Goal: Task Accomplishment & Management: Complete application form

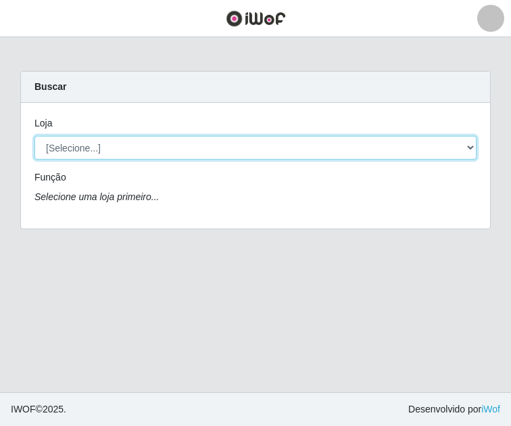
click at [119, 143] on select "[Selecione...] BL Importadora" at bounding box center [255, 148] width 442 height 24
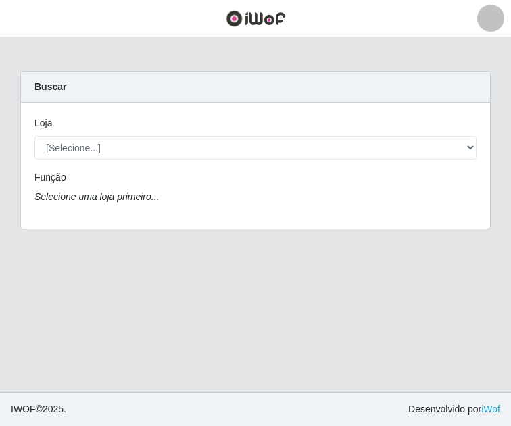
click at [280, 209] on div "Loja [Selecione...] BL Importadora Função Selecione uma loja primeiro..." at bounding box center [255, 166] width 469 height 126
click at [243, 134] on div "Loja" at bounding box center [255, 126] width 462 height 20
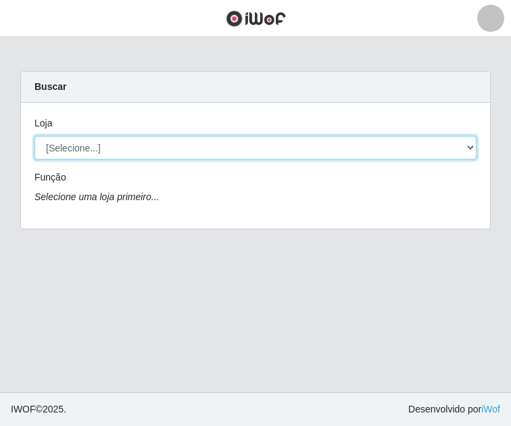
click at [237, 155] on select "[Selecione...] BL Importadora" at bounding box center [255, 148] width 442 height 24
select select "259"
click at [34, 136] on select "[Selecione...] BL Importadora" at bounding box center [255, 148] width 442 height 24
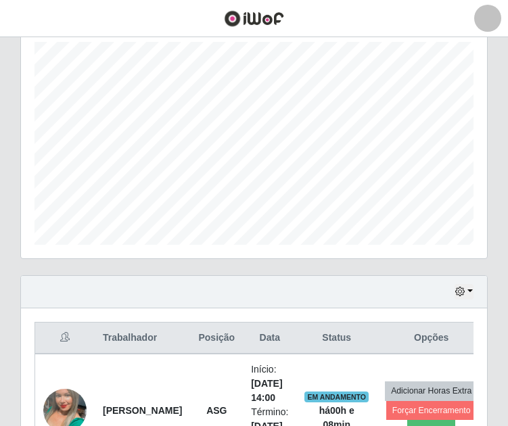
scroll to position [383, 0]
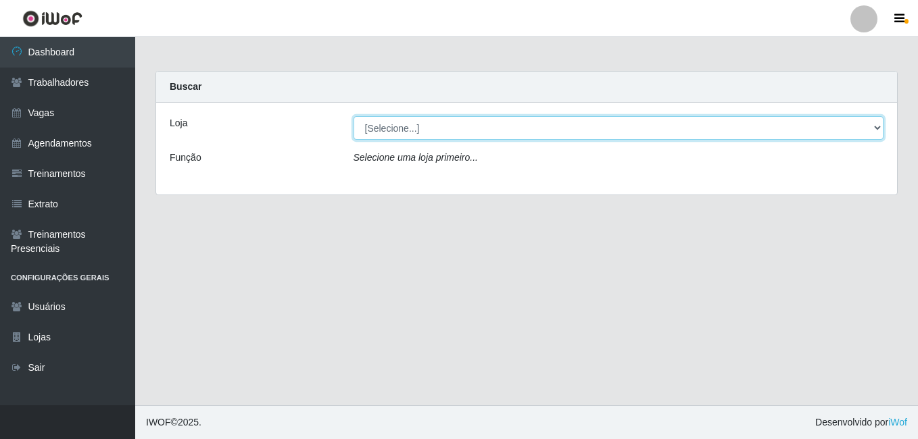
click at [400, 122] on select "[Selecione...] BL Importadora" at bounding box center [618, 128] width 531 height 24
select select "259"
click at [353, 116] on select "[Selecione...] BL Importadora" at bounding box center [618, 128] width 531 height 24
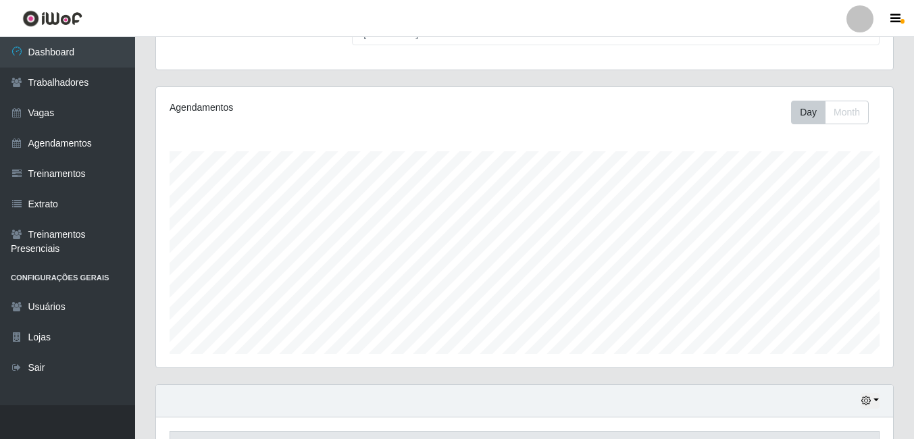
scroll to position [278, 0]
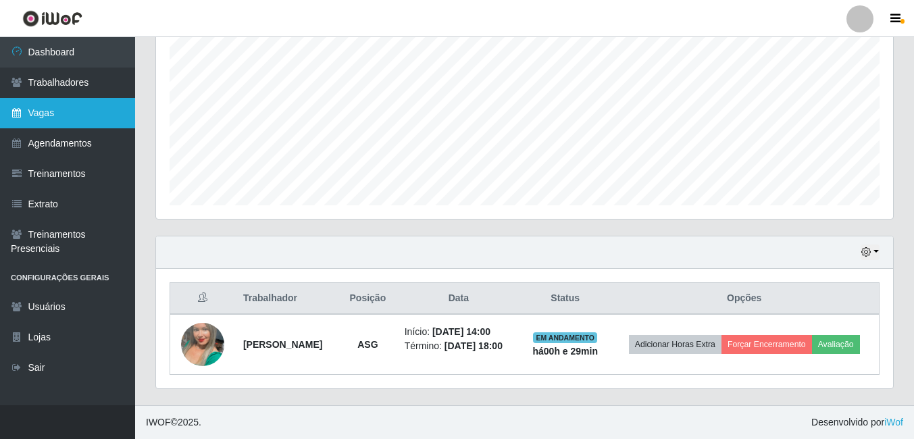
click at [80, 106] on link "Vagas" at bounding box center [67, 113] width 135 height 30
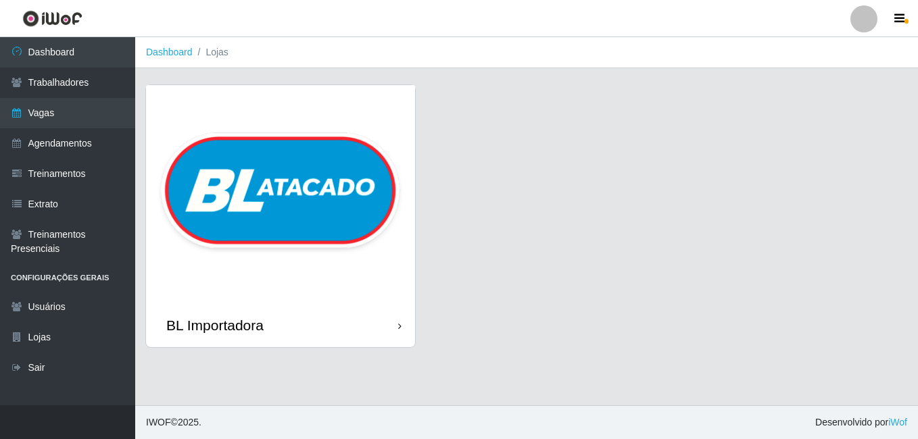
click at [225, 154] on img at bounding box center [280, 194] width 269 height 218
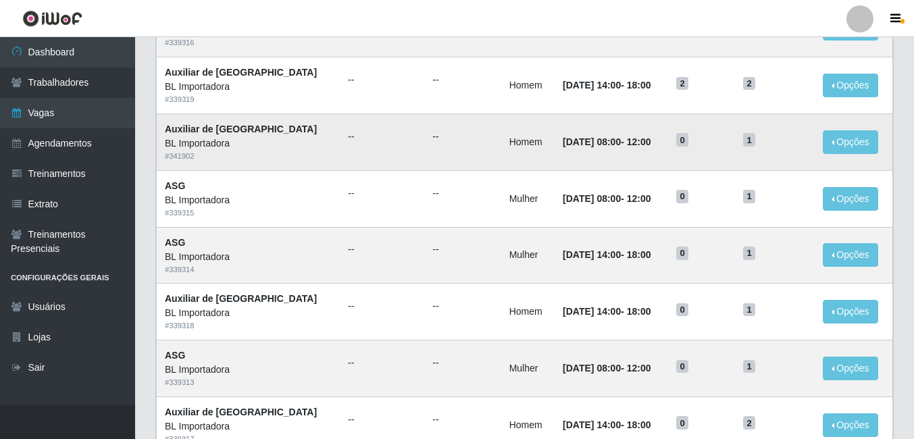
scroll to position [135, 0]
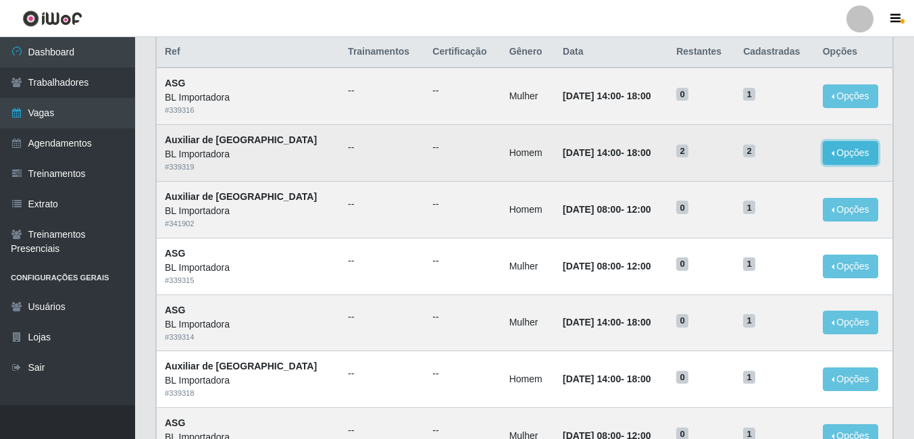
click at [829, 147] on button "Opções" at bounding box center [850, 153] width 55 height 24
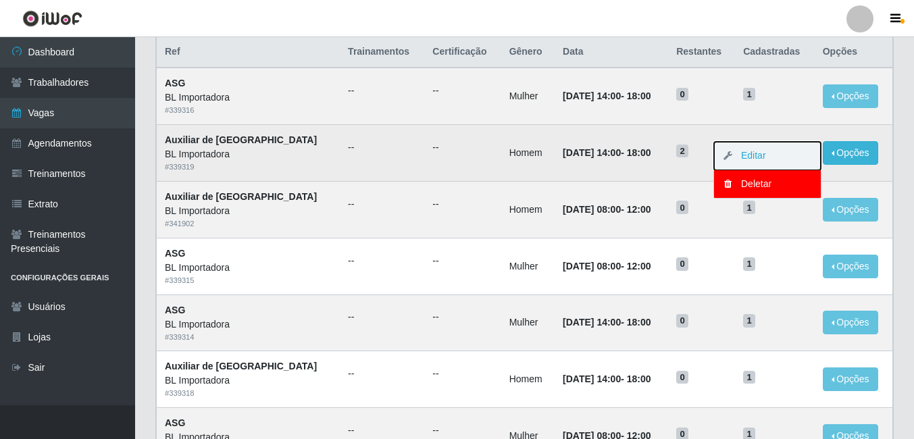
click at [781, 160] on button "Editar" at bounding box center [767, 156] width 107 height 28
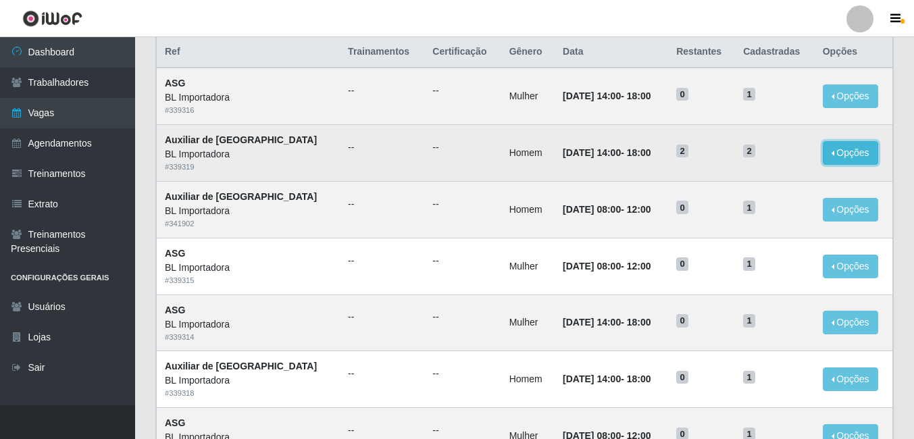
click at [840, 151] on button "Opções" at bounding box center [850, 153] width 55 height 24
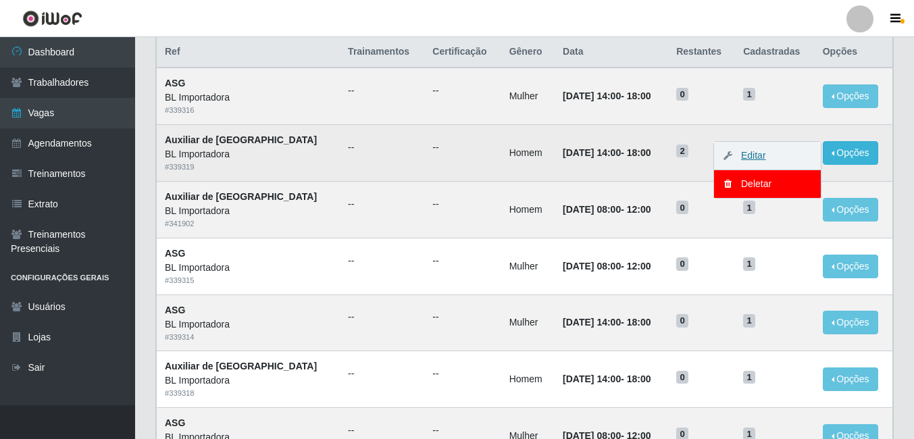
click at [743, 155] on link "Editar" at bounding box center [747, 155] width 39 height 11
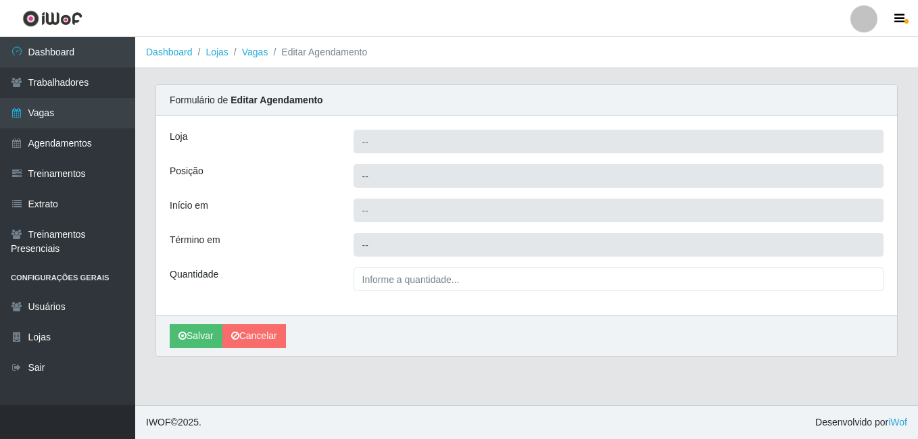
type input "BL Importadora"
type input "Auxiliar de [GEOGRAPHIC_DATA]"
type input "2025-09-04 14:00:00"
type input "2025-09-04 18:00:00"
type input "2__"
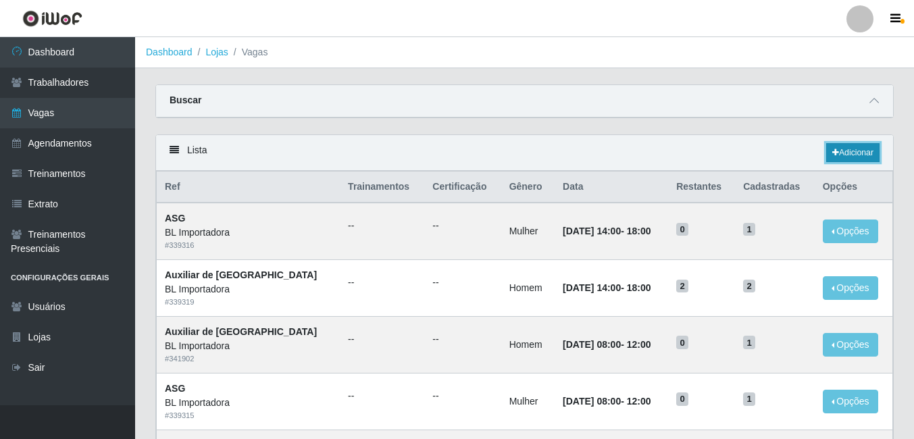
click at [840, 146] on link "Adicionar" at bounding box center [853, 152] width 53 height 19
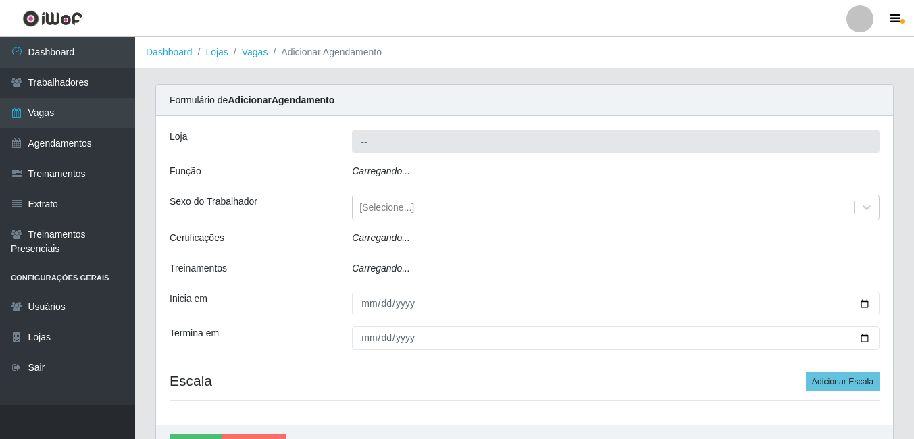
type input "BL Importadora"
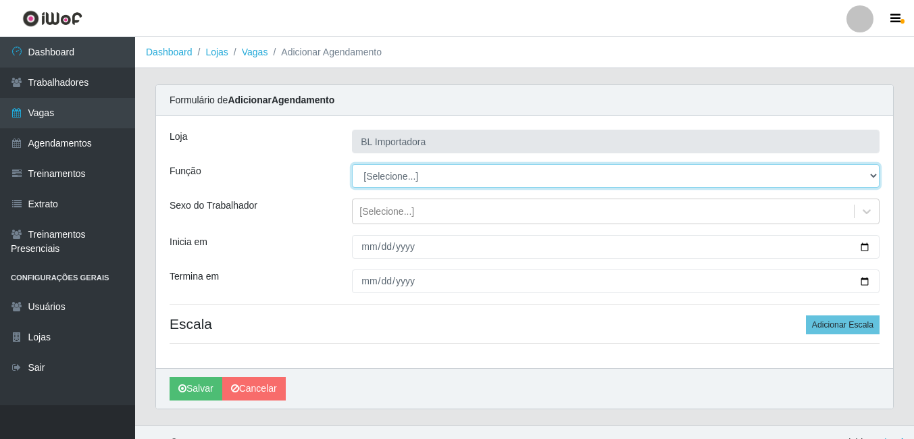
click at [399, 176] on select "[Selecione...] ASG ASG + ASG ++ Auxiliar Administrativo Auxiliar administrativo…" at bounding box center [616, 176] width 528 height 24
select select "75"
click at [352, 164] on select "[Selecione...] ASG ASG + ASG ++ Auxiliar Administrativo Auxiliar administrativo…" at bounding box center [616, 176] width 528 height 24
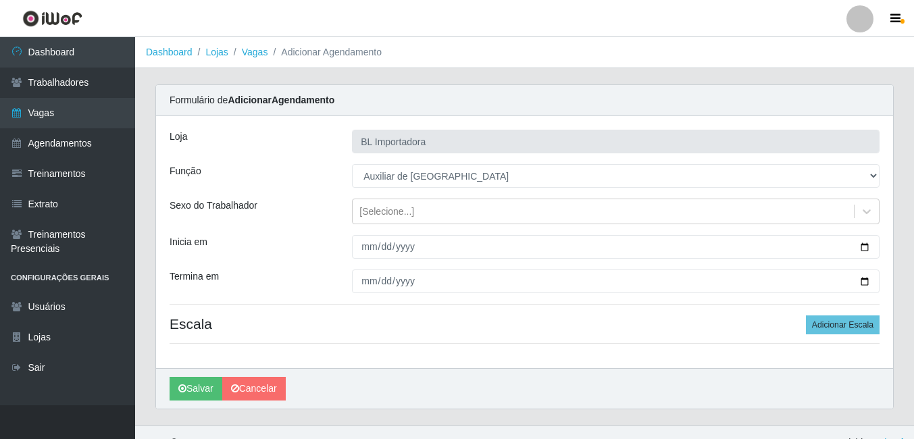
click at [417, 191] on div "Loja BL Importadora Função [Selecione...] ASG ASG + ASG ++ Auxiliar Administrat…" at bounding box center [524, 242] width 737 height 252
click at [393, 205] on div "[Selecione...]" at bounding box center [387, 212] width 55 height 14
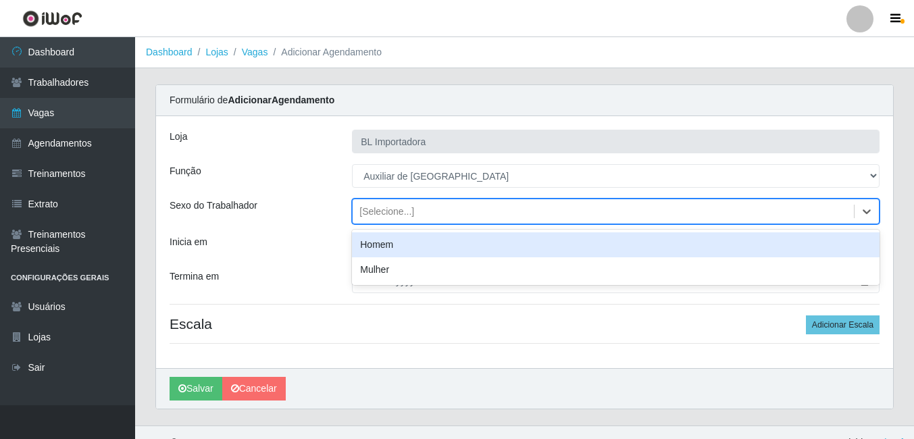
click at [374, 249] on div "Homem" at bounding box center [616, 244] width 528 height 25
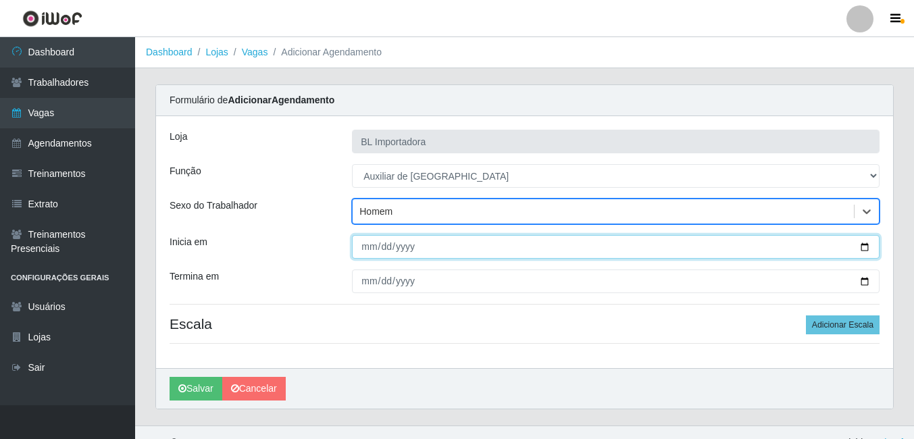
click at [362, 251] on input "Inicia em" at bounding box center [616, 247] width 528 height 24
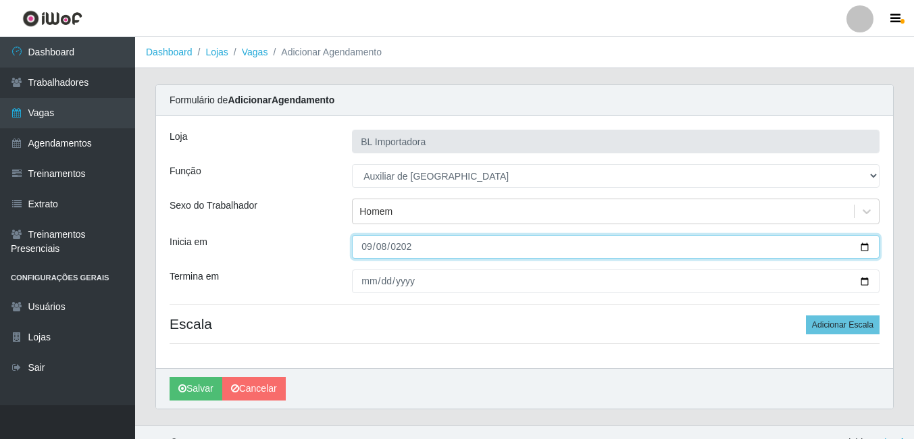
type input "2025-09-08"
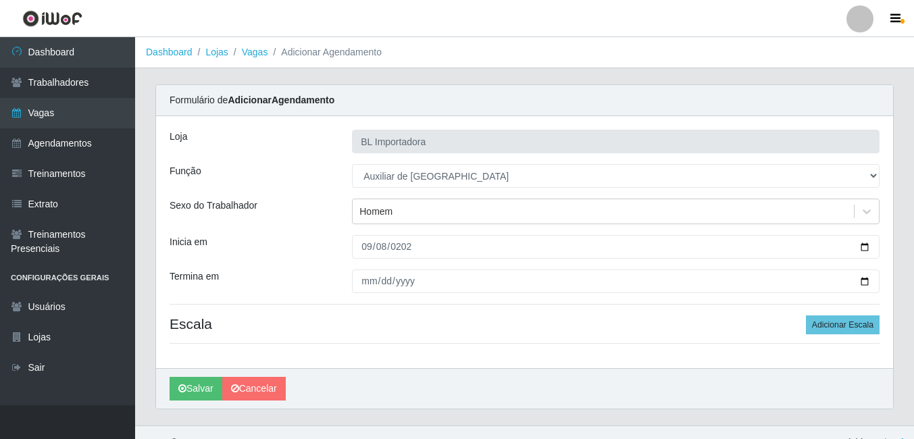
click at [367, 298] on div "Loja BL Importadora Função [Selecione...] ASG ASG + ASG ++ Auxiliar Administrat…" at bounding box center [524, 242] width 737 height 252
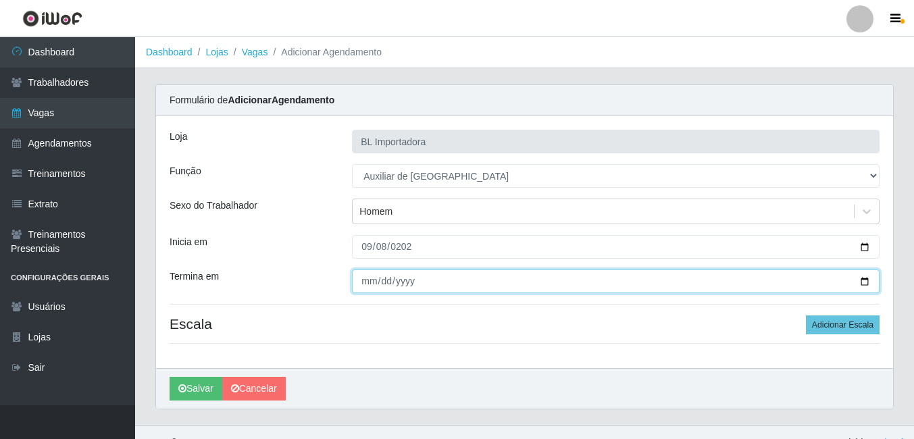
click at [366, 293] on input "Termina em" at bounding box center [616, 282] width 528 height 24
type input "2025-09-08"
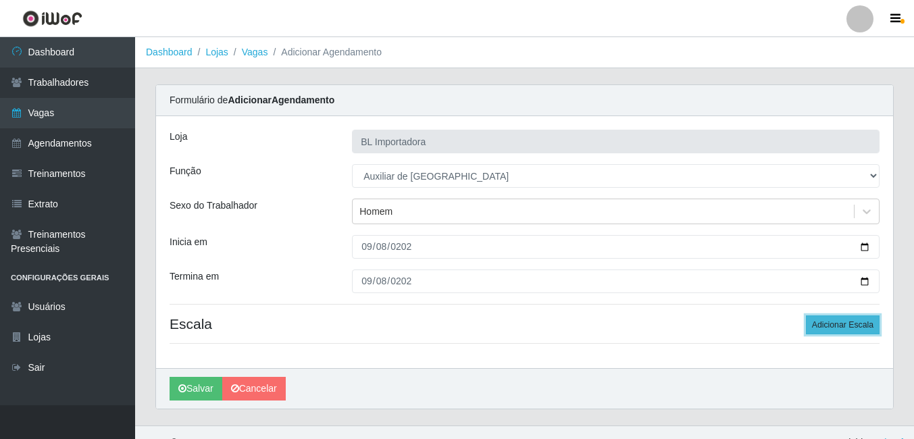
click at [810, 322] on button "Adicionar Escala" at bounding box center [843, 325] width 74 height 19
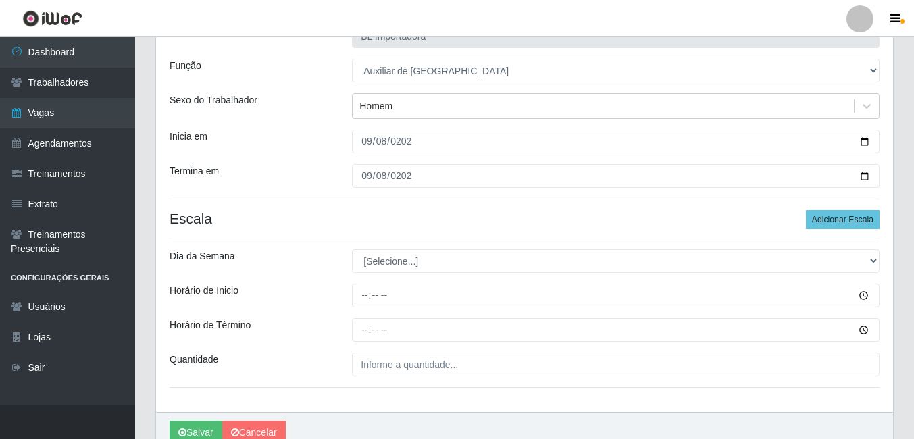
scroll to position [135, 0]
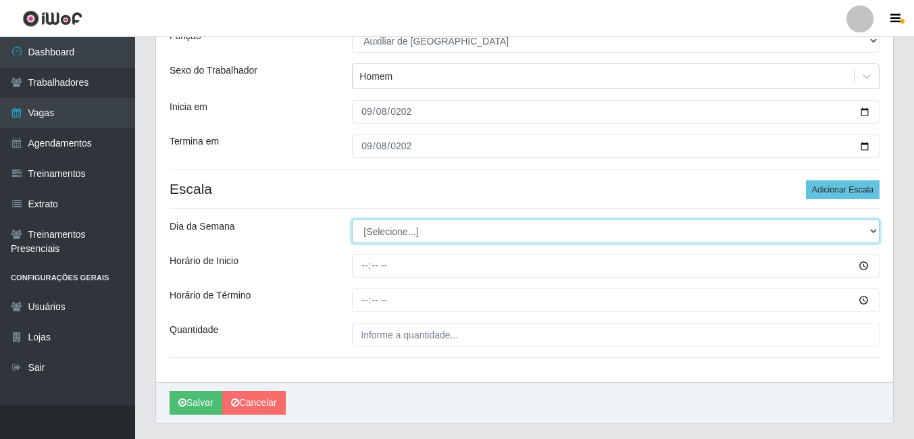
click at [385, 220] on select "[Selecione...] Segunda Terça Quarta Quinta Sexta Sábado Domingo" at bounding box center [616, 232] width 528 height 24
click at [385, 225] on select "[Selecione...] Segunda Terça Quarta Quinta Sexta Sábado Domingo" at bounding box center [616, 232] width 528 height 24
select select "1"
click at [352, 220] on select "[Selecione...] Segunda Terça Quarta Quinta Sexta Sábado Domingo" at bounding box center [616, 232] width 528 height 24
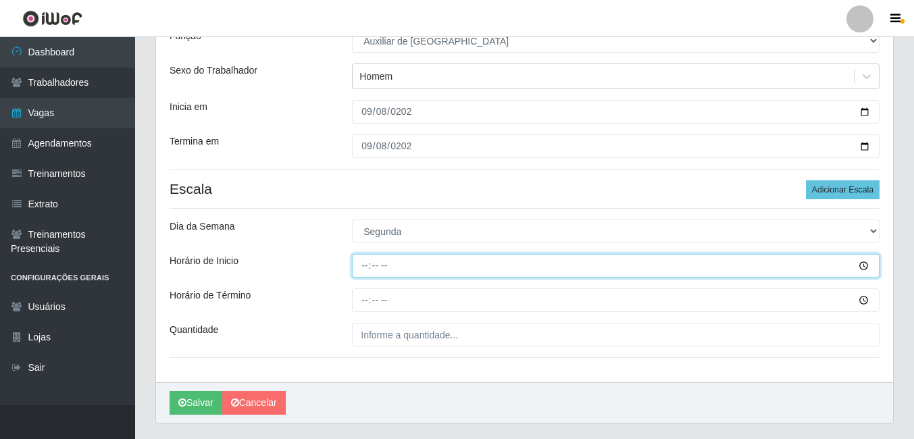
click at [383, 264] on input "Horário de Inicio" at bounding box center [616, 266] width 528 height 24
type input "14:00"
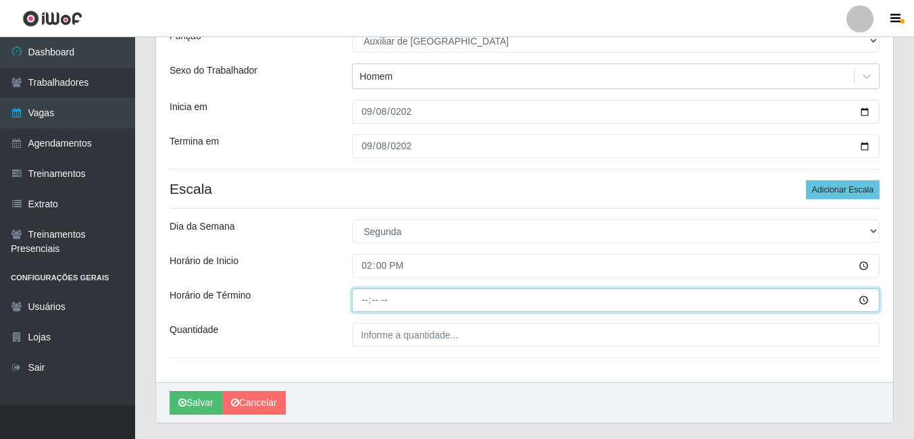
drag, startPoint x: 361, startPoint y: 299, endPoint x: 350, endPoint y: 295, distance: 11.5
click at [360, 299] on input "Horário de Término" at bounding box center [616, 301] width 528 height 24
type input "18:00"
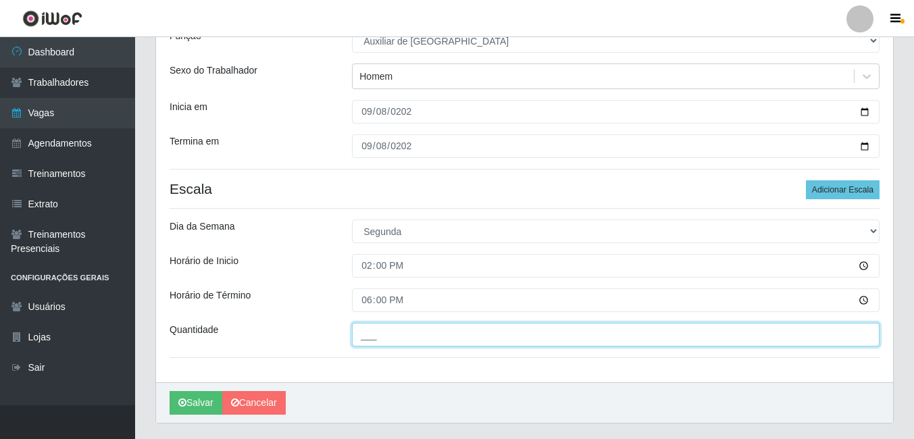
click at [362, 328] on input "___" at bounding box center [616, 335] width 528 height 24
type input "2__"
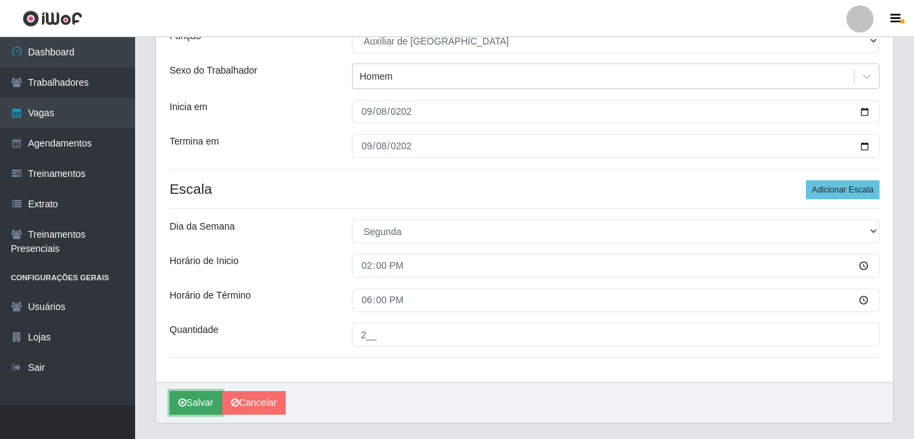
click at [188, 412] on button "Salvar" at bounding box center [196, 403] width 53 height 24
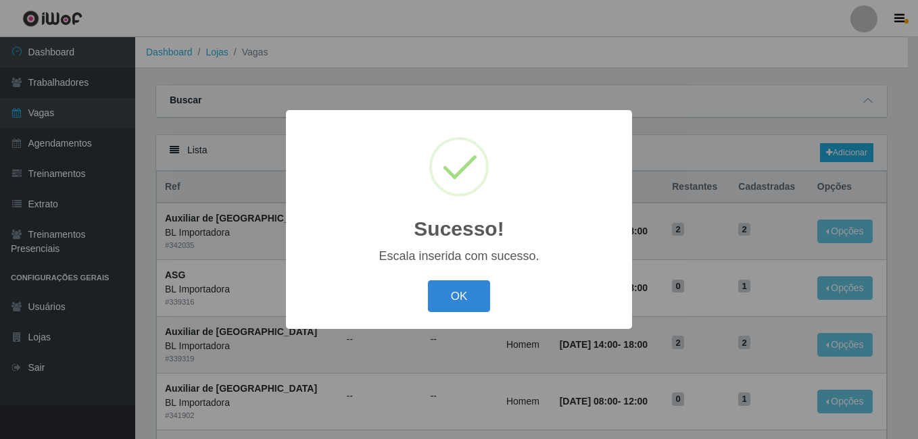
click at [494, 305] on div "OK Cancel" at bounding box center [458, 296] width 319 height 39
click at [476, 301] on button "OK" at bounding box center [459, 296] width 63 height 32
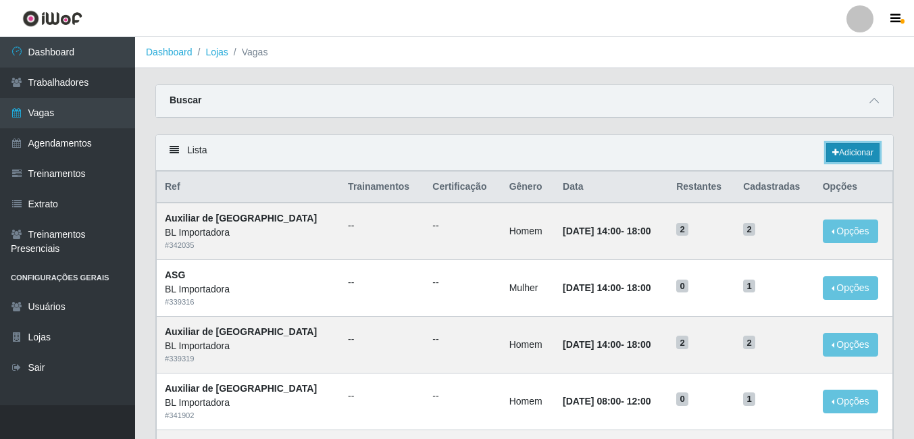
click at [841, 159] on link "Adicionar" at bounding box center [853, 152] width 53 height 19
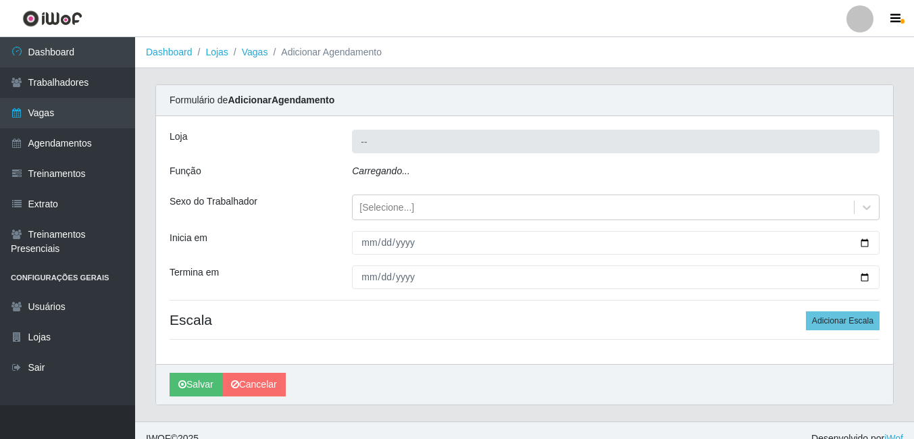
type input "BL Importadora"
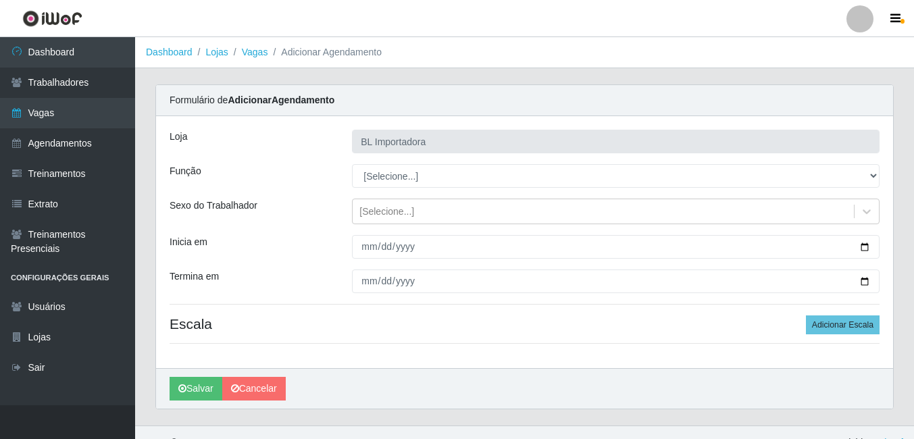
click at [389, 164] on div "Loja BL Importadora Função [Selecione...] ASG ASG + ASG ++ Auxiliar Administrat…" at bounding box center [524, 242] width 737 height 252
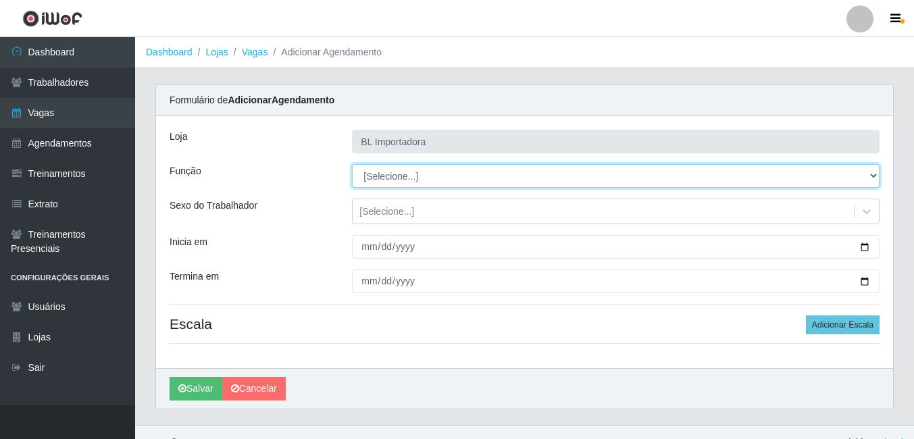
click at [389, 172] on select "[Selecione...] ASG ASG + ASG ++ Auxiliar Administrativo Auxiliar administrativo…" at bounding box center [616, 176] width 528 height 24
select select "75"
click at [352, 164] on select "[Selecione...] ASG ASG + ASG ++ Auxiliar Administrativo Auxiliar administrativo…" at bounding box center [616, 176] width 528 height 24
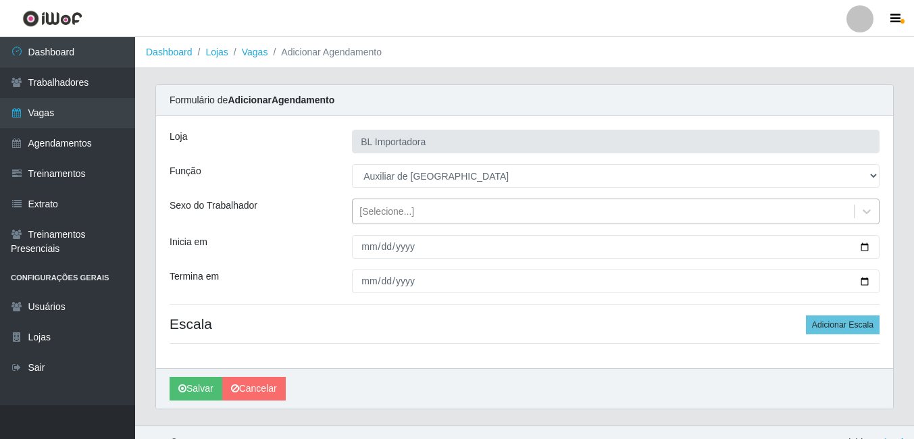
click at [386, 222] on div "[Selecione...]" at bounding box center [603, 212] width 501 height 22
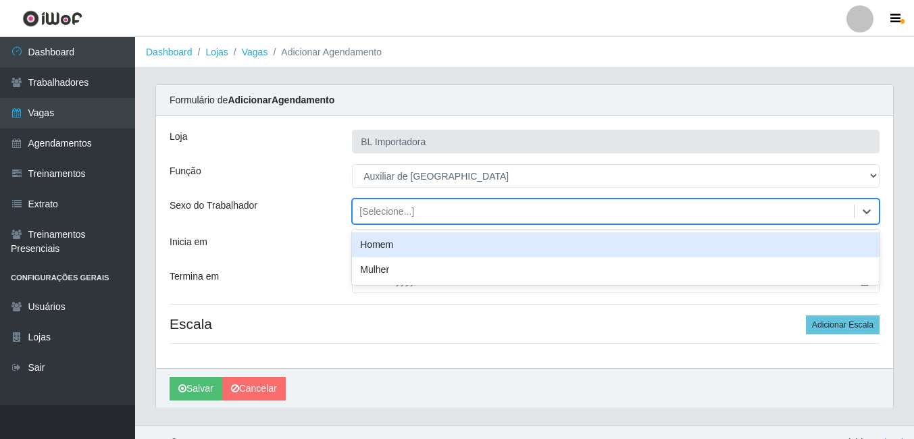
click at [383, 247] on div "Homem" at bounding box center [616, 244] width 528 height 25
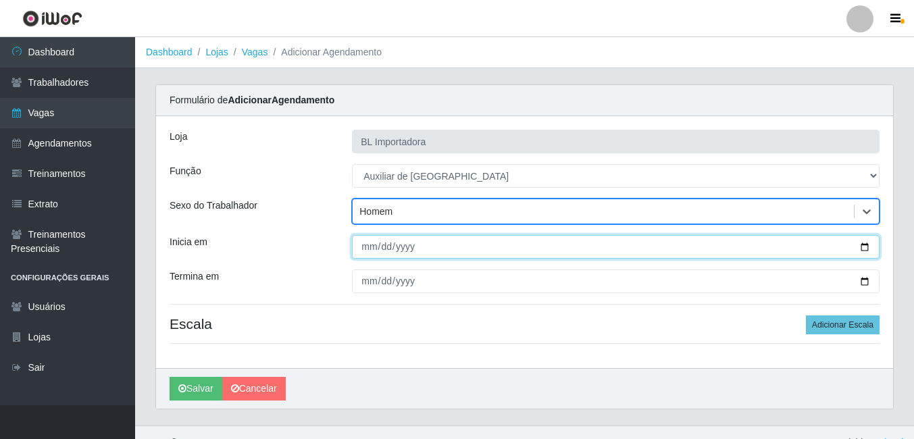
click at [363, 242] on input "Inicia em" at bounding box center [616, 247] width 528 height 24
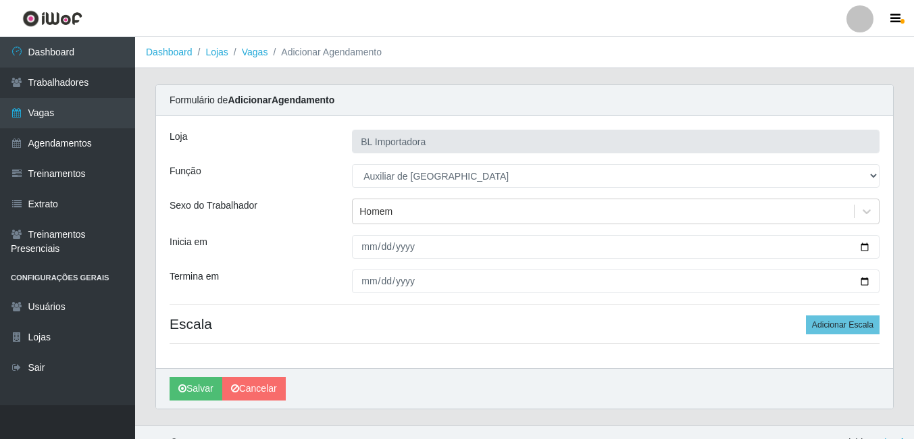
click at [363, 226] on div "Loja BL Importadora Função [Selecione...] ASG ASG + ASG ++ Auxiliar Administrat…" at bounding box center [524, 242] width 737 height 252
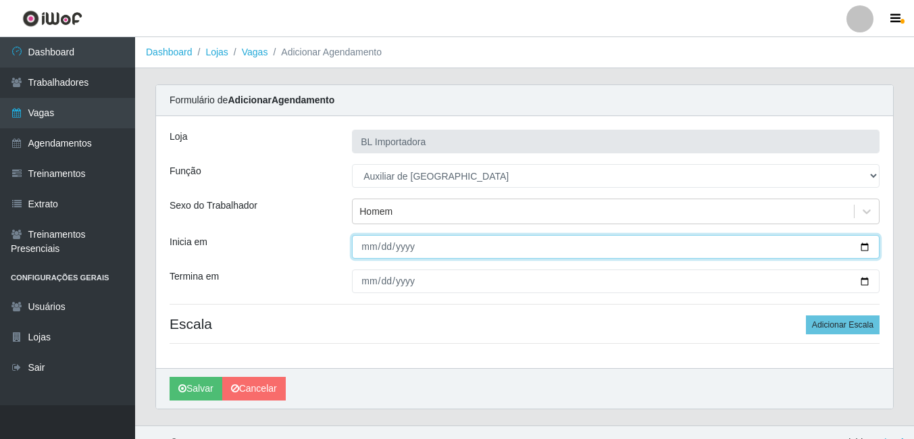
click at [369, 244] on input "Inicia em" at bounding box center [616, 247] width 528 height 24
type input "2025-09-09"
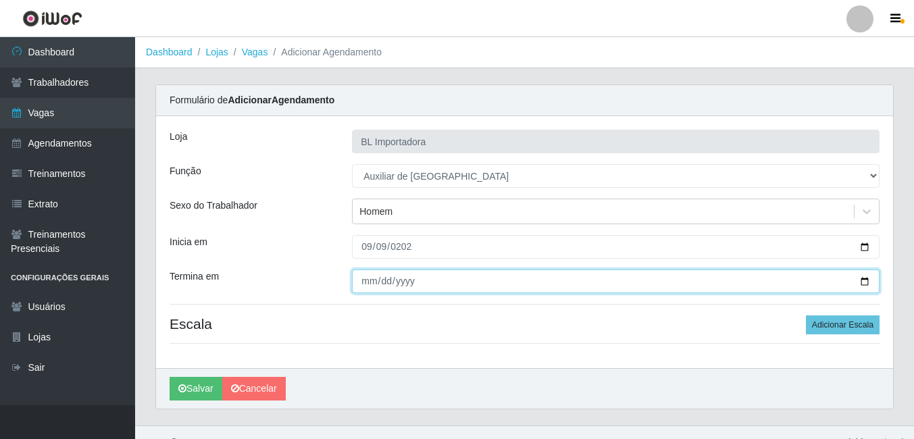
click at [358, 273] on input "Termina em" at bounding box center [616, 282] width 528 height 24
type input "2025-09-09"
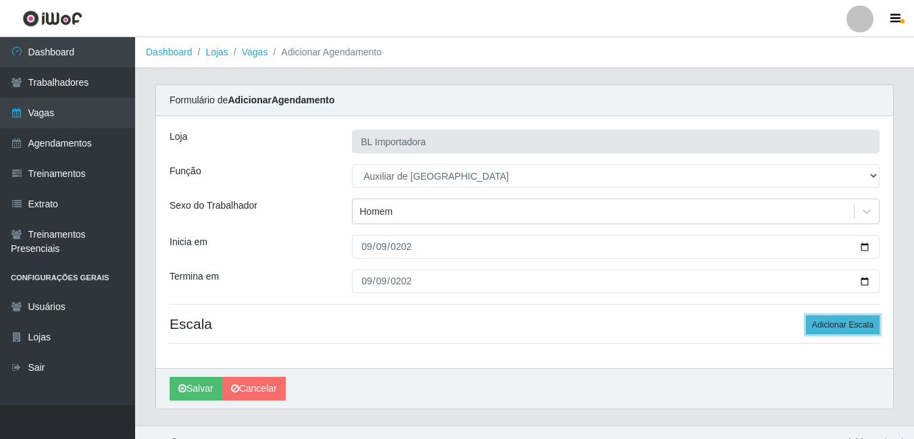
click at [839, 329] on button "Adicionar Escala" at bounding box center [843, 325] width 74 height 19
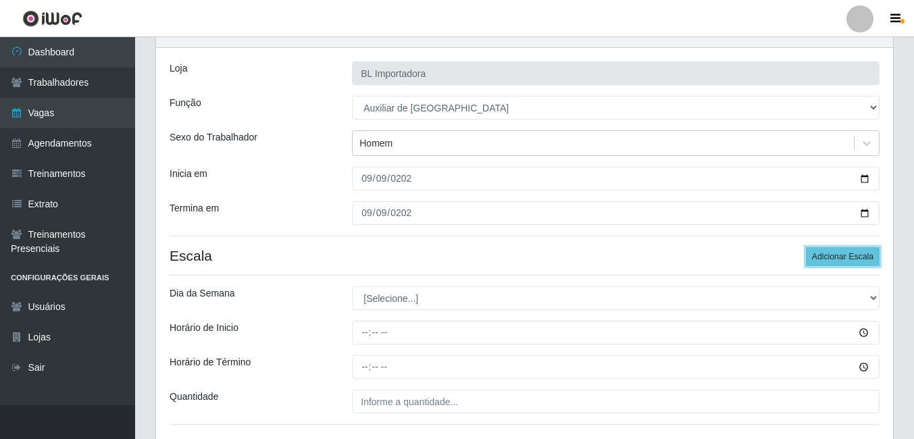
scroll to position [170, 0]
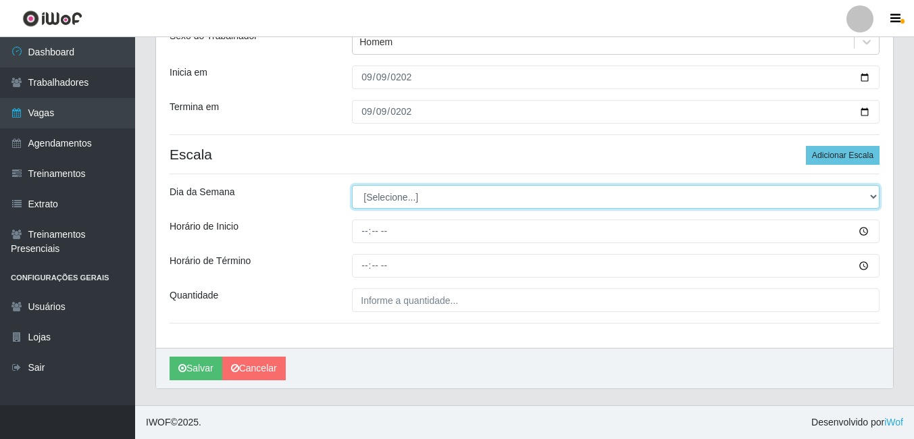
click at [406, 208] on select "[Selecione...] Segunda Terça Quarta Quinta Sexta Sábado Domingo" at bounding box center [616, 197] width 528 height 24
select select "2"
click at [352, 185] on select "[Selecione...] Segunda Terça Quarta Quinta Sexta Sábado Domingo" at bounding box center [616, 197] width 528 height 24
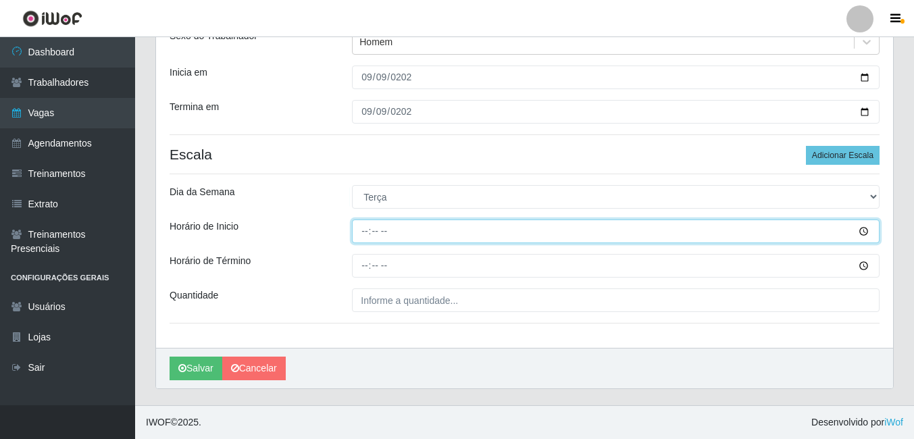
click at [378, 221] on input "Horário de Inicio" at bounding box center [616, 232] width 528 height 24
type input "14:00"
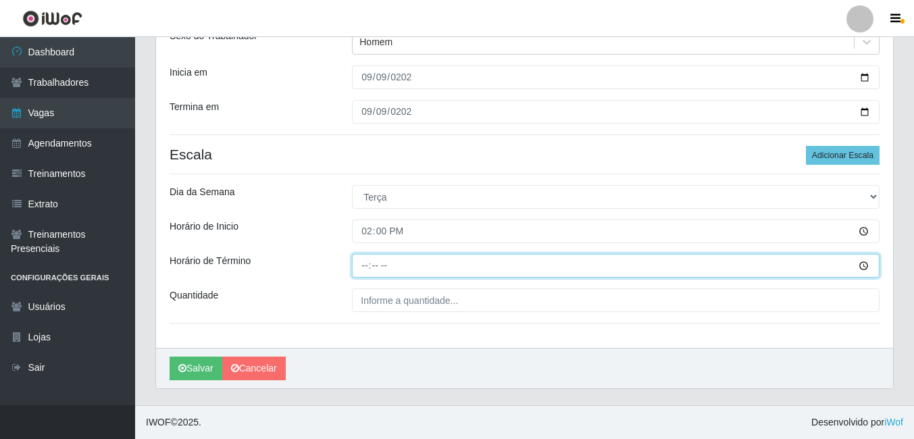
click at [353, 264] on input "Horário de Término" at bounding box center [616, 266] width 528 height 24
type input "18:00"
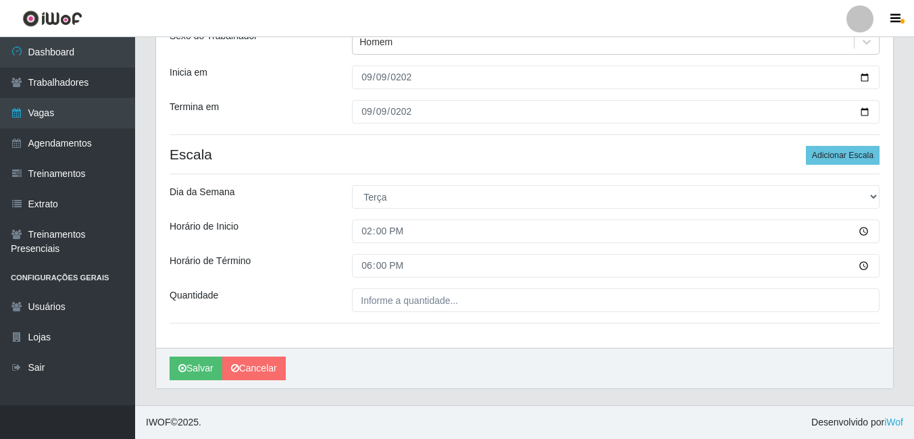
click at [365, 282] on div "Loja BL Importadora Função [Selecione...] ASG ASG + ASG ++ Auxiliar Administrat…" at bounding box center [524, 147] width 737 height 401
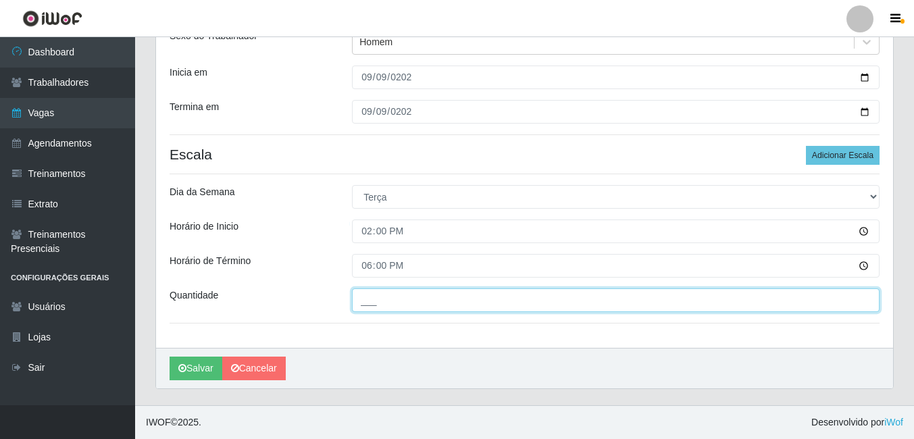
click at [368, 293] on input "___" at bounding box center [616, 301] width 528 height 24
type input "1__"
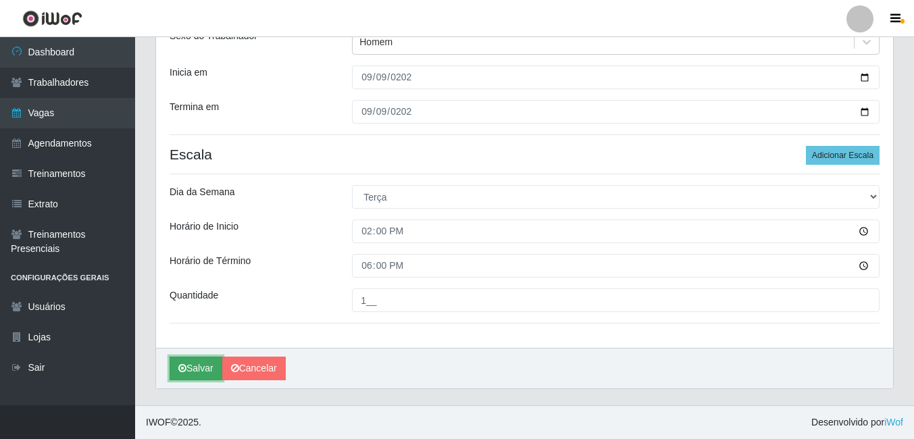
click at [176, 368] on button "Salvar" at bounding box center [196, 369] width 53 height 24
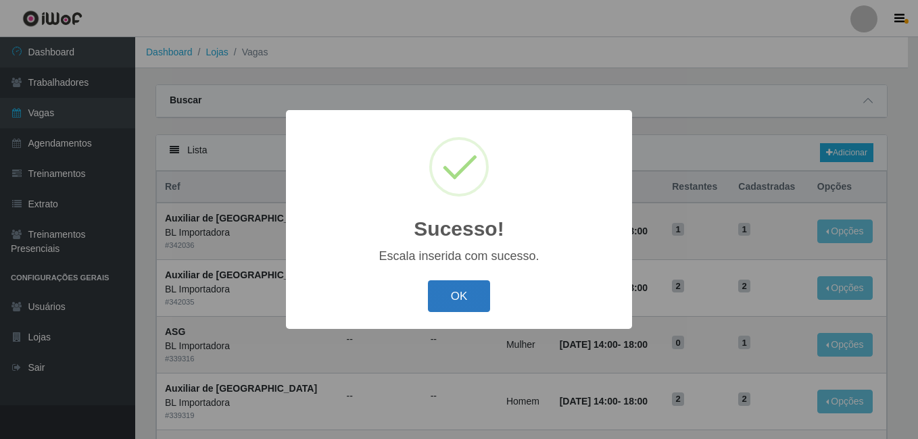
click at [449, 299] on button "OK" at bounding box center [459, 296] width 63 height 32
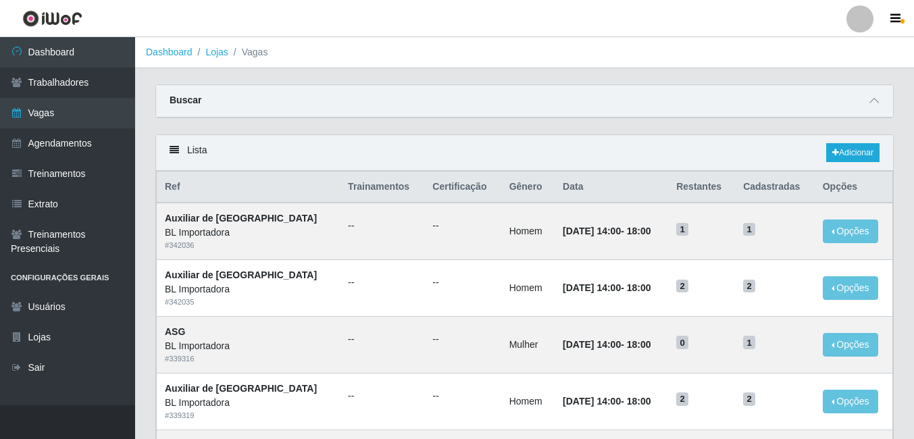
click at [651, 154] on div "Lista Adicionar" at bounding box center [524, 153] width 737 height 36
click at [866, 153] on link "Adicionar" at bounding box center [853, 152] width 53 height 19
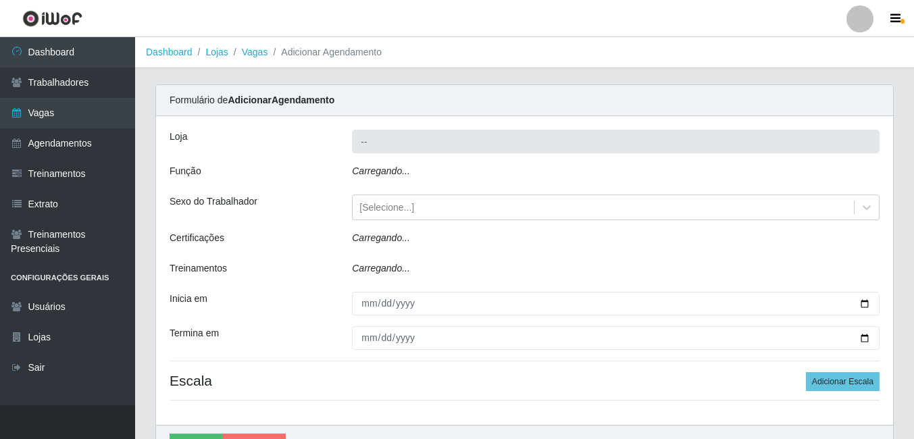
type input "BL Importadora"
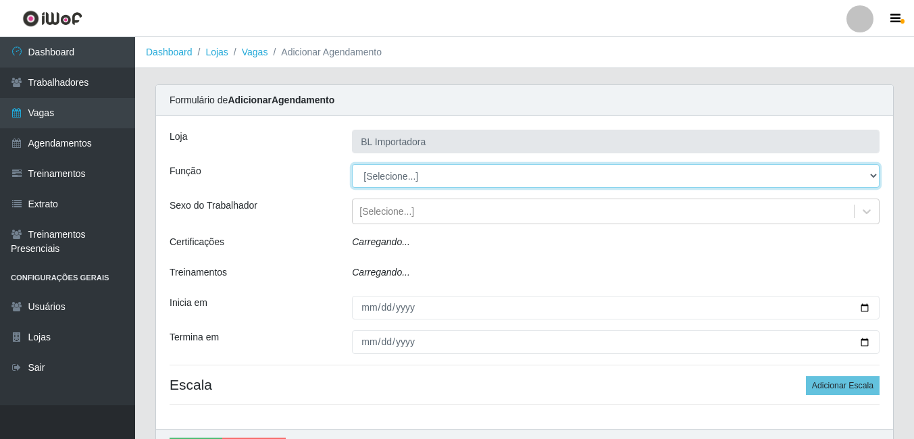
click at [419, 183] on select "[Selecione...] ASG ASG + ASG ++ Auxiliar Administrativo Auxiliar administrativo…" at bounding box center [616, 176] width 528 height 24
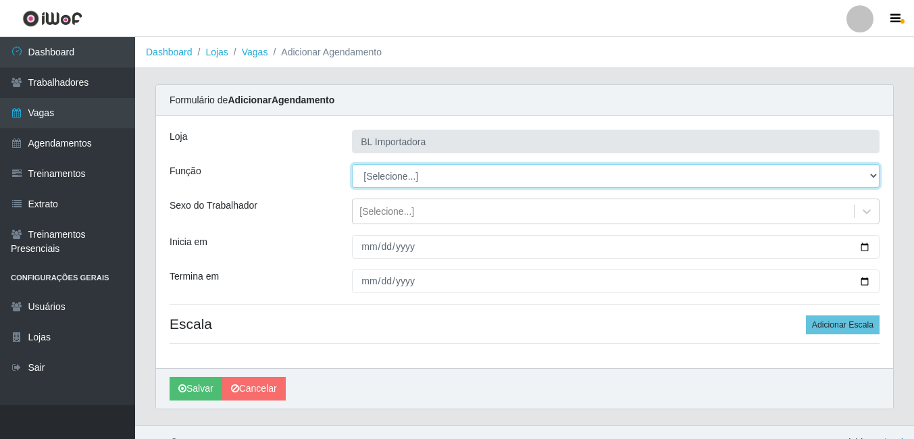
select select "75"
click at [352, 164] on select "[Selecione...] ASG ASG + ASG ++ Auxiliar Administrativo Auxiliar administrativo…" at bounding box center [616, 176] width 528 height 24
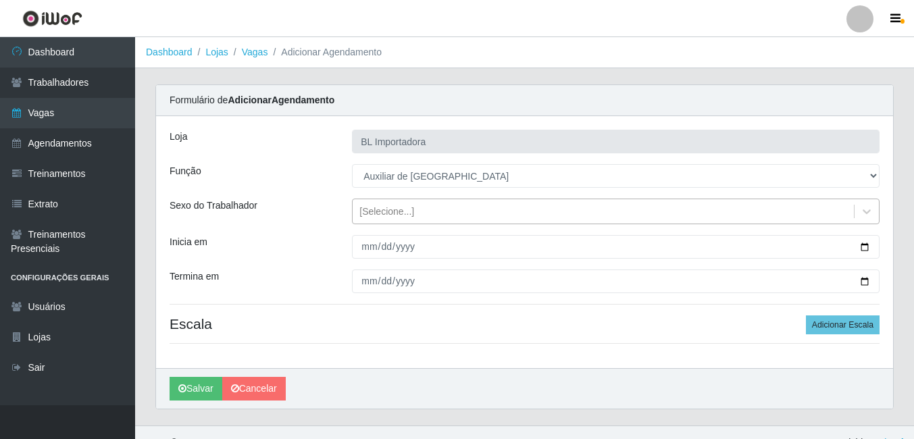
click at [381, 218] on div "[Selecione...]" at bounding box center [387, 212] width 55 height 14
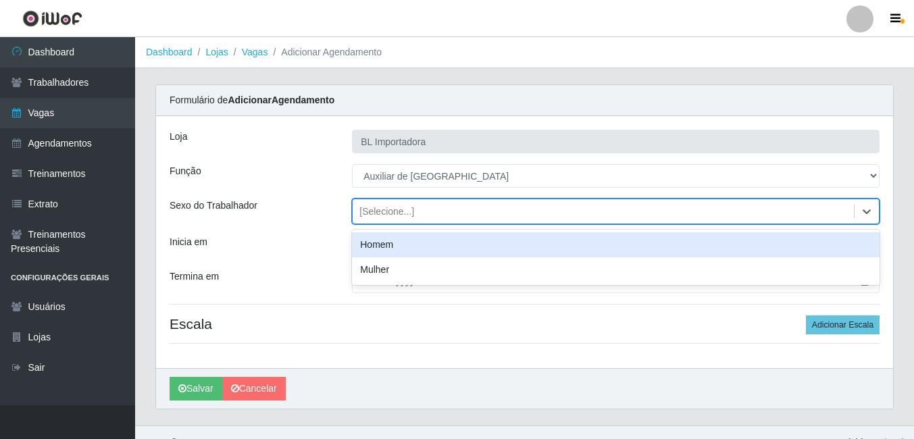
click at [386, 245] on div "Homem" at bounding box center [616, 244] width 528 height 25
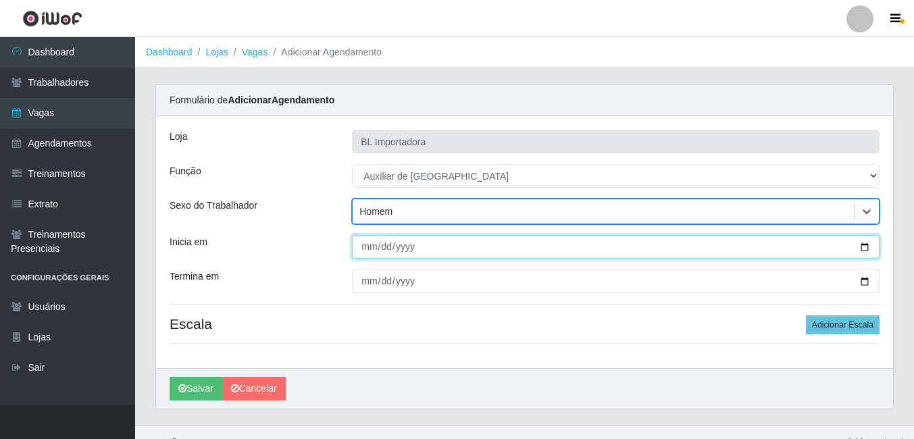
click at [368, 247] on input "Inicia em" at bounding box center [616, 247] width 528 height 24
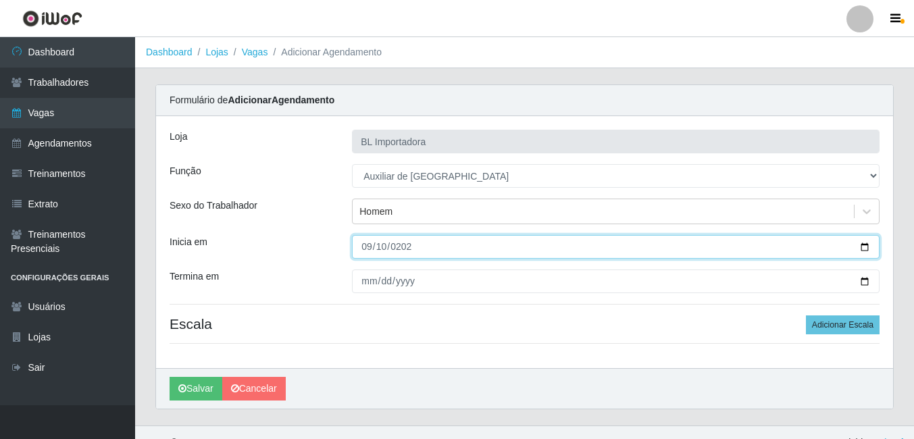
type input "2025-09-10"
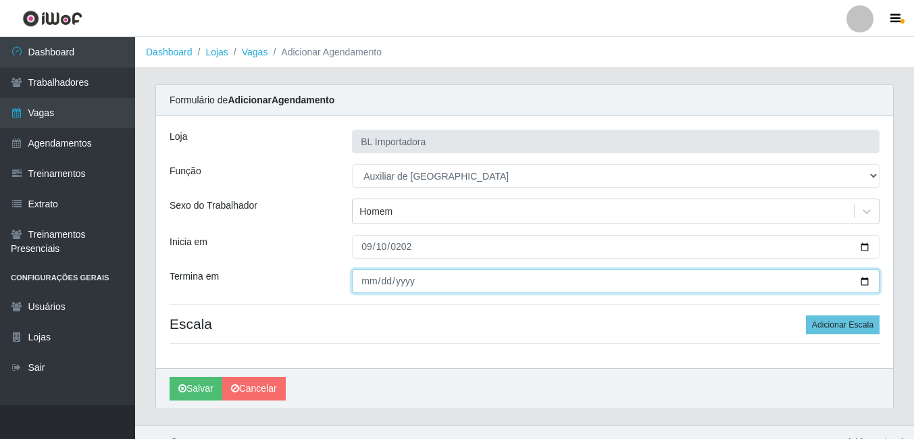
click at [358, 289] on input "Termina em" at bounding box center [616, 282] width 528 height 24
type input "2025-09-10"
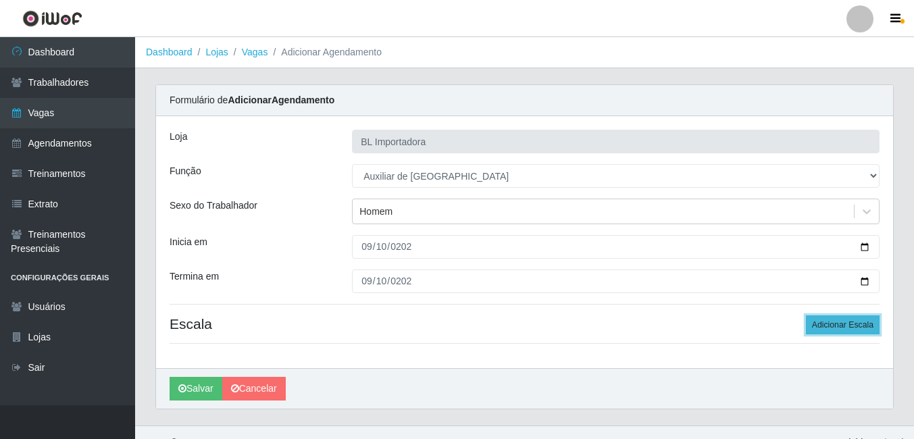
click at [837, 331] on button "Adicionar Escala" at bounding box center [843, 325] width 74 height 19
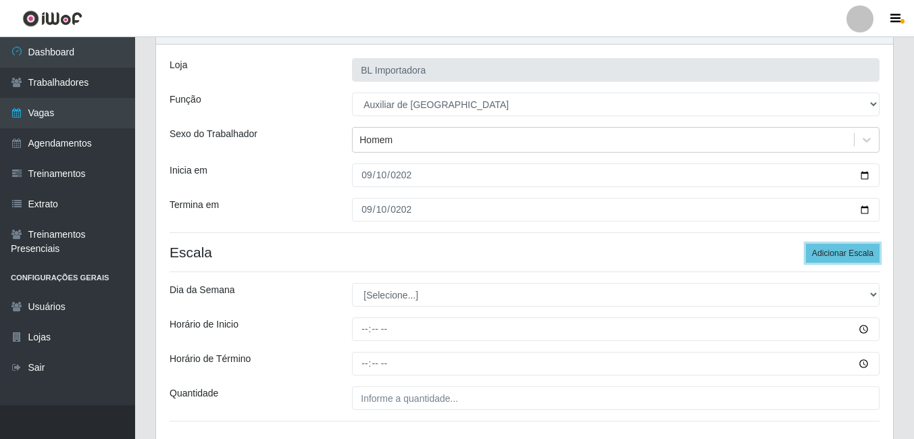
scroll to position [135, 0]
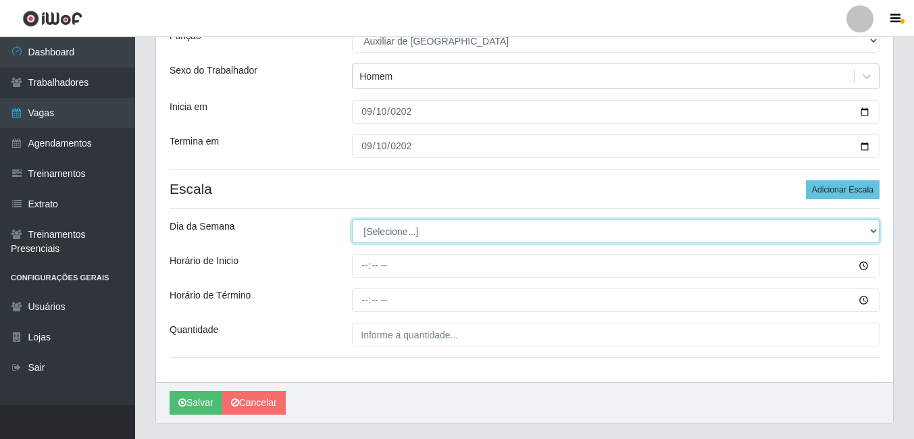
click at [406, 239] on select "[Selecione...] Segunda Terça Quarta Quinta Sexta Sábado Domingo" at bounding box center [616, 232] width 528 height 24
select select "3"
click at [352, 220] on select "[Selecione...] Segunda Terça Quarta Quinta Sexta Sábado Domingo" at bounding box center [616, 232] width 528 height 24
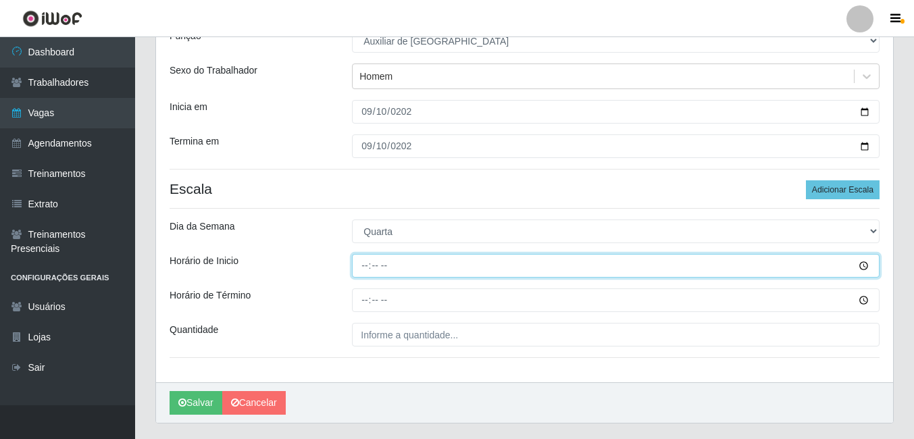
click at [366, 263] on input "Horário de Inicio" at bounding box center [616, 266] width 528 height 24
type input "14:00"
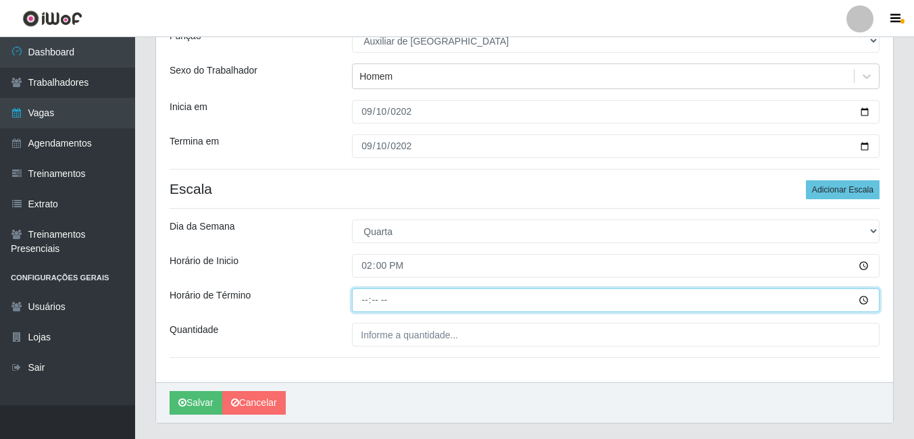
click at [364, 293] on input "Horário de Término" at bounding box center [616, 301] width 528 height 24
type input "18:00"
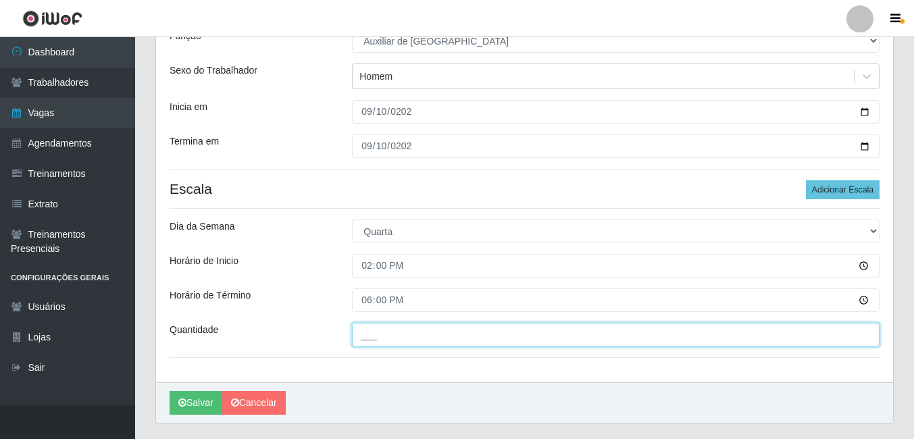
click at [377, 327] on input "___" at bounding box center [616, 335] width 528 height 24
type input "2__"
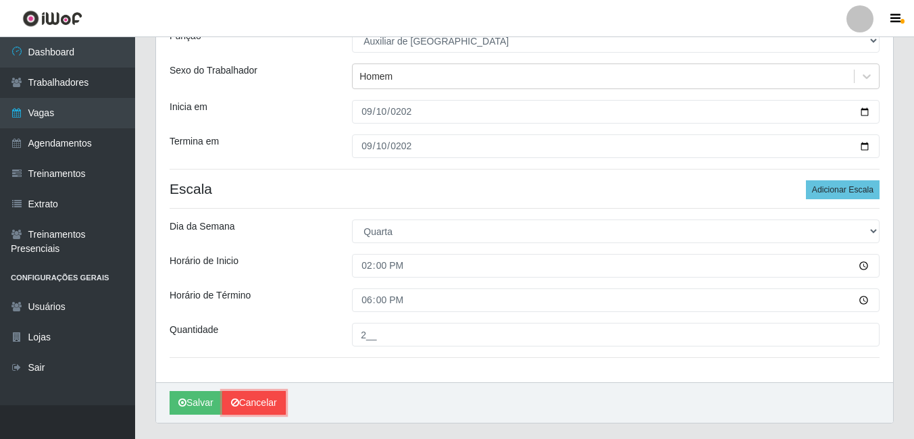
click at [223, 408] on link "Cancelar" at bounding box center [254, 403] width 64 height 24
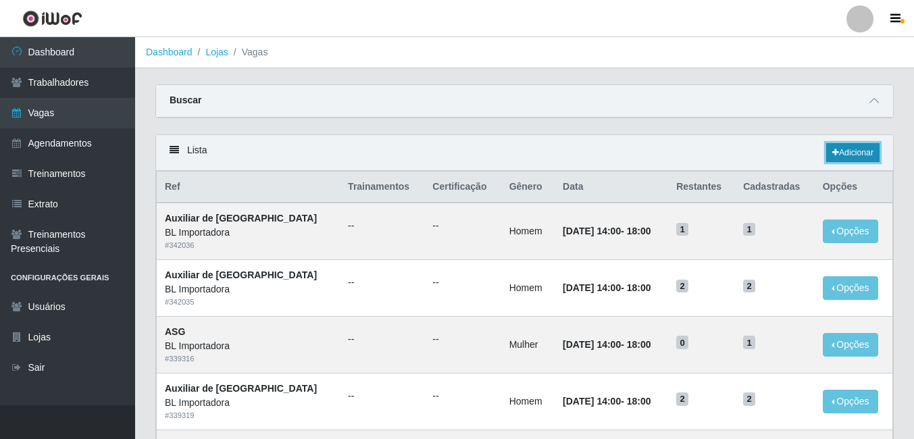
click at [839, 159] on link "Adicionar" at bounding box center [853, 152] width 53 height 19
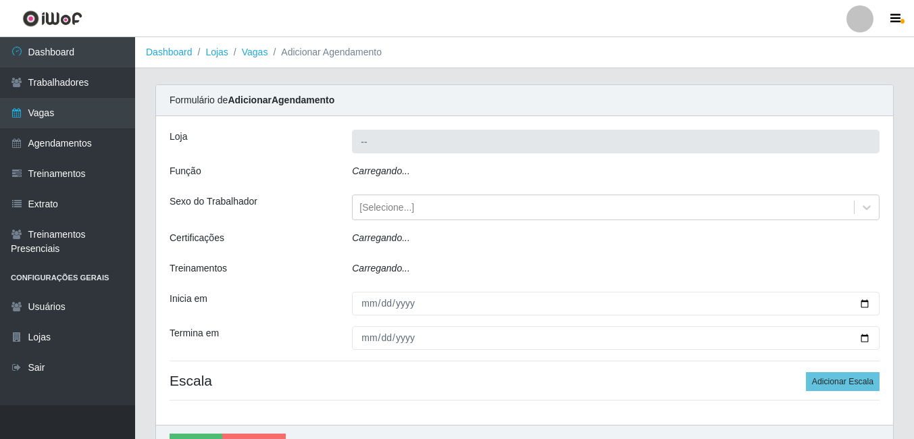
type input "BL Importadora"
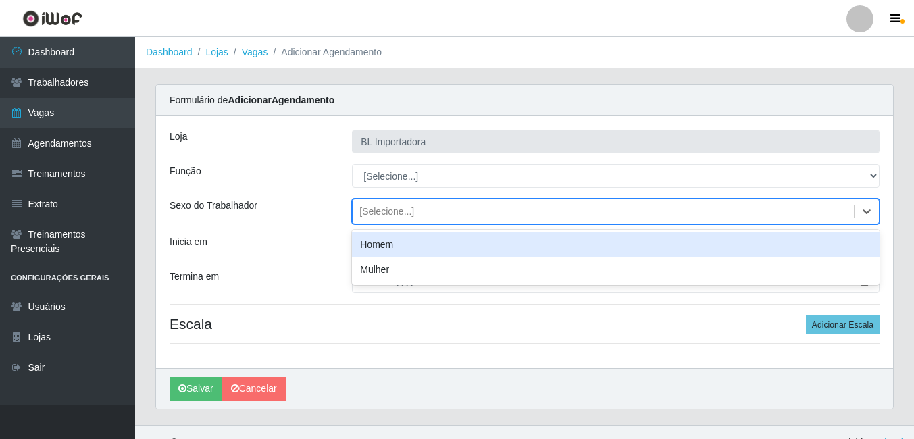
click at [391, 210] on div "[Selecione...]" at bounding box center [387, 212] width 55 height 14
click at [387, 250] on div "Homem" at bounding box center [616, 244] width 528 height 25
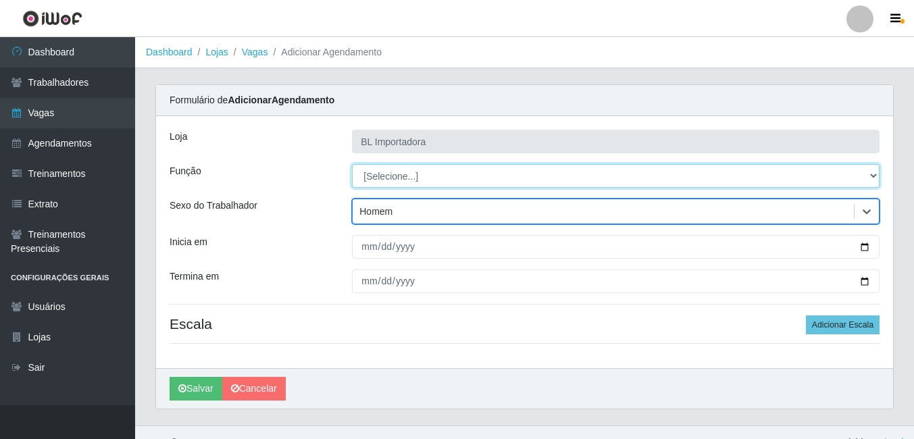
click at [384, 173] on select "[Selecione...] ASG ASG + ASG ++ Auxiliar Administrativo Auxiliar administrativo…" at bounding box center [616, 176] width 528 height 24
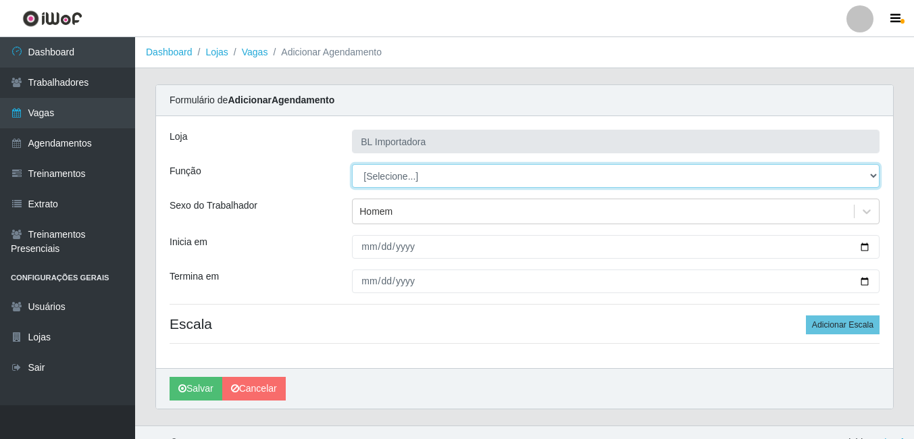
select select "75"
click at [352, 164] on select "[Selecione...] ASG ASG + ASG ++ Auxiliar Administrativo Auxiliar administrativo…" at bounding box center [616, 176] width 528 height 24
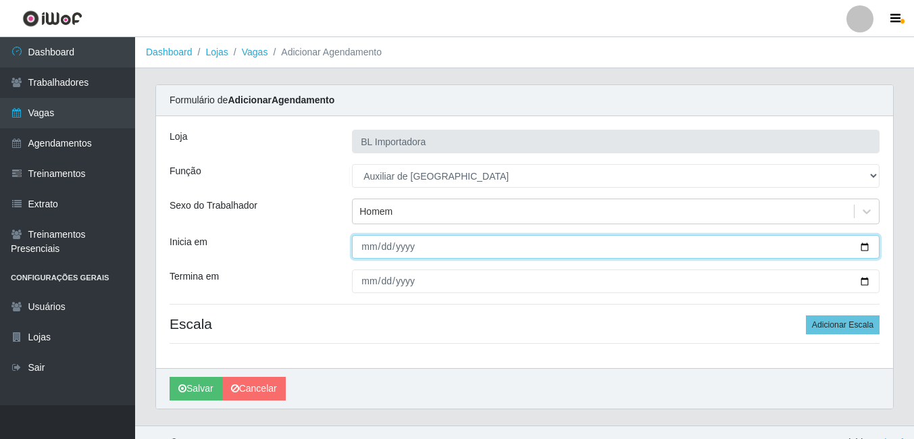
click at [362, 243] on input "Inicia em" at bounding box center [616, 247] width 528 height 24
type input "2025-09-10"
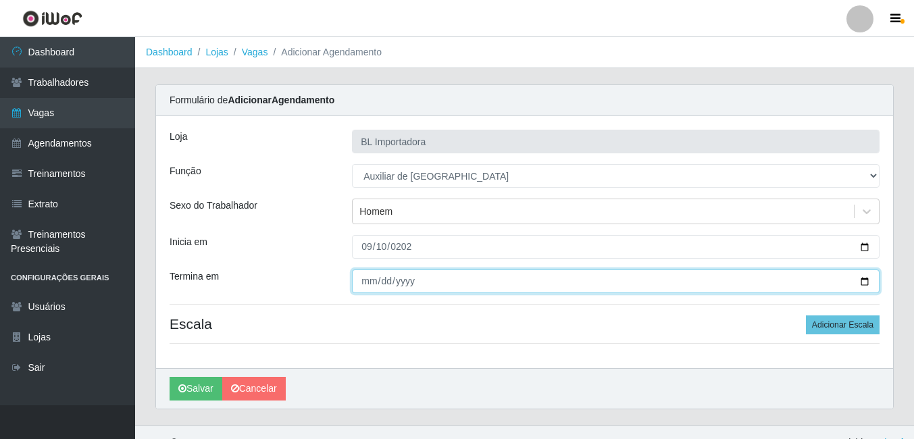
click at [358, 276] on input "Termina em" at bounding box center [616, 282] width 528 height 24
type input "2025-09-10"
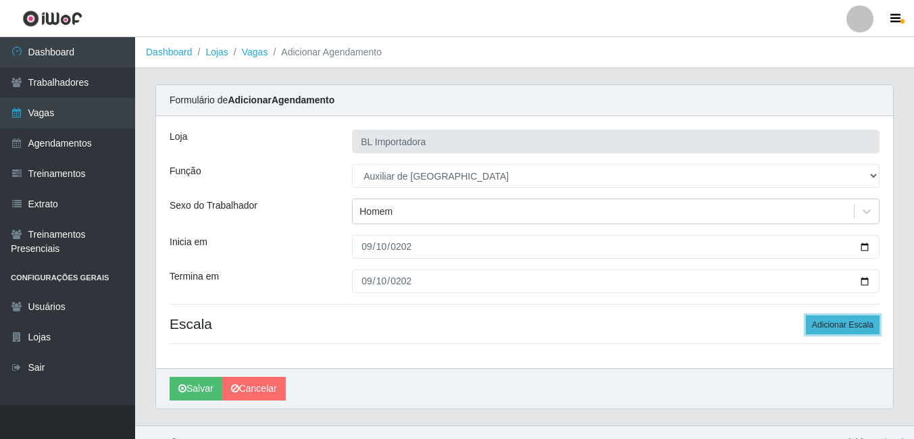
click at [870, 330] on button "Adicionar Escala" at bounding box center [843, 325] width 74 height 19
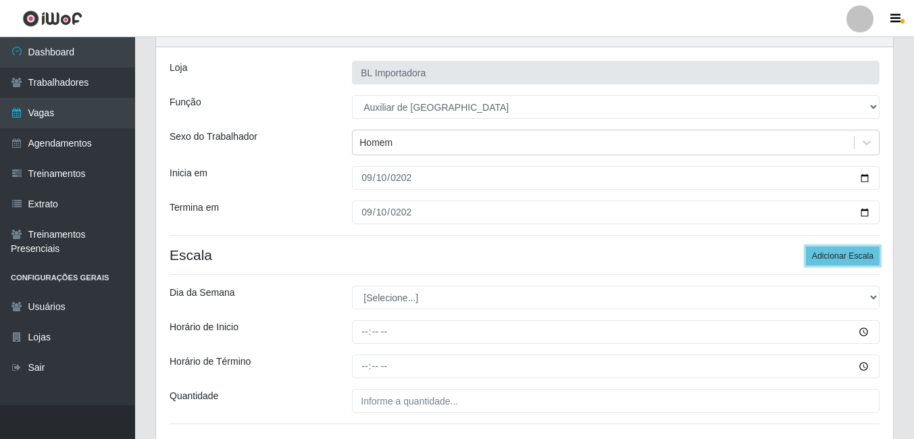
scroll to position [170, 0]
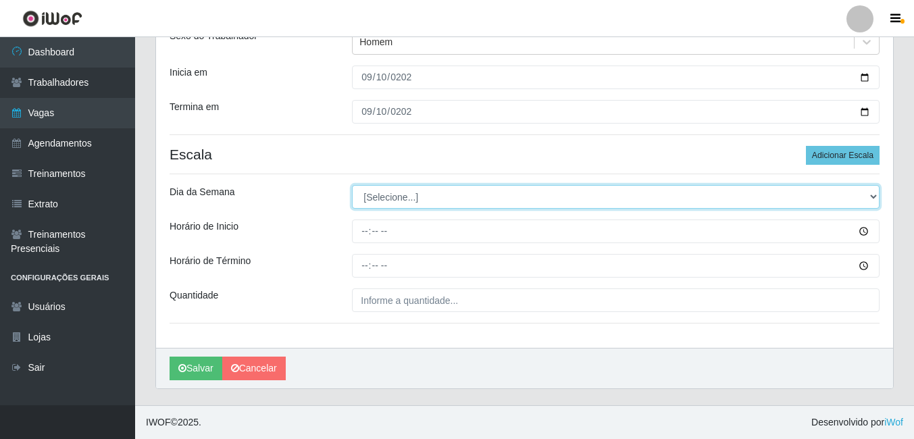
click at [445, 206] on select "[Selecione...] Segunda Terça Quarta Quinta Sexta Sábado Domingo" at bounding box center [616, 197] width 528 height 24
select select "3"
click at [352, 185] on select "[Selecione...] Segunda Terça Quarta Quinta Sexta Sábado Domingo" at bounding box center [616, 197] width 528 height 24
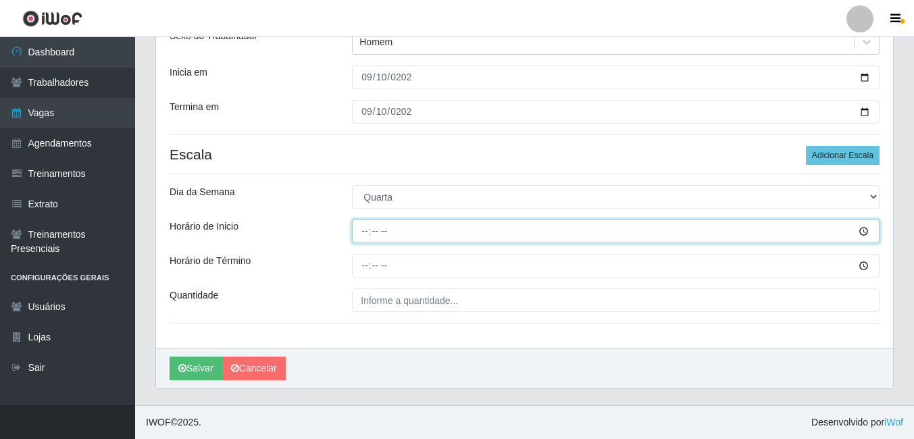
click at [355, 232] on input "Horário de Inicio" at bounding box center [616, 232] width 528 height 24
type input "14:00"
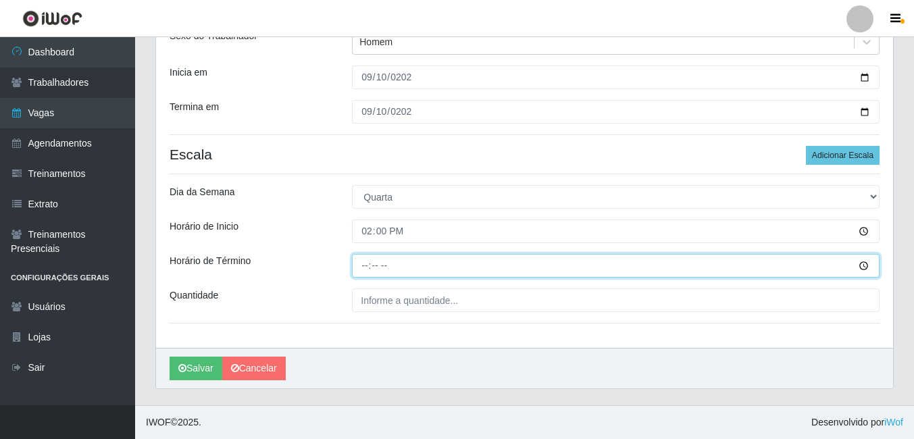
click at [366, 263] on input "Horário de Término" at bounding box center [616, 266] width 528 height 24
type input "18:00"
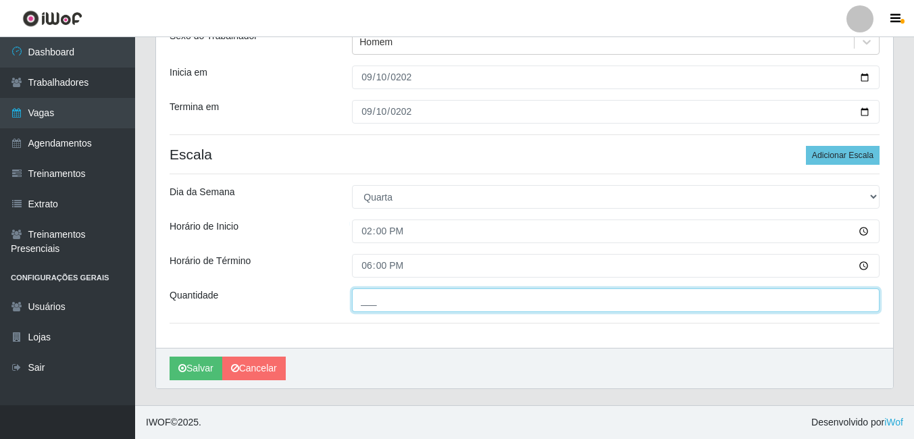
click at [376, 301] on input "___" at bounding box center [616, 301] width 528 height 24
type input "2__"
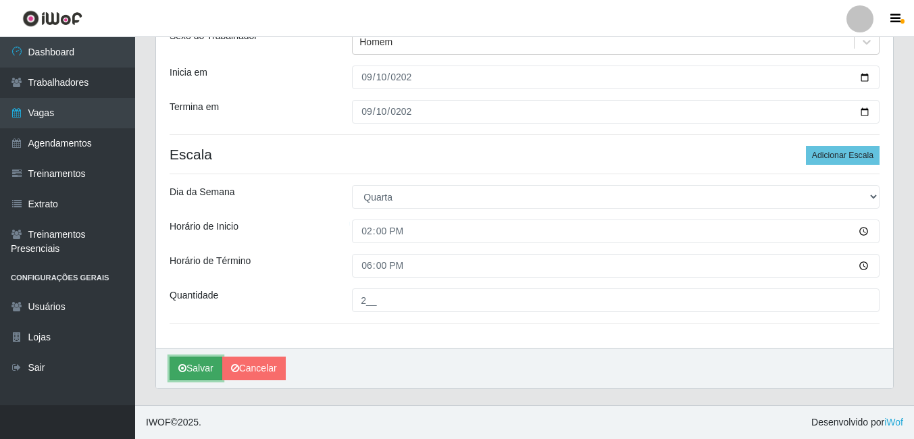
click at [178, 365] on icon "submit" at bounding box center [182, 368] width 8 height 9
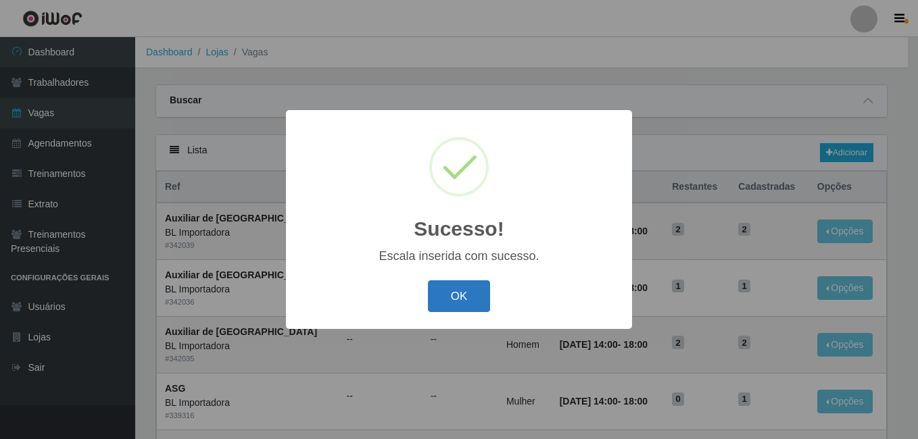
click at [451, 303] on button "OK" at bounding box center [459, 296] width 63 height 32
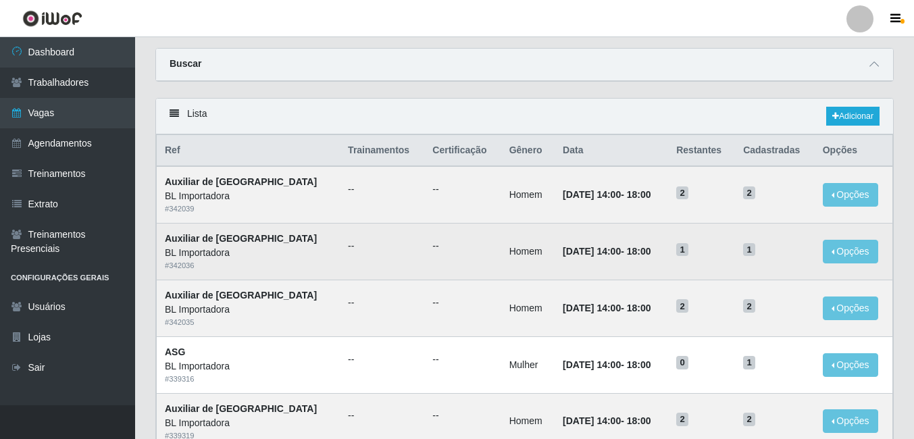
scroll to position [68, 0]
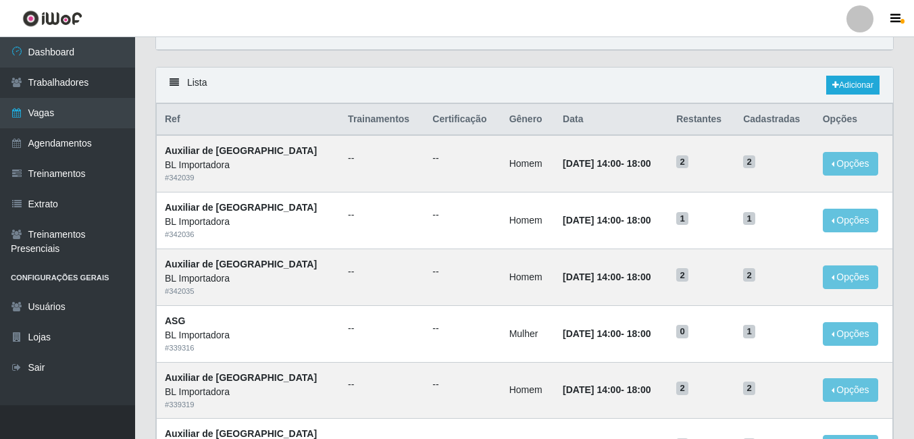
click at [657, 74] on div "Lista Adicionar" at bounding box center [524, 86] width 737 height 36
click at [869, 87] on link "Adicionar" at bounding box center [853, 85] width 53 height 19
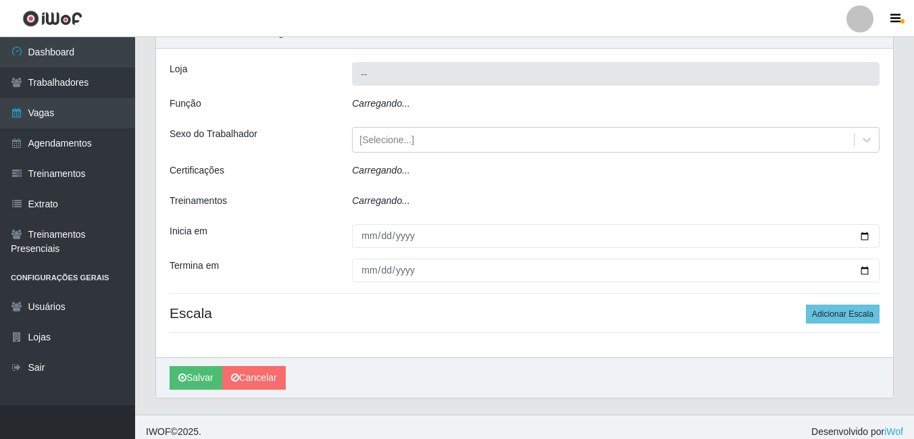
type input "BL Importadora"
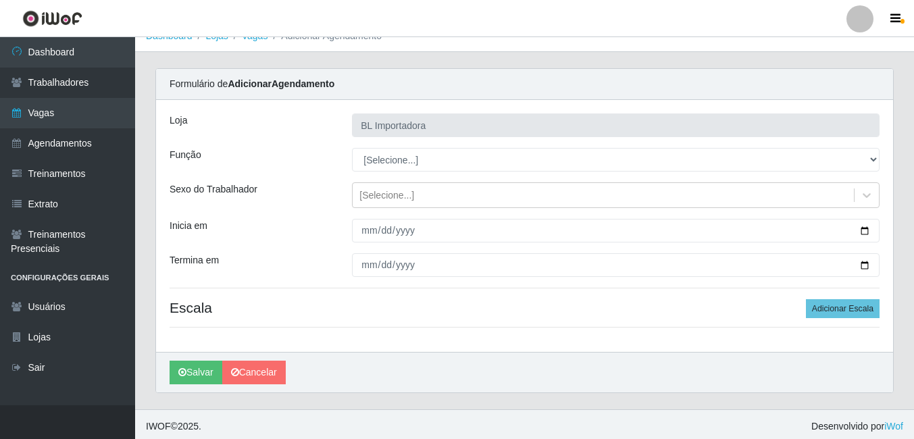
scroll to position [20, 0]
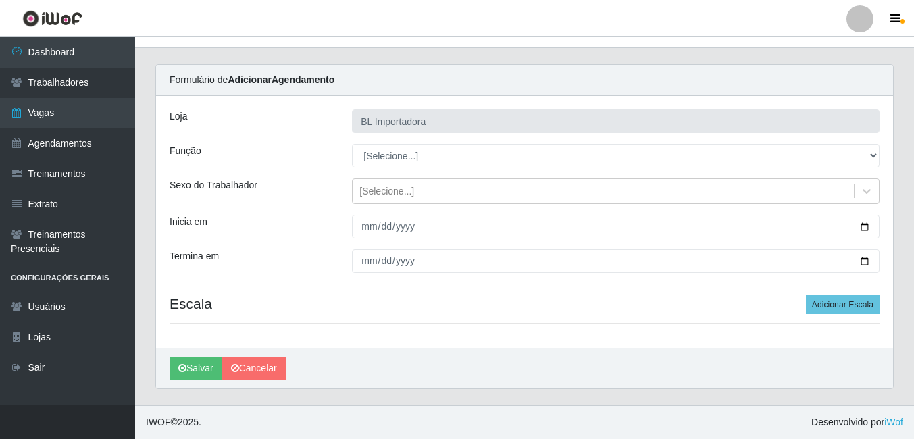
click at [405, 162] on select "[Selecione...] ASG ASG + ASG ++ Auxiliar Administrativo Auxiliar administrativo…" at bounding box center [616, 156] width 528 height 24
select select "75"
click at [352, 144] on select "[Selecione...] ASG ASG + ASG ++ Auxiliar Administrativo Auxiliar administrativo…" at bounding box center [616, 156] width 528 height 24
click at [391, 194] on div "[Selecione...]" at bounding box center [387, 191] width 55 height 14
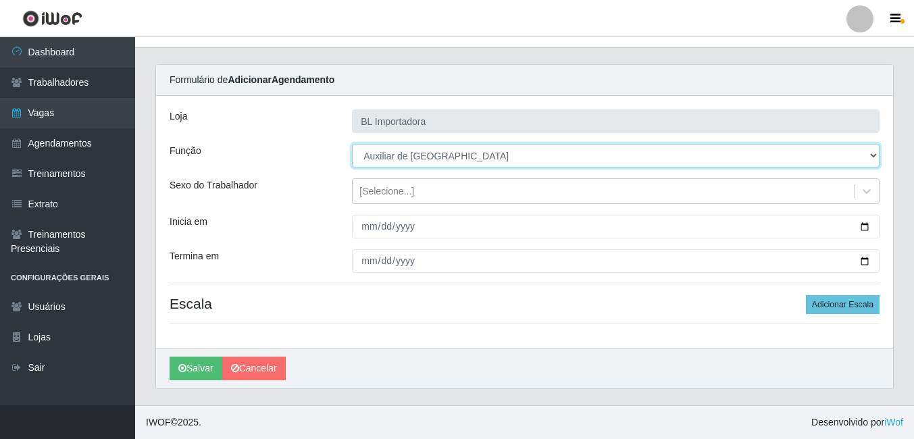
click at [397, 160] on select "[Selecione...] ASG ASG + ASG ++ Auxiliar Administrativo Auxiliar administrativo…" at bounding box center [616, 156] width 528 height 24
click at [352, 144] on select "[Selecione...] ASG ASG + ASG ++ Auxiliar Administrativo Auxiliar administrativo…" at bounding box center [616, 156] width 528 height 24
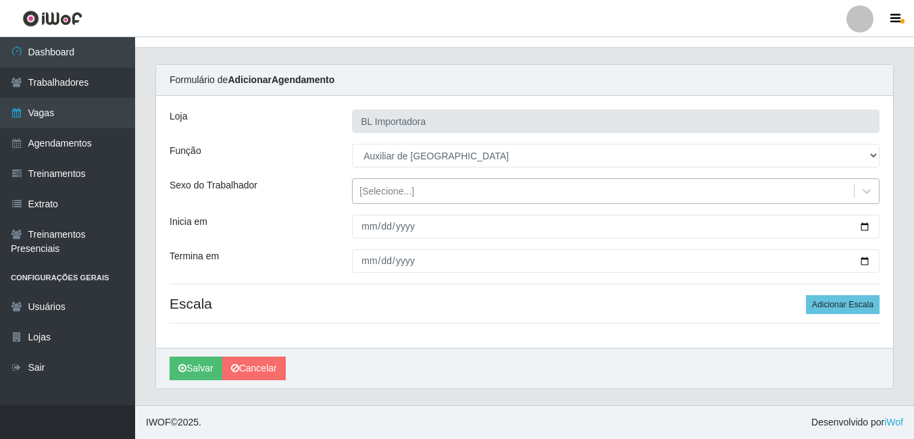
click at [388, 199] on div "[Selecione...]" at bounding box center [603, 191] width 501 height 22
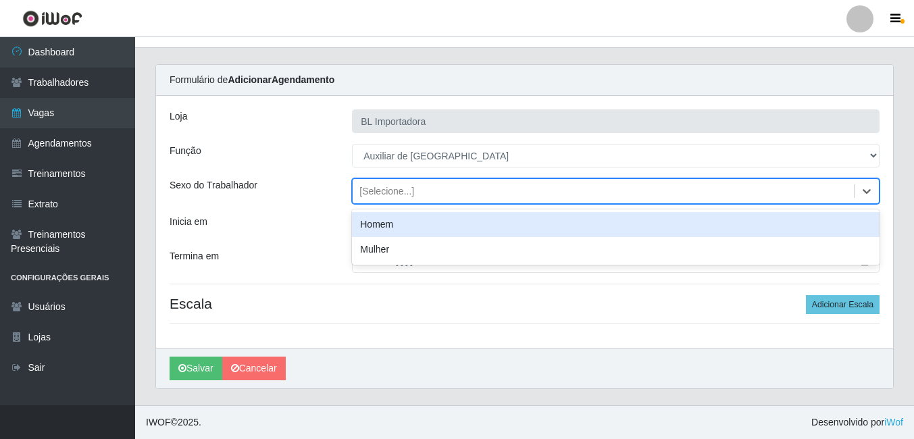
click at [386, 223] on div "Homem" at bounding box center [616, 224] width 528 height 25
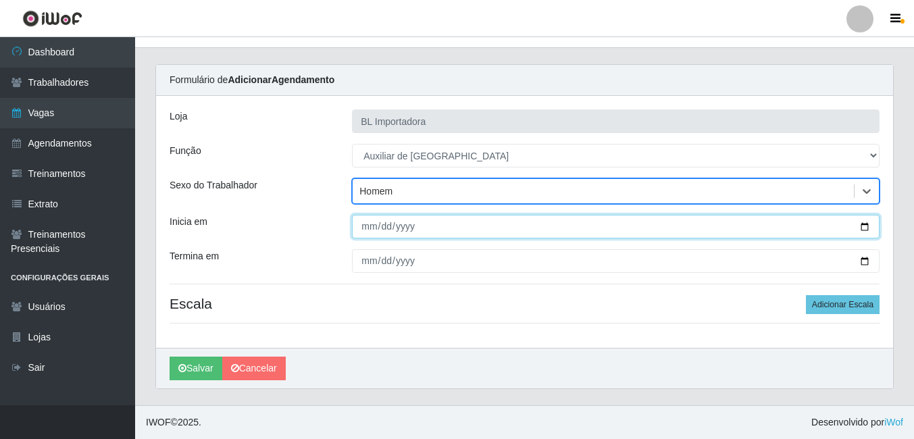
click at [366, 228] on input "Inicia em" at bounding box center [616, 227] width 528 height 24
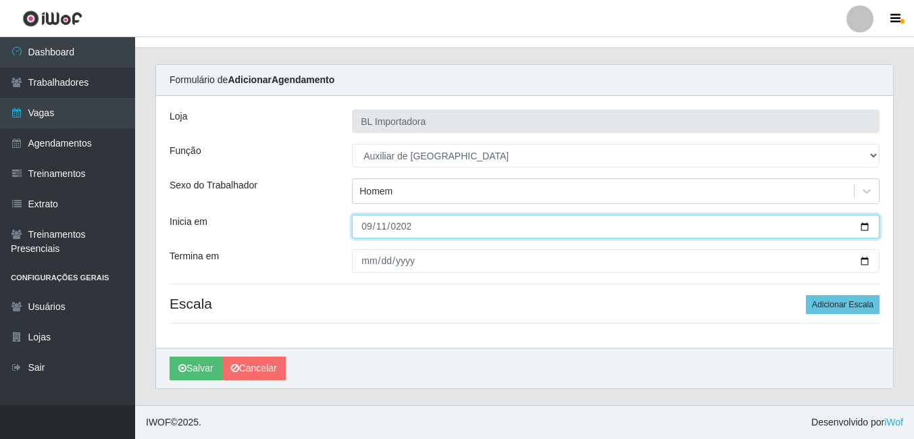
type input "2025-09-11"
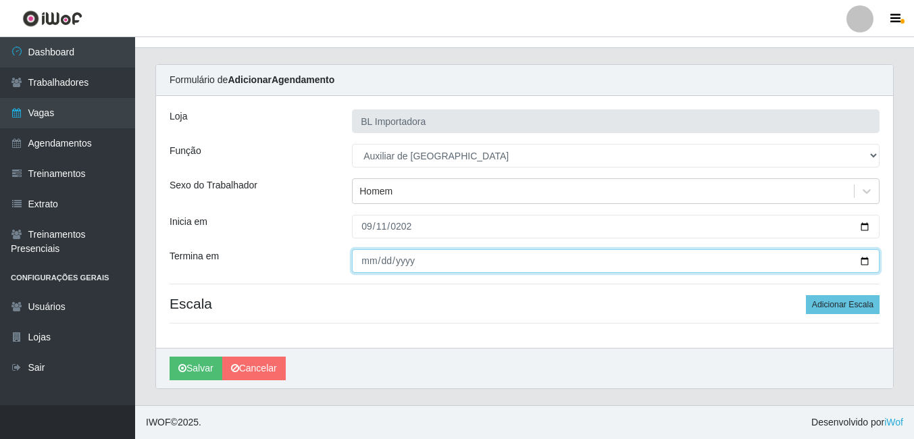
click at [364, 260] on input "Termina em" at bounding box center [616, 261] width 528 height 24
type input "2025-09-11"
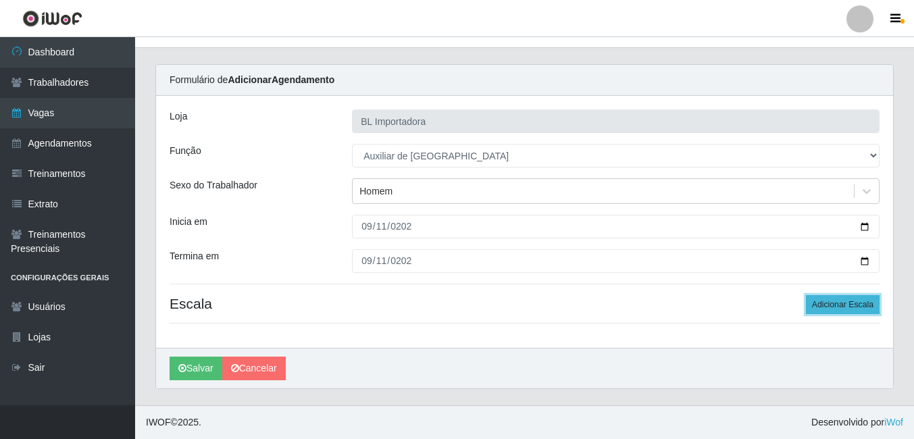
click at [831, 305] on button "Adicionar Escala" at bounding box center [843, 304] width 74 height 19
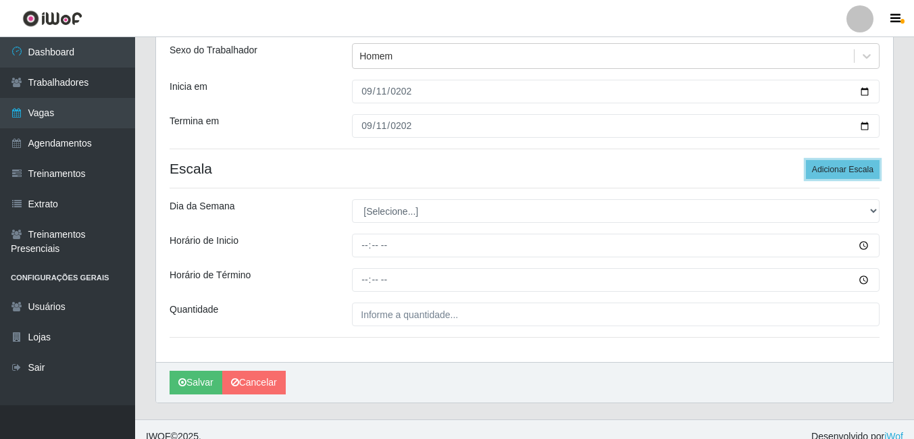
scroll to position [170, 0]
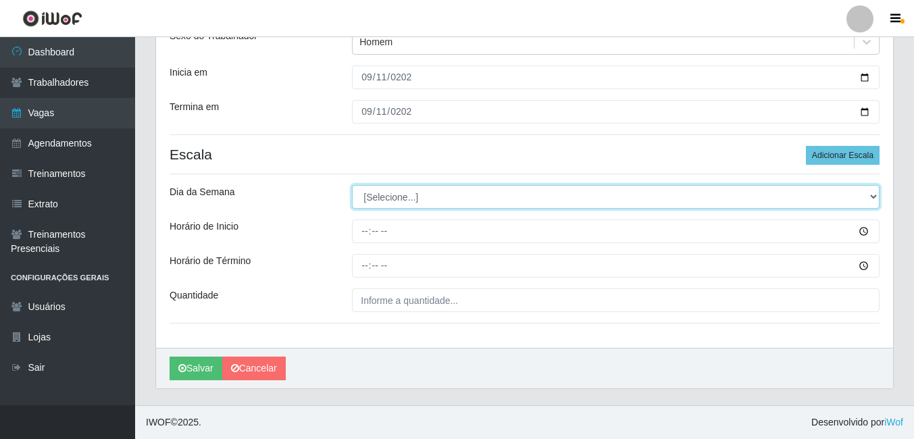
click at [368, 193] on select "[Selecione...] Segunda Terça Quarta Quinta Sexta Sábado Domingo" at bounding box center [616, 197] width 528 height 24
select select "4"
click at [352, 185] on select "[Selecione...] Segunda Terça Quarta Quinta Sexta Sábado Domingo" at bounding box center [616, 197] width 528 height 24
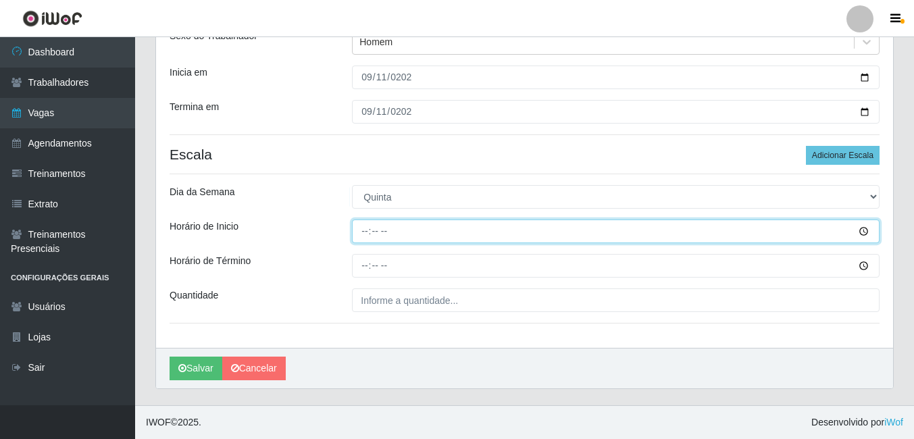
click at [375, 236] on input "Horário de Inicio" at bounding box center [616, 232] width 528 height 24
click at [366, 235] on input "Horário de Inicio" at bounding box center [616, 232] width 528 height 24
type input "14:00"
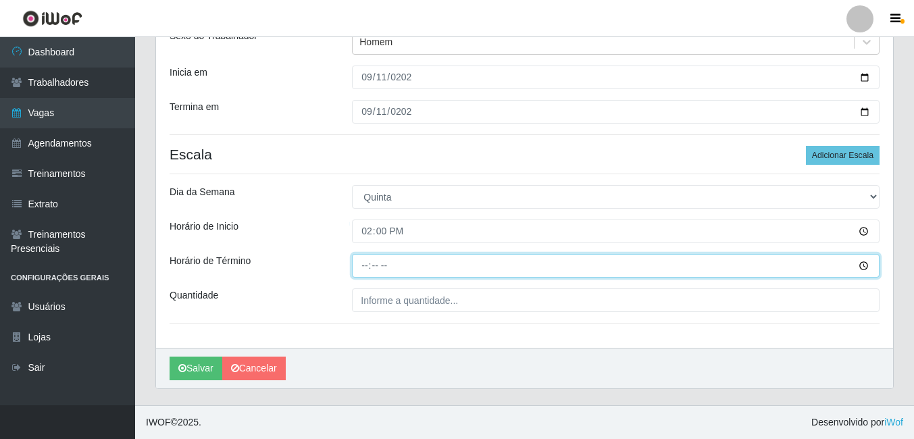
click at [362, 270] on input "Horário de Término" at bounding box center [616, 266] width 528 height 24
type input "18:00"
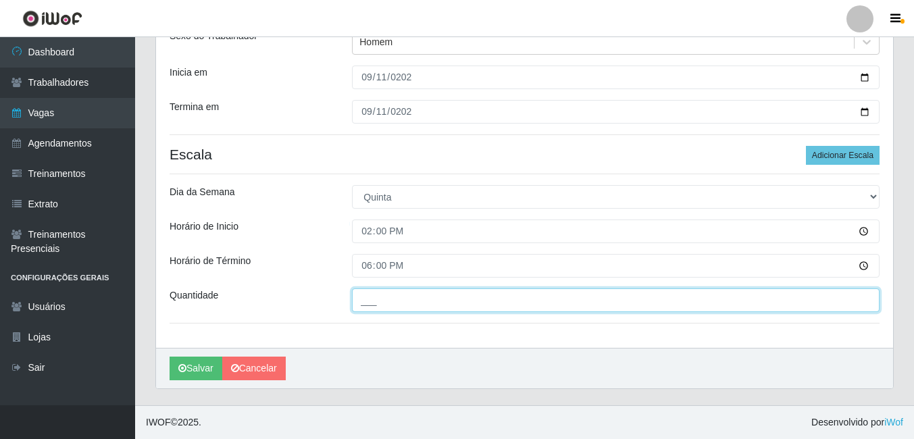
click at [362, 299] on input "___" at bounding box center [616, 301] width 528 height 24
type input "2__"
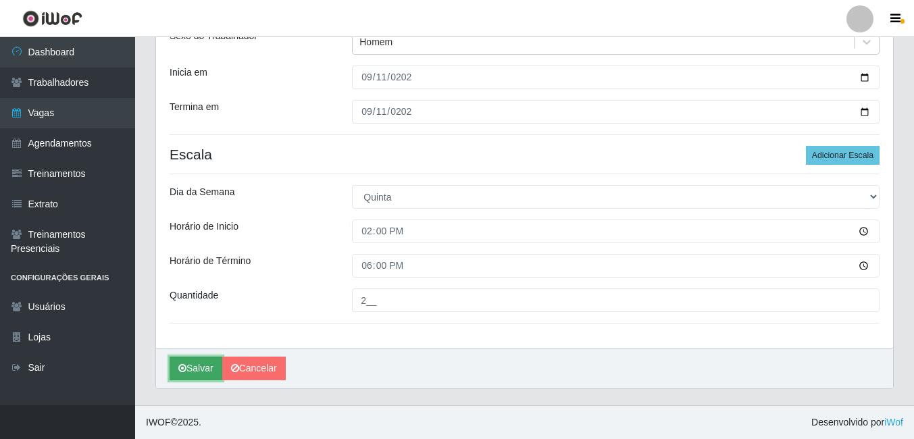
click at [196, 376] on button "Salvar" at bounding box center [196, 369] width 53 height 24
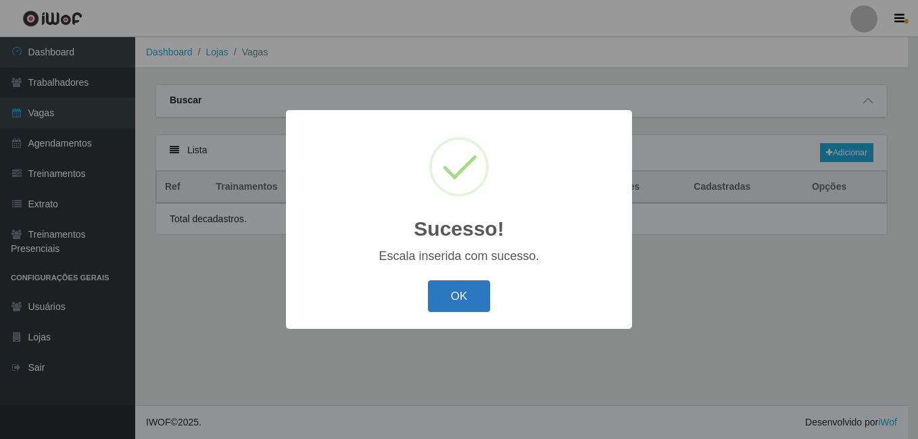
click at [463, 295] on button "OK" at bounding box center [459, 296] width 63 height 32
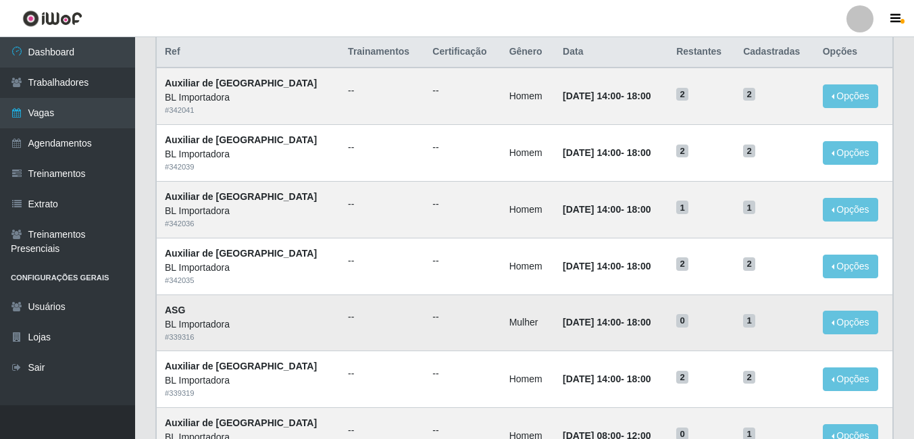
scroll to position [68, 0]
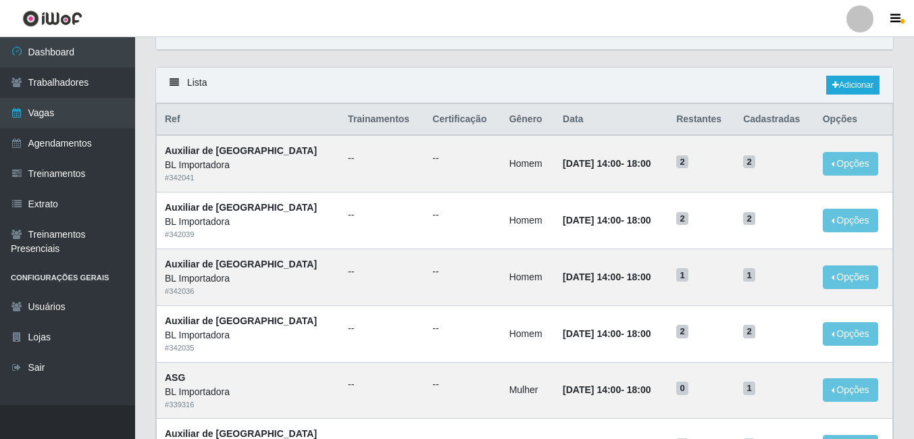
click at [841, 96] on div "Lista Adicionar" at bounding box center [524, 86] width 737 height 36
click at [839, 94] on link "Adicionar" at bounding box center [853, 85] width 53 height 19
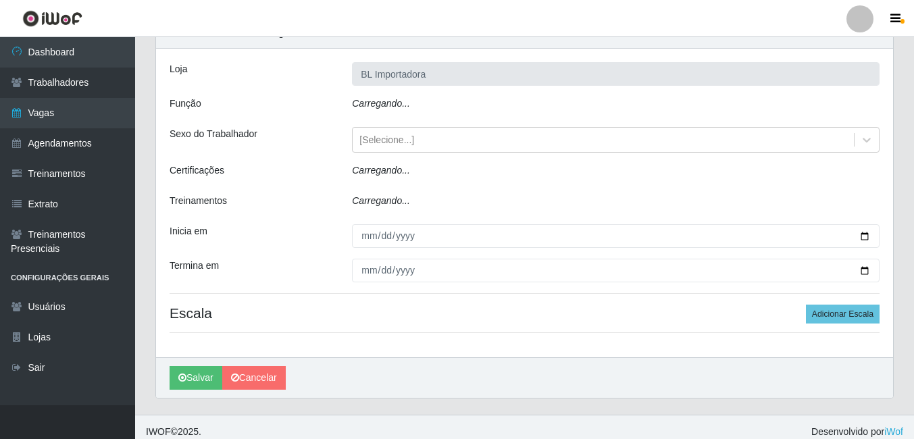
type input "BL Importadora"
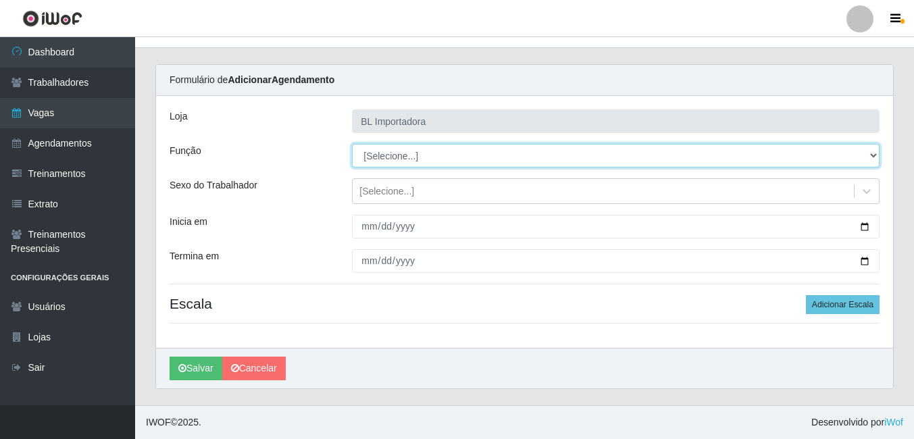
click at [403, 154] on select "[Selecione...] ASG ASG + ASG ++ Auxiliar Administrativo Auxiliar administrativo…" at bounding box center [616, 156] width 528 height 24
select select "16"
click at [352, 144] on select "[Selecione...] ASG ASG + ASG ++ Auxiliar Administrativo Auxiliar administrativo…" at bounding box center [616, 156] width 528 height 24
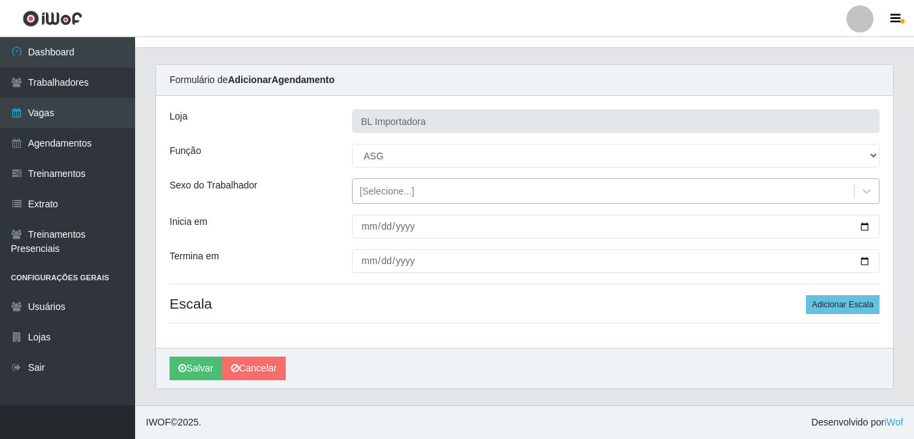
click at [399, 195] on div "[Selecione...]" at bounding box center [387, 191] width 55 height 14
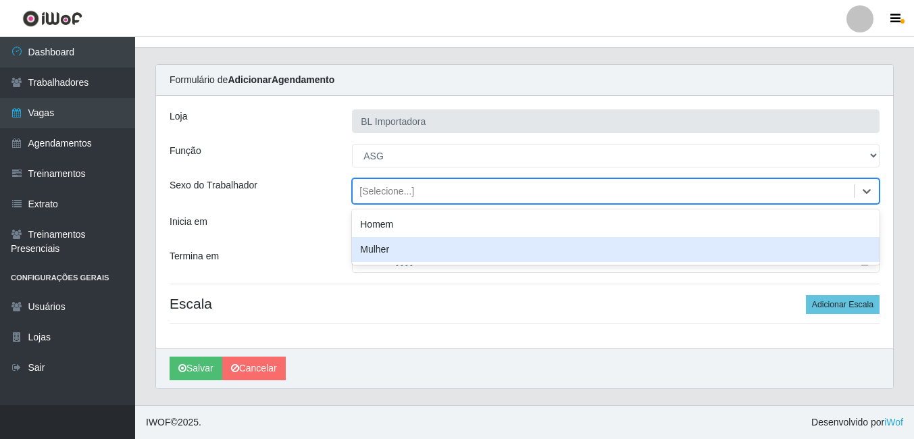
click at [387, 243] on div "Mulher" at bounding box center [616, 249] width 528 height 25
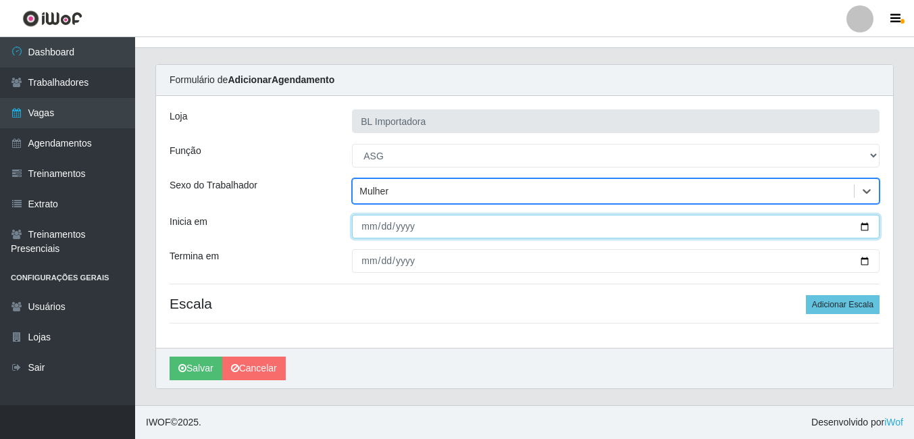
click at [368, 228] on input "Inicia em" at bounding box center [616, 227] width 528 height 24
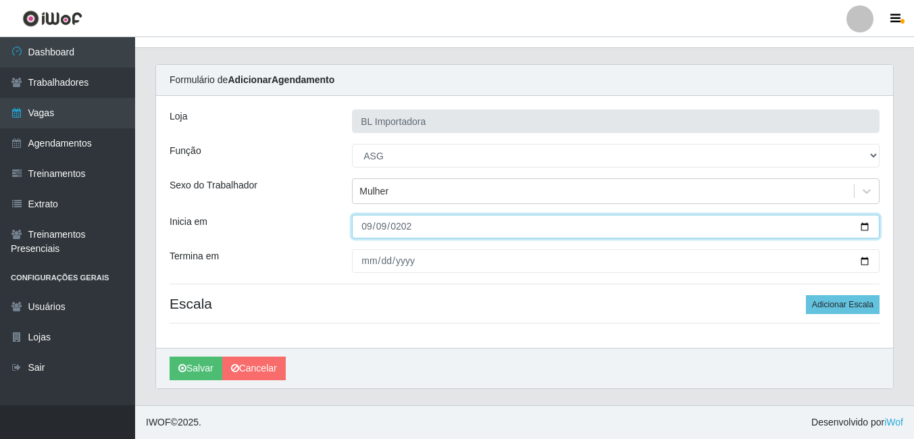
type input "2025-09-09"
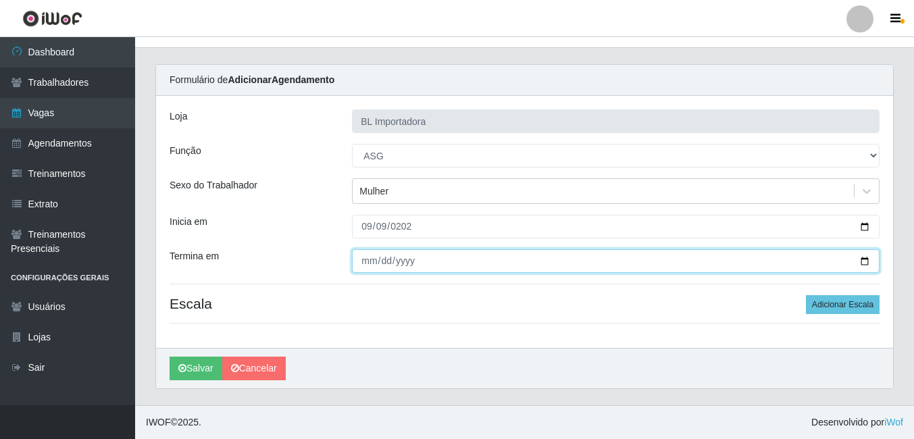
click at [369, 264] on input "Termina em" at bounding box center [616, 261] width 528 height 24
type input "2025-09-09"
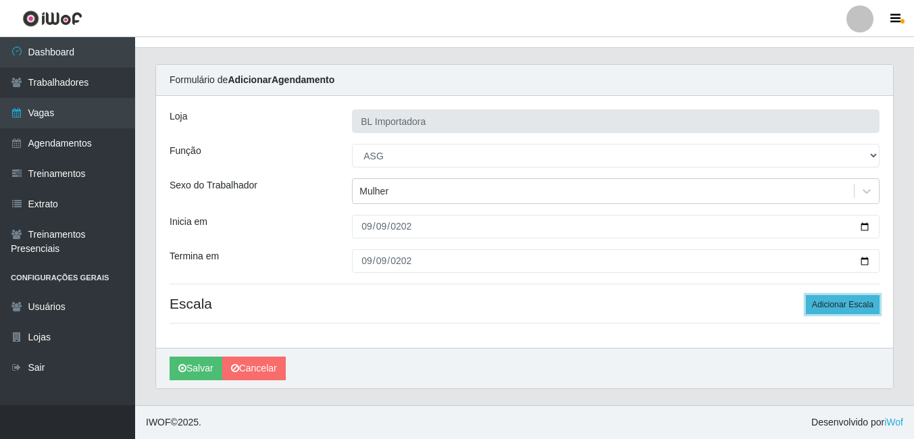
click at [838, 306] on button "Adicionar Escala" at bounding box center [843, 304] width 74 height 19
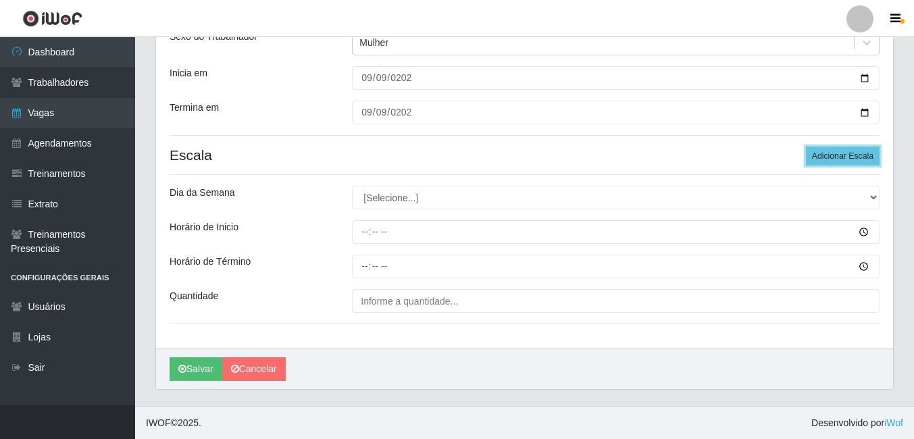
scroll to position [170, 0]
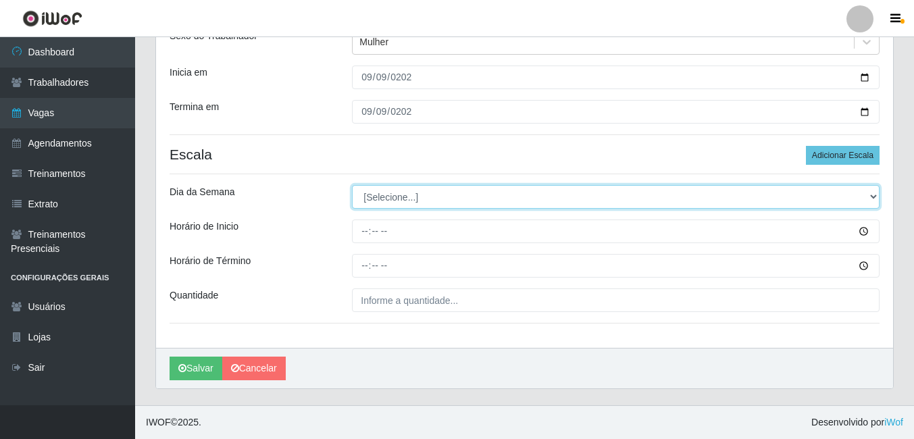
click at [393, 194] on select "[Selecione...] Segunda Terça Quarta Quinta Sexta Sábado Domingo" at bounding box center [616, 197] width 528 height 24
click at [352, 185] on select "[Selecione...] Segunda Terça Quarta Quinta Sexta Sábado Domingo" at bounding box center [616, 197] width 528 height 24
click at [389, 205] on select "[Selecione...] Segunda Terça Quarta Quinta Sexta Sábado Domingo" at bounding box center [616, 197] width 528 height 24
select select "2"
click at [352, 185] on select "[Selecione...] Segunda Terça Quarta Quinta Sexta Sábado Domingo" at bounding box center [616, 197] width 528 height 24
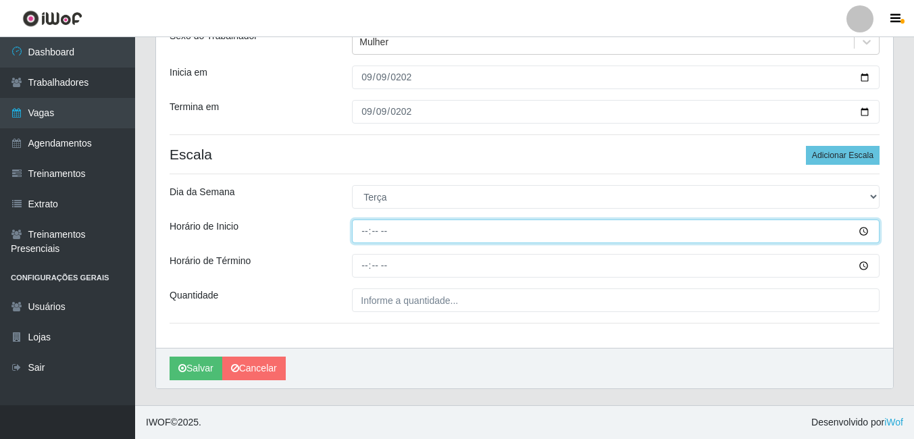
click at [355, 232] on input "Horário de Inicio" at bounding box center [616, 232] width 528 height 24
type input "08:00"
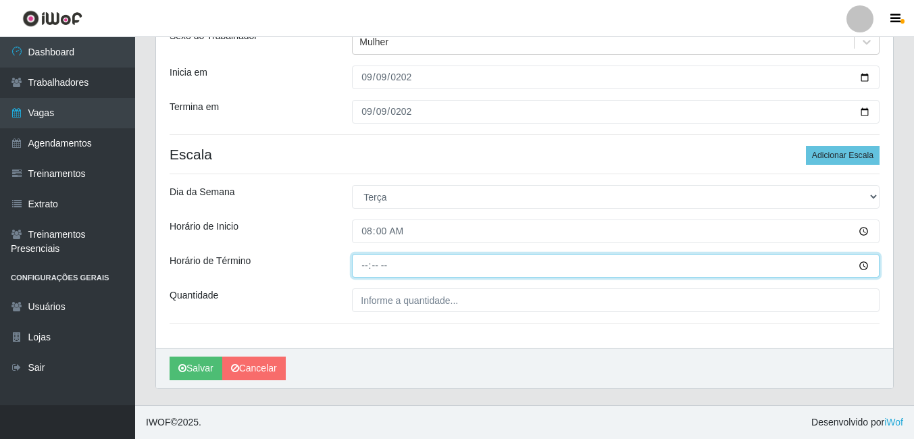
click at [355, 260] on input "Horário de Término" at bounding box center [616, 266] width 528 height 24
type input "12:00"
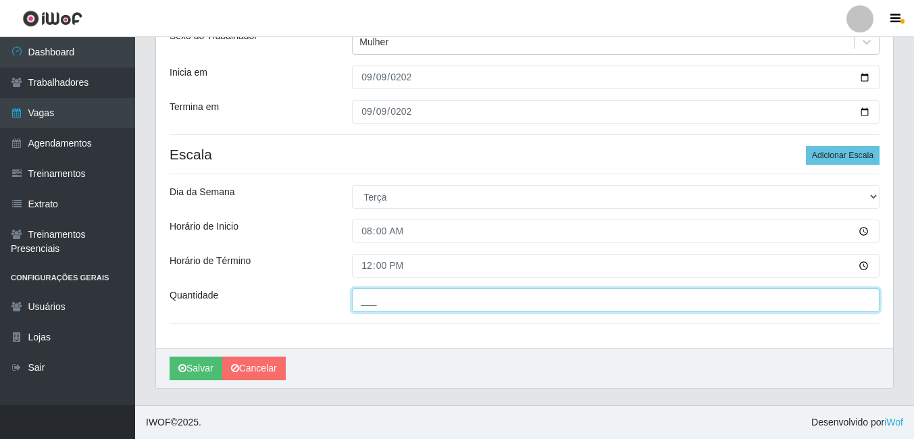
click at [357, 301] on input "___" at bounding box center [616, 301] width 528 height 24
type input "1__"
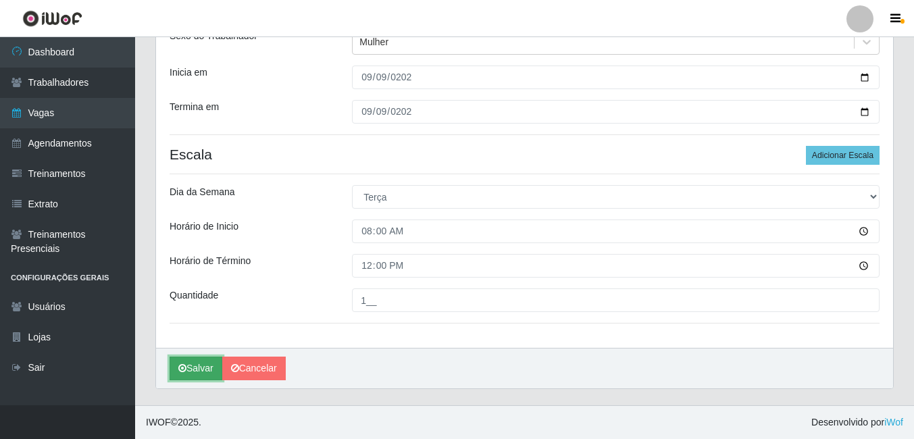
click at [207, 360] on button "Salvar" at bounding box center [196, 369] width 53 height 24
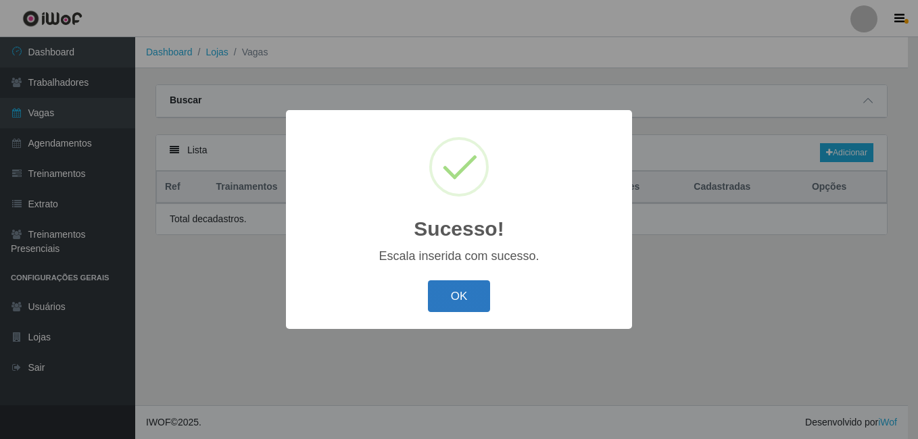
click at [447, 310] on button "OK" at bounding box center [459, 296] width 63 height 32
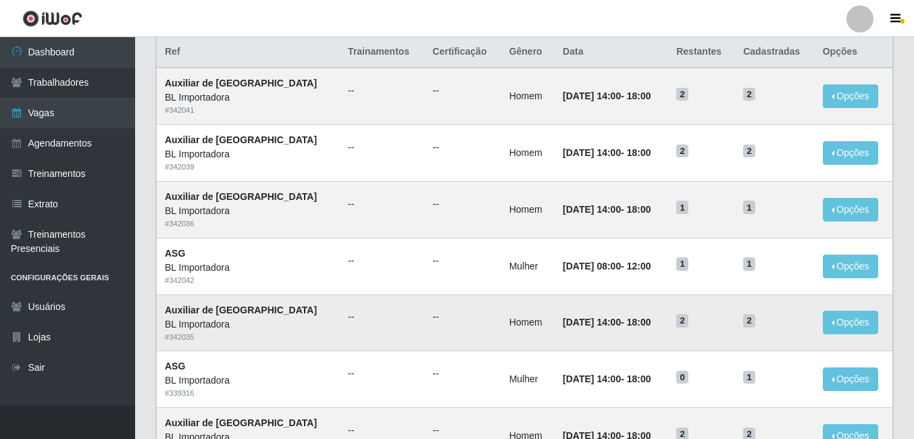
scroll to position [203, 0]
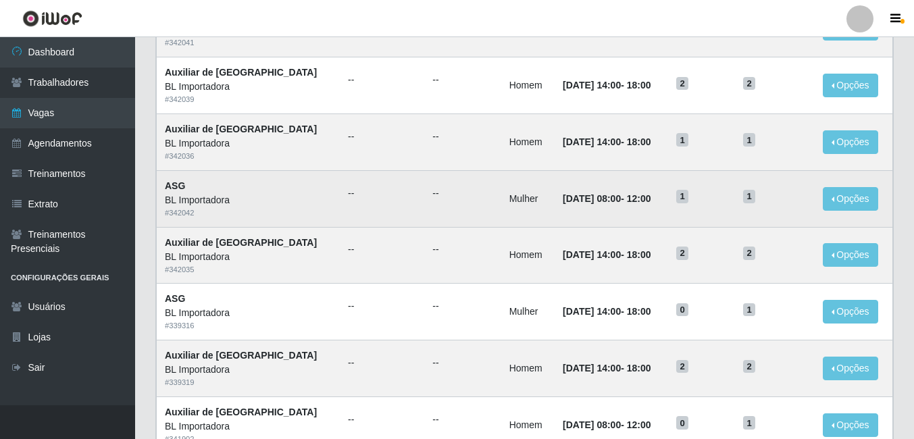
click at [348, 195] on ul "--" at bounding box center [382, 194] width 68 height 14
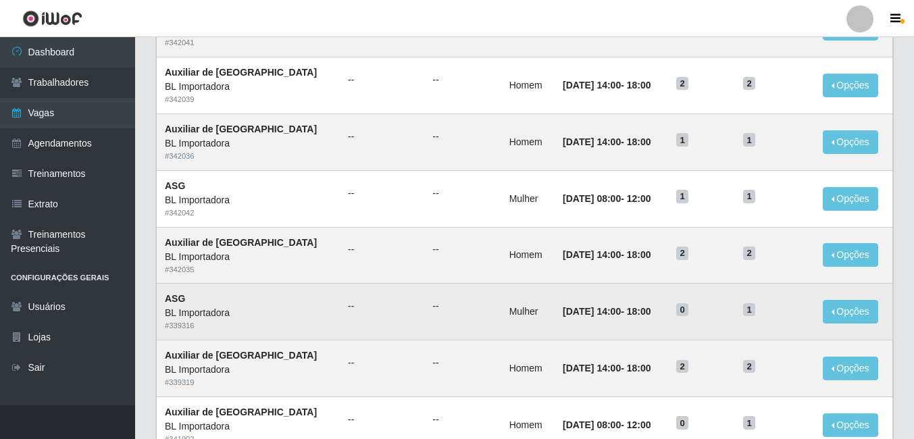
scroll to position [135, 0]
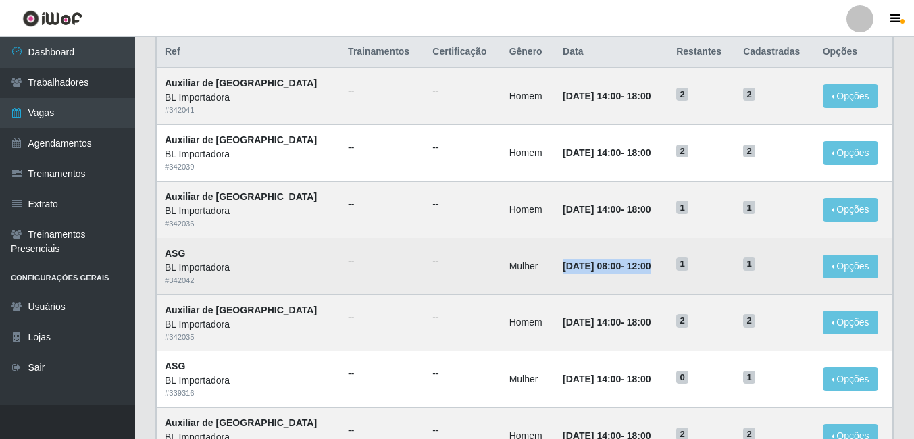
drag, startPoint x: 512, startPoint y: 263, endPoint x: 634, endPoint y: 272, distance: 122.6
click at [634, 272] on td "09/09/2025, 08:00 - 12:00" at bounding box center [612, 266] width 114 height 57
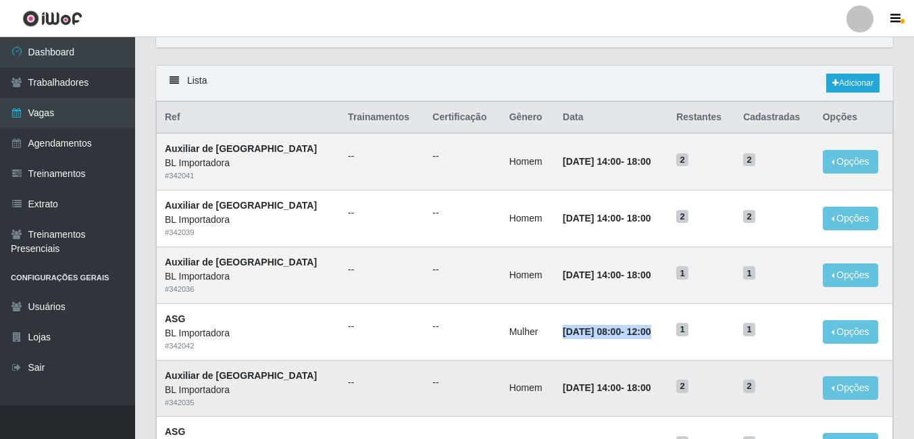
scroll to position [68, 0]
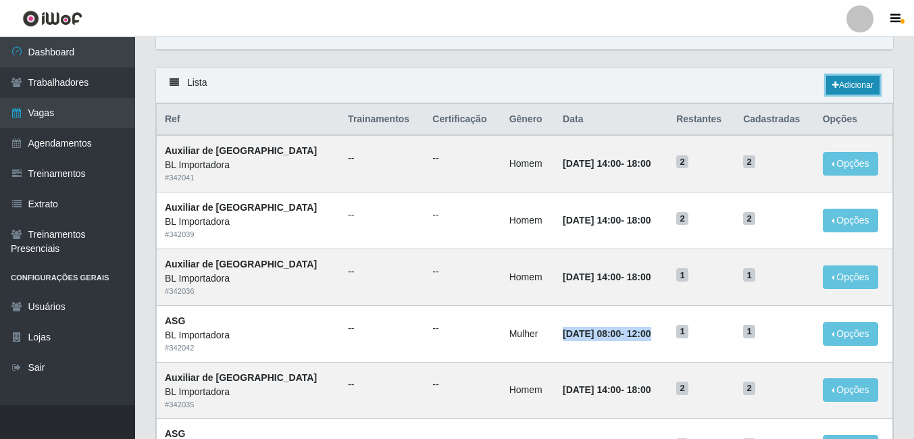
click at [845, 83] on link "Adicionar" at bounding box center [853, 85] width 53 height 19
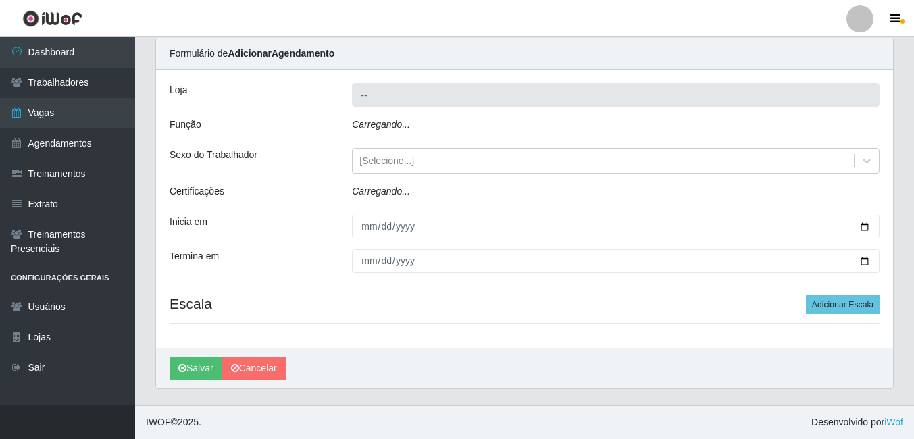
type input "BL Importadora"
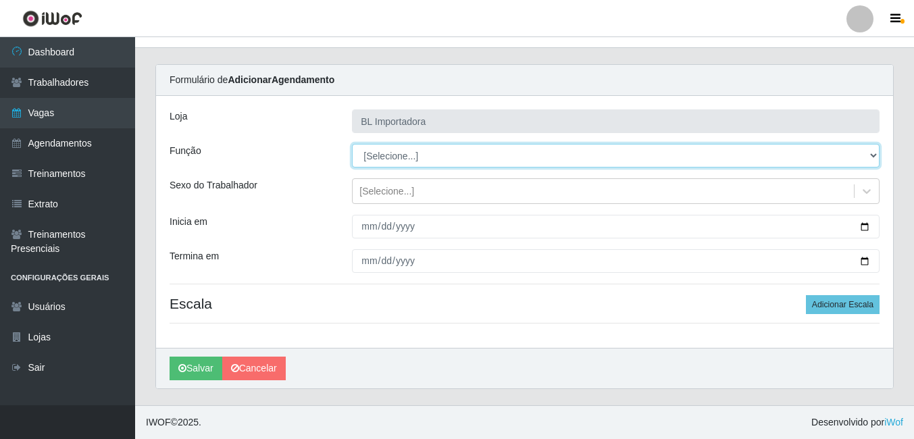
click at [391, 156] on select "[Selecione...] ASG ASG + ASG ++ Auxiliar Administrativo Auxiliar administrativo…" at bounding box center [616, 156] width 528 height 24
select select "16"
click at [352, 144] on select "[Selecione...] ASG ASG + ASG ++ Auxiliar Administrativo Auxiliar administrativo…" at bounding box center [616, 156] width 528 height 24
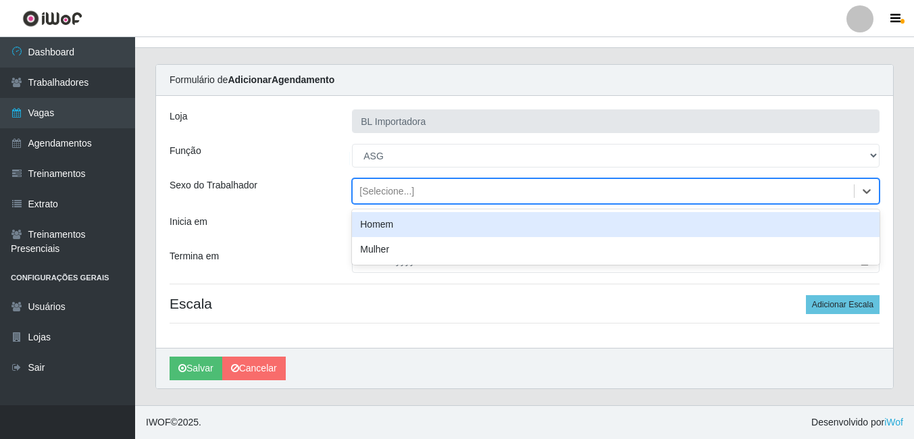
click at [394, 194] on div "[Selecione...]" at bounding box center [387, 191] width 55 height 14
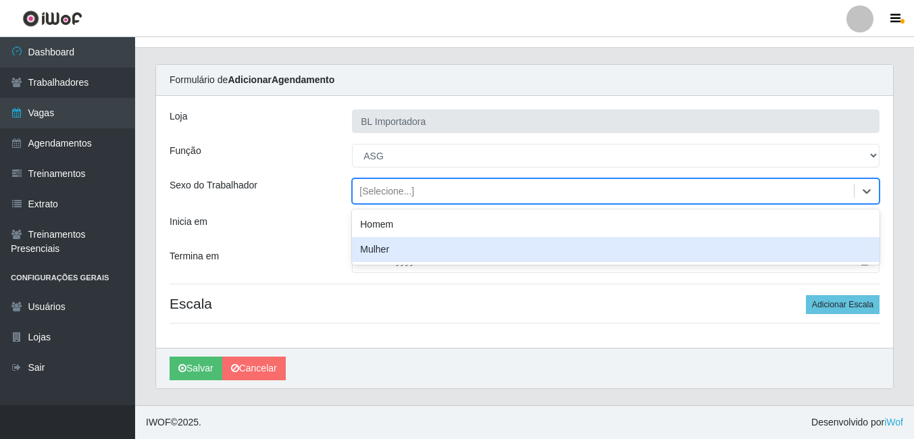
click at [391, 249] on div "Mulher" at bounding box center [616, 249] width 528 height 25
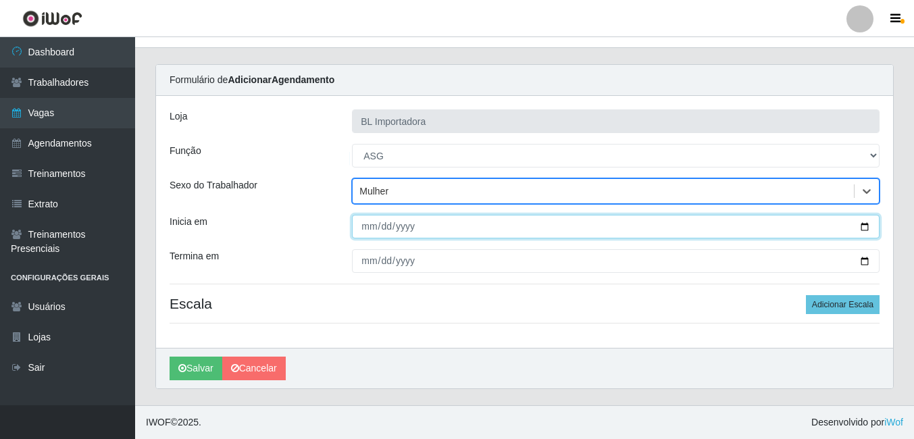
click at [360, 219] on input "Inicia em" at bounding box center [616, 227] width 528 height 24
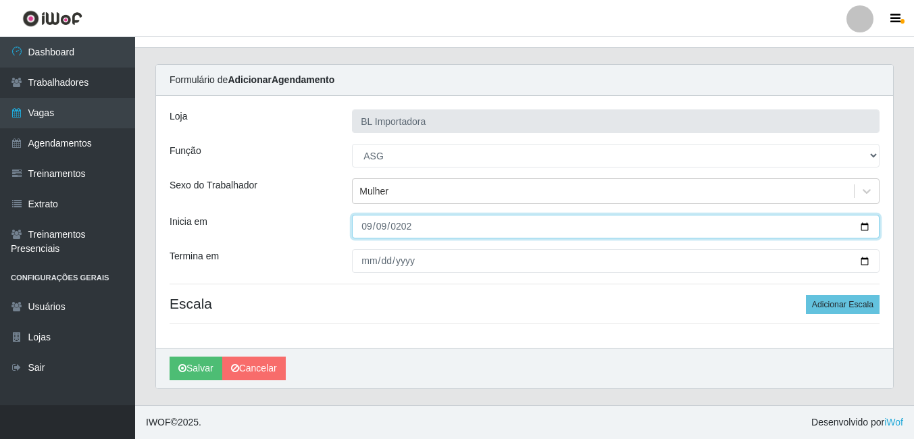
type input "2025-09-09"
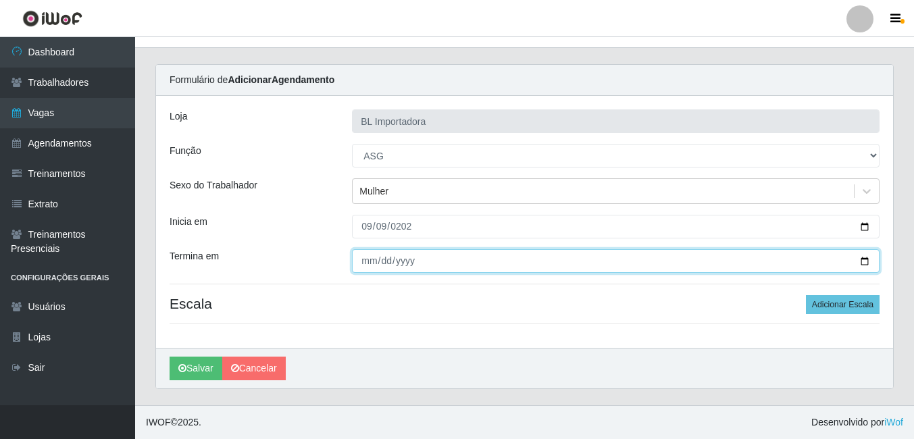
click at [352, 255] on input "Termina em" at bounding box center [616, 261] width 528 height 24
type input "2025-09-09"
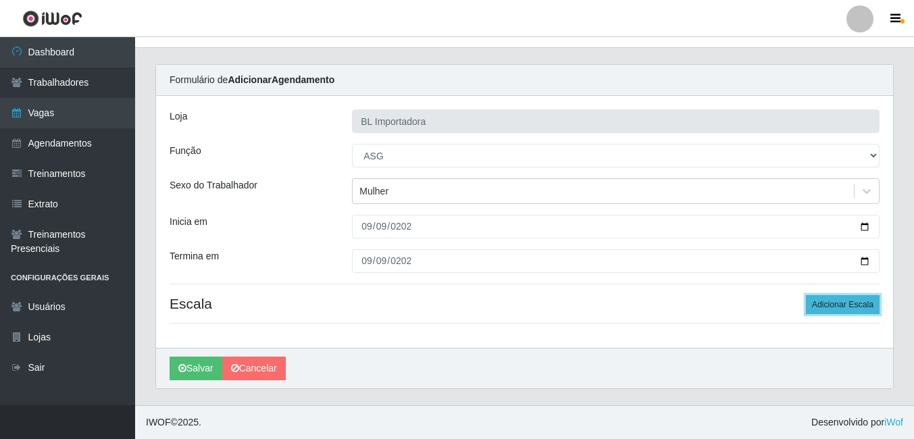
click at [843, 310] on button "Adicionar Escala" at bounding box center [843, 304] width 74 height 19
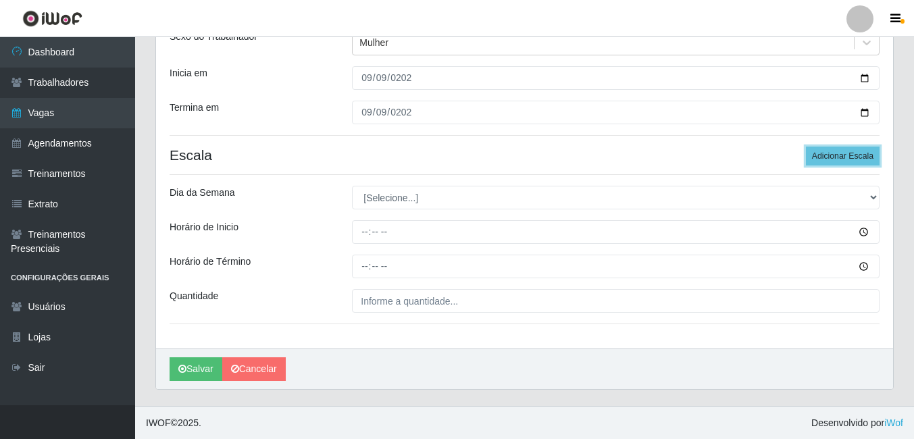
scroll to position [170, 0]
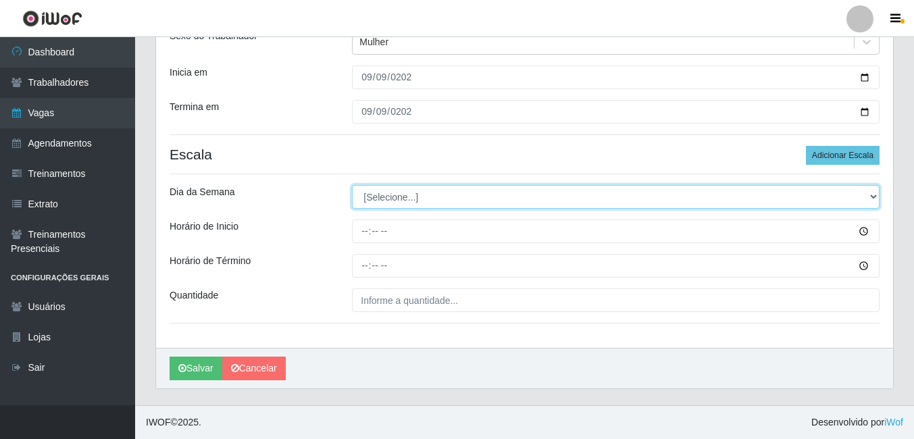
click at [393, 198] on select "[Selecione...] Segunda Terça Quarta Quinta Sexta Sábado Domingo" at bounding box center [616, 197] width 528 height 24
select select "2"
click at [352, 185] on select "[Selecione...] Segunda Terça Quarta Quinta Sexta Sábado Domingo" at bounding box center [616, 197] width 528 height 24
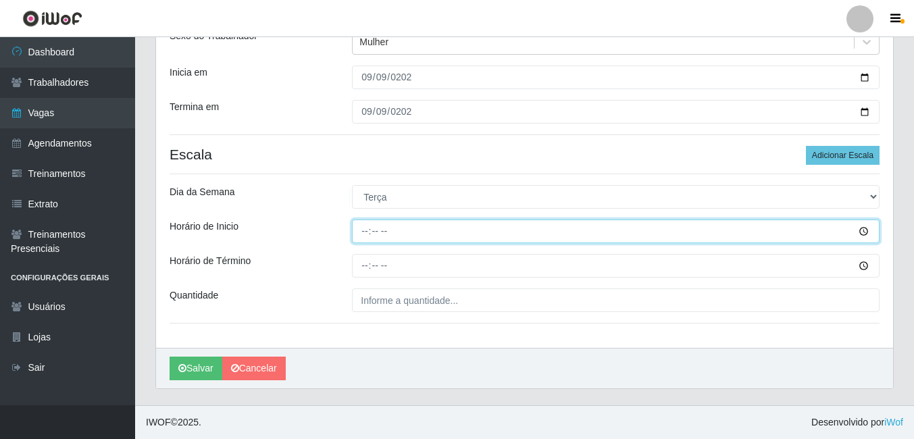
click at [376, 239] on input "Horário de Inicio" at bounding box center [616, 232] width 528 height 24
type input "14:00"
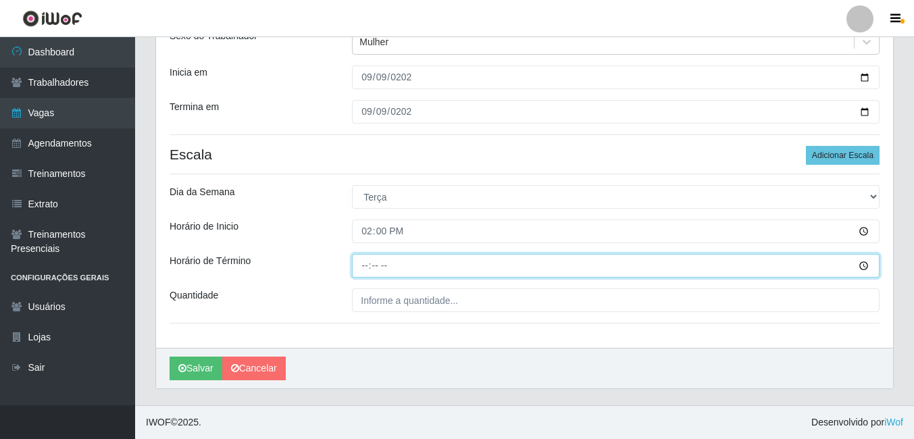
click at [354, 274] on input "Horário de Término" at bounding box center [616, 266] width 528 height 24
type input "18:00"
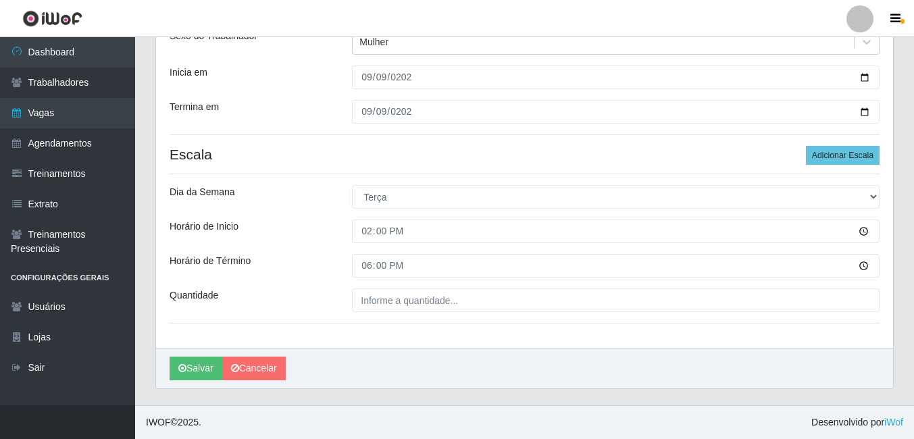
click at [373, 324] on hr at bounding box center [525, 323] width 710 height 1
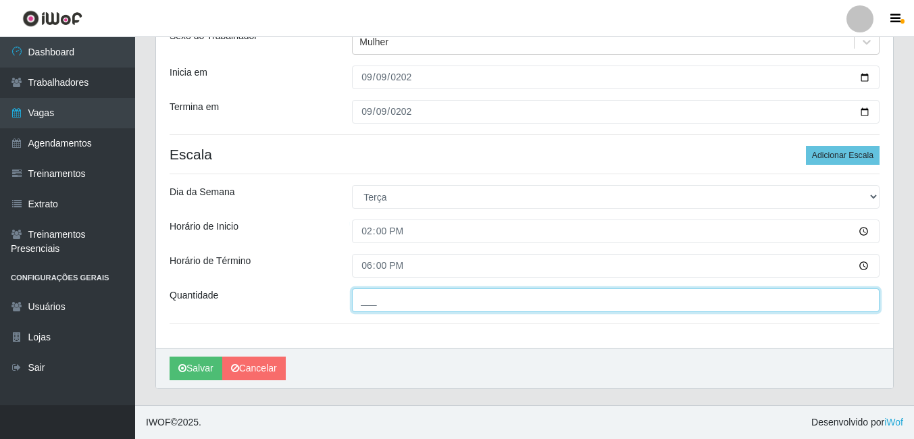
click at [385, 308] on input "___" at bounding box center [616, 301] width 528 height 24
type input "1__"
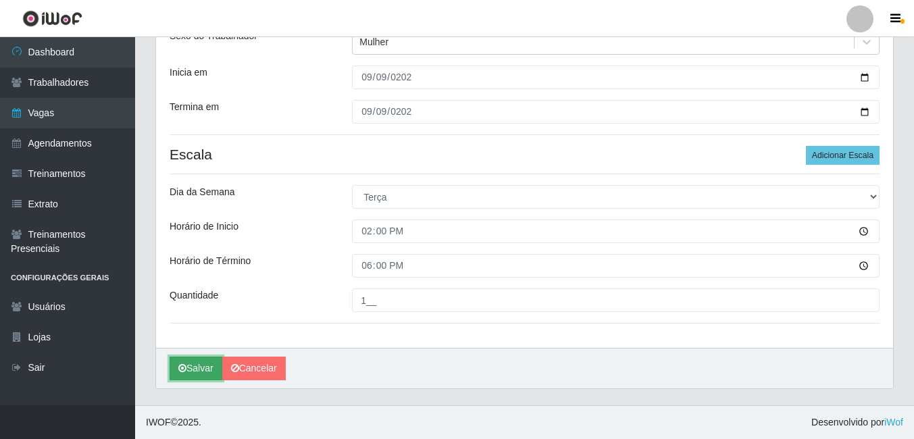
click at [180, 377] on button "Salvar" at bounding box center [196, 369] width 53 height 24
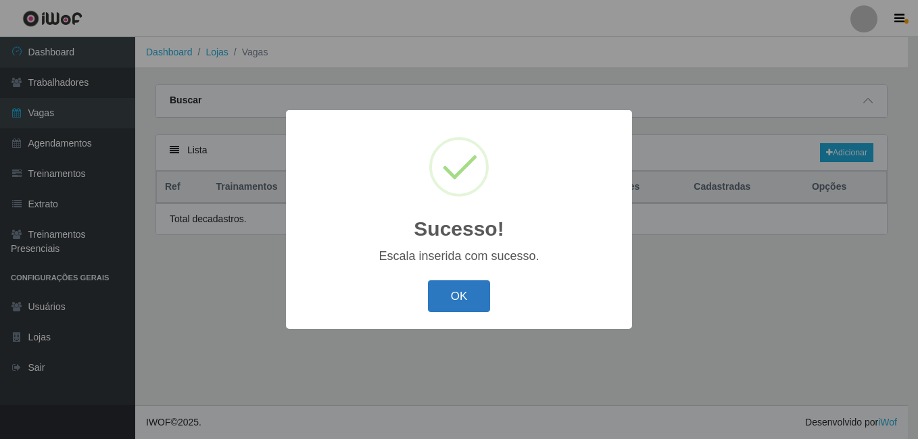
click at [455, 296] on button "OK" at bounding box center [459, 296] width 63 height 32
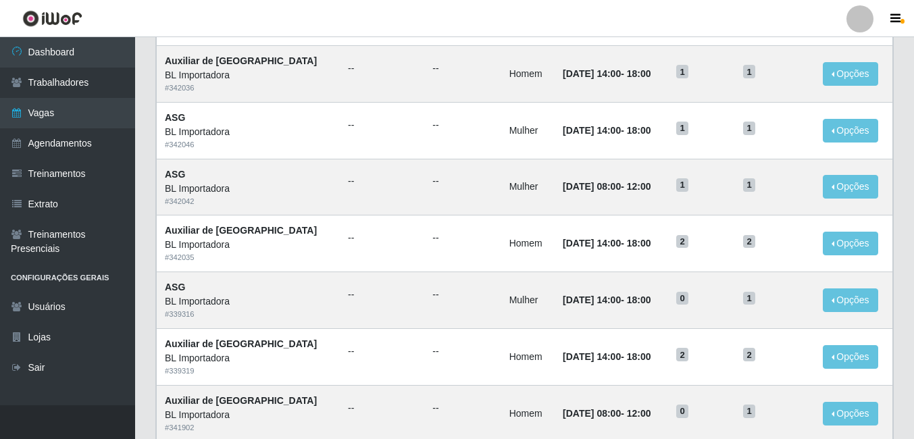
scroll to position [270, 0]
click at [619, 87] on td "09/09/2025, 14:00 - 18:00" at bounding box center [612, 74] width 114 height 57
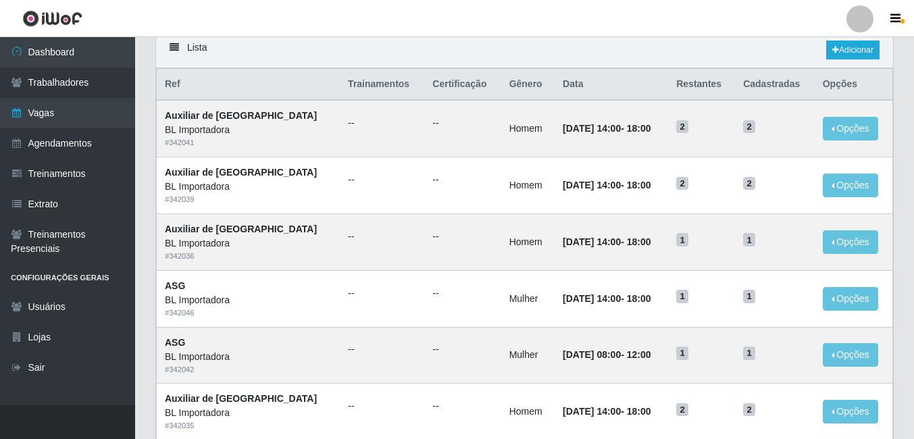
scroll to position [0, 0]
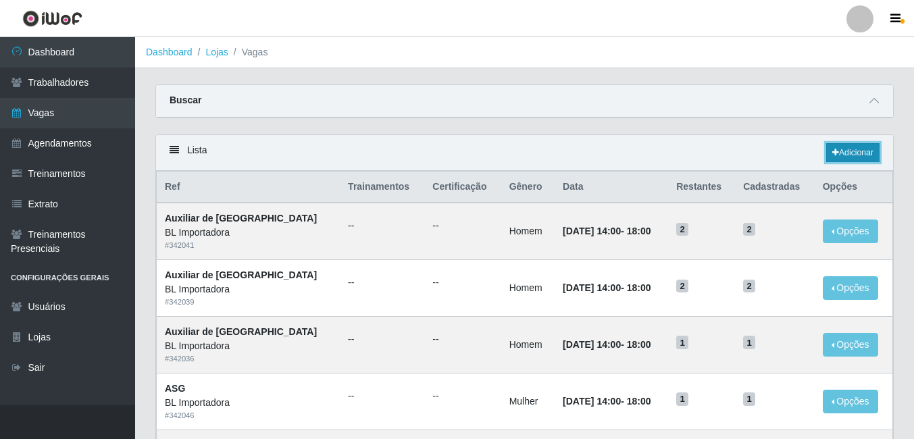
click at [833, 151] on icon at bounding box center [836, 153] width 7 height 8
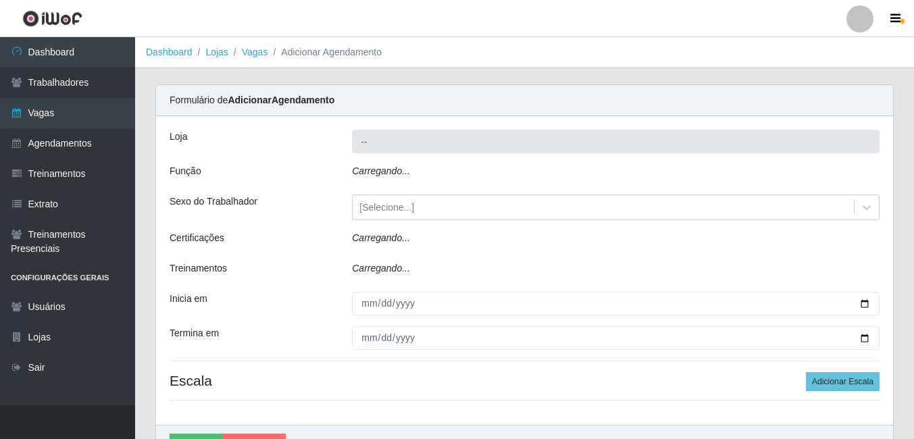
type input "BL Importadora"
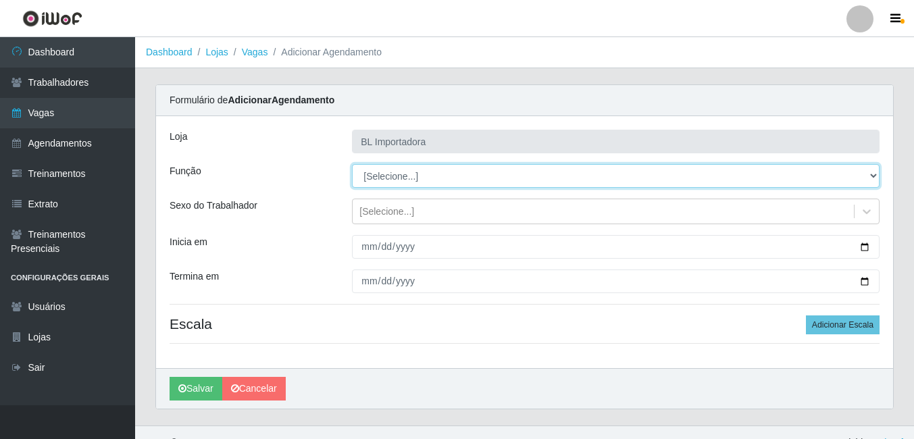
click at [425, 167] on select "[Selecione...] ASG ASG + ASG ++ Auxiliar Administrativo Auxiliar administrativo…" at bounding box center [616, 176] width 528 height 24
select select "16"
click at [352, 164] on select "[Selecione...] ASG ASG + ASG ++ Auxiliar Administrativo Auxiliar administrativo…" at bounding box center [616, 176] width 528 height 24
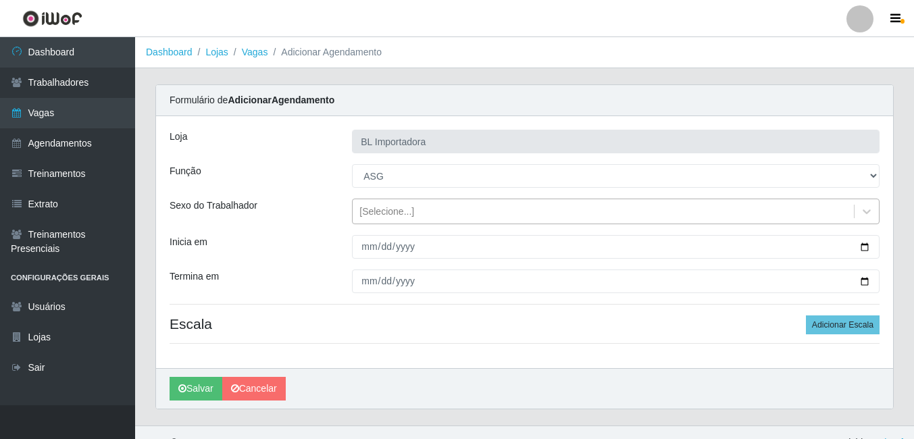
click at [383, 224] on div "[Selecione...]" at bounding box center [616, 212] width 528 height 26
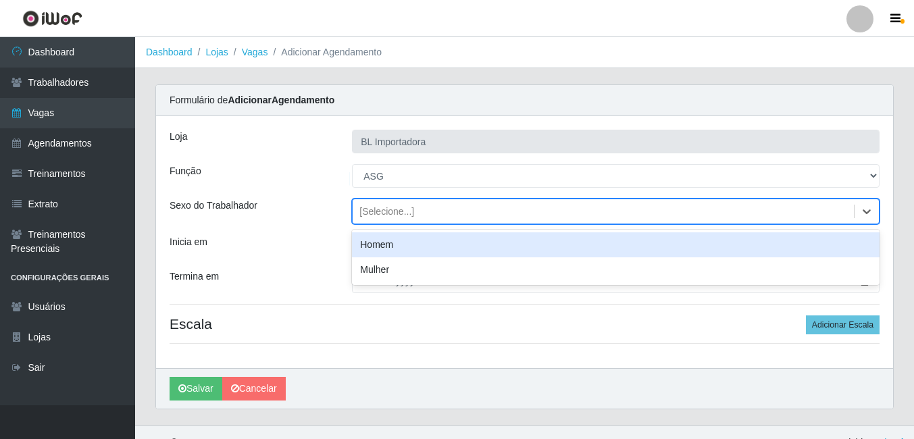
click at [379, 257] on div "Homem" at bounding box center [616, 244] width 528 height 25
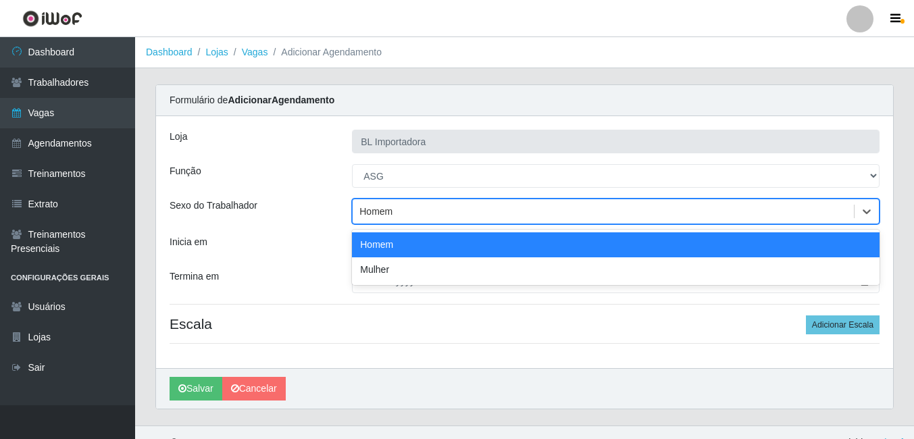
click at [381, 219] on div "Homem" at bounding box center [603, 212] width 501 height 22
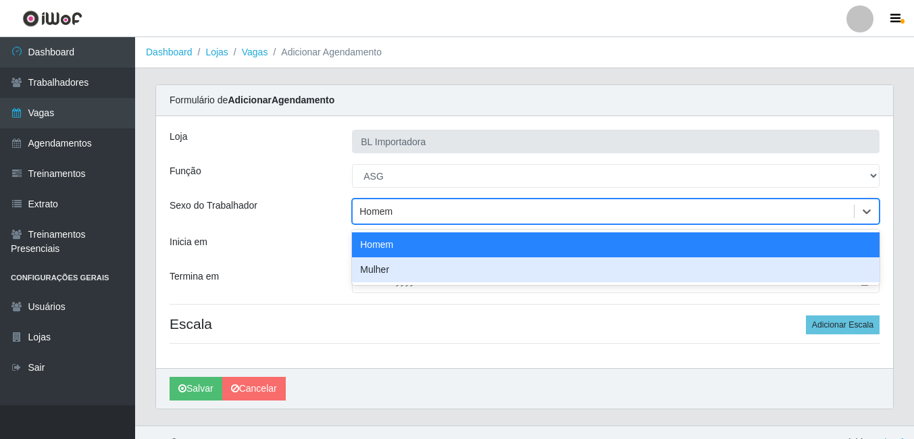
click at [381, 270] on div "Mulher" at bounding box center [616, 269] width 528 height 25
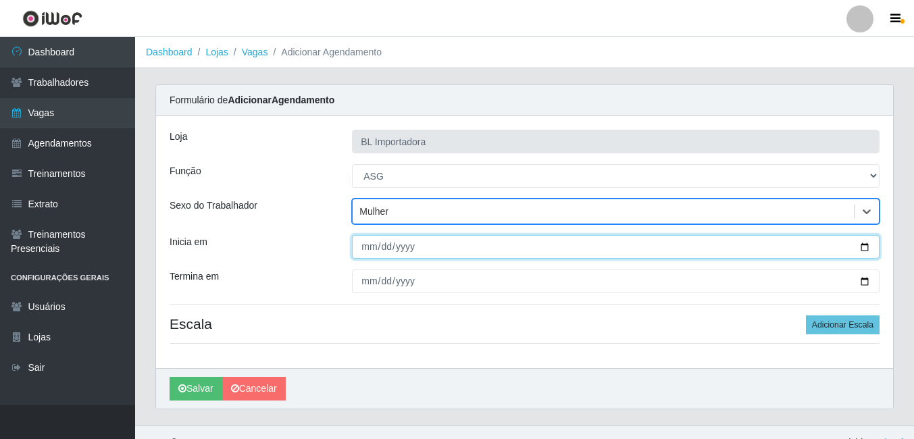
click at [357, 251] on input "Inicia em" at bounding box center [616, 247] width 528 height 24
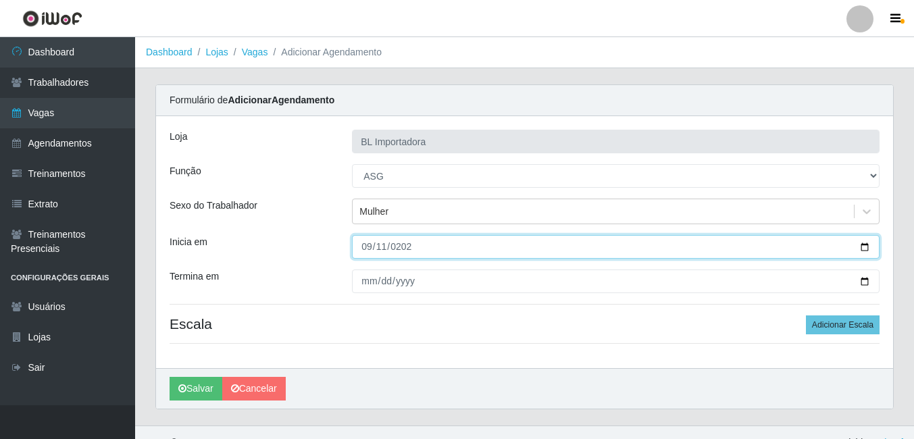
type input "2025-09-11"
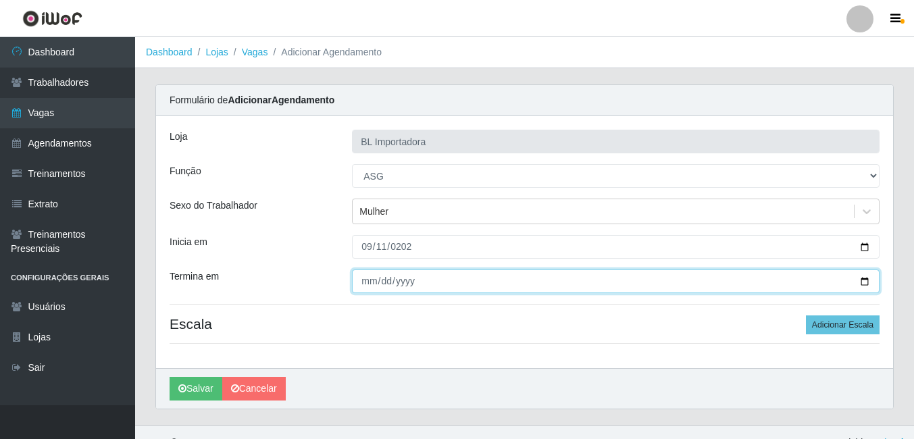
click at [359, 285] on input "Termina em" at bounding box center [616, 282] width 528 height 24
type input "2025-09-11"
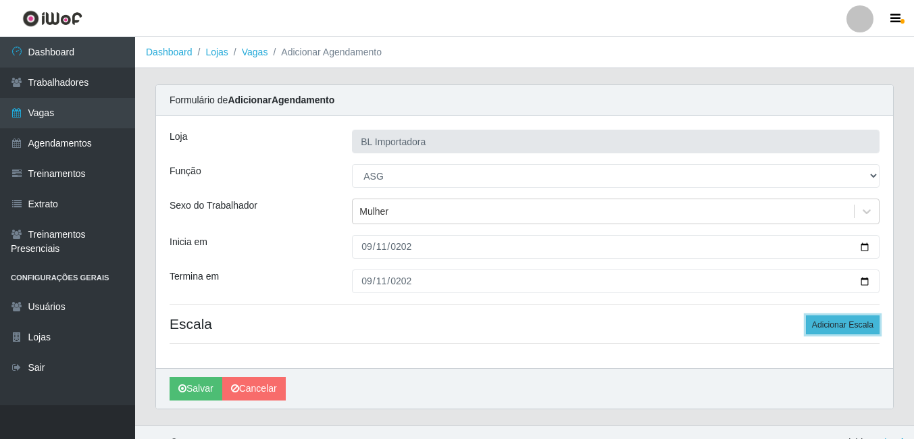
click at [814, 322] on button "Adicionar Escala" at bounding box center [843, 325] width 74 height 19
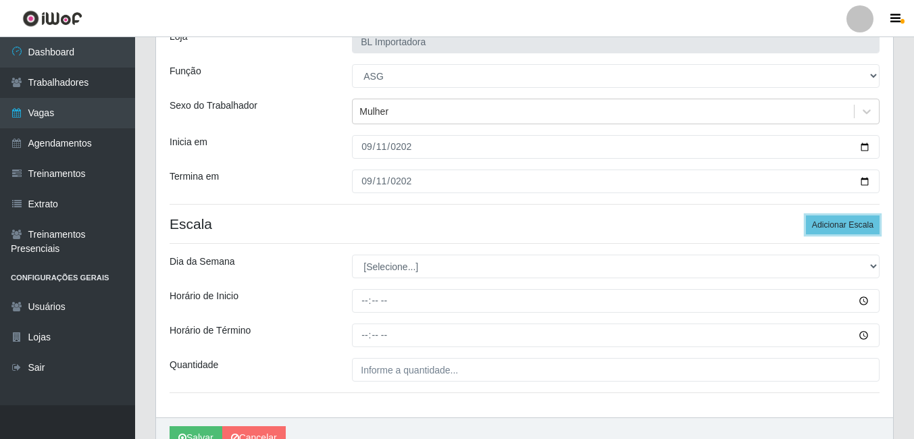
scroll to position [170, 0]
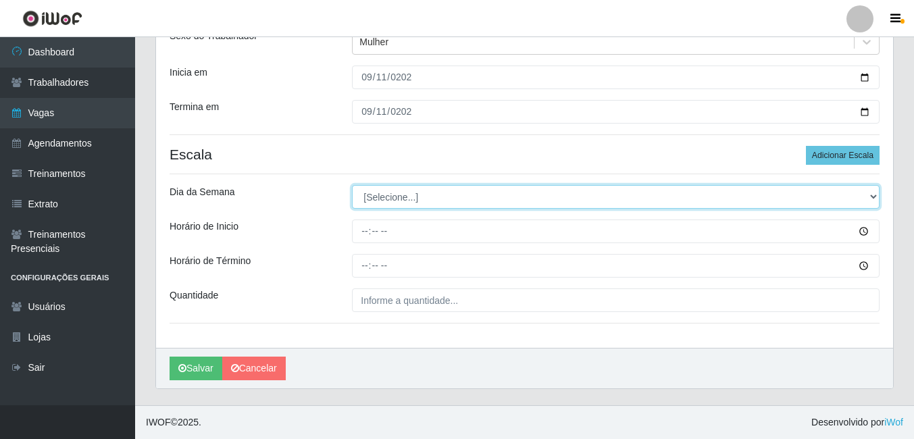
click at [401, 196] on select "[Selecione...] Segunda Terça Quarta Quinta Sexta Sábado Domingo" at bounding box center [616, 197] width 528 height 24
select select "4"
click at [352, 185] on select "[Selecione...] Segunda Terça Quarta Quinta Sexta Sábado Domingo" at bounding box center [616, 197] width 528 height 24
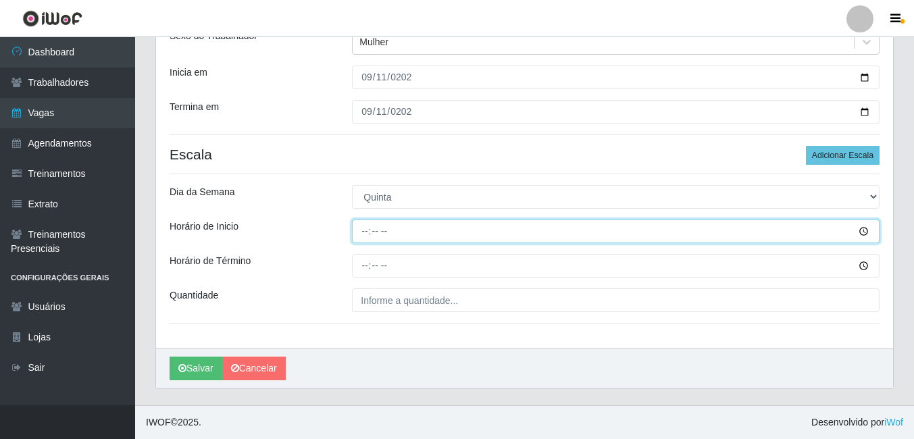
click at [365, 228] on input "Horário de Inicio" at bounding box center [616, 232] width 528 height 24
type input "08:00"
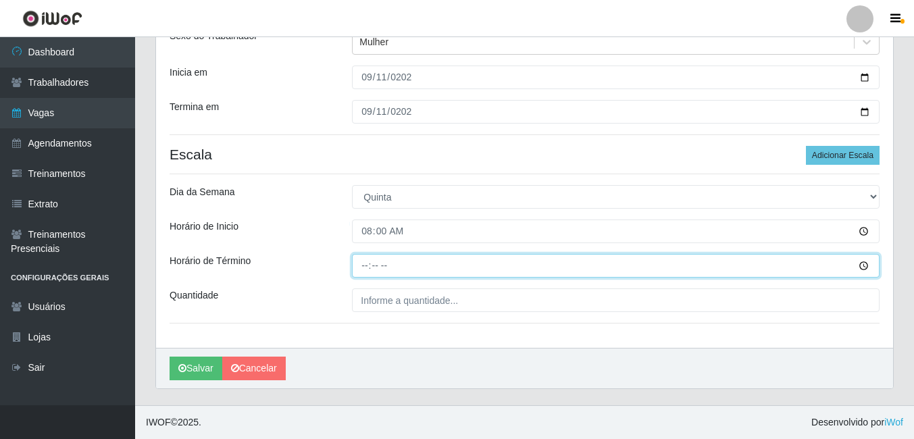
click at [354, 260] on input "Horário de Término" at bounding box center [616, 266] width 528 height 24
type input "12:00"
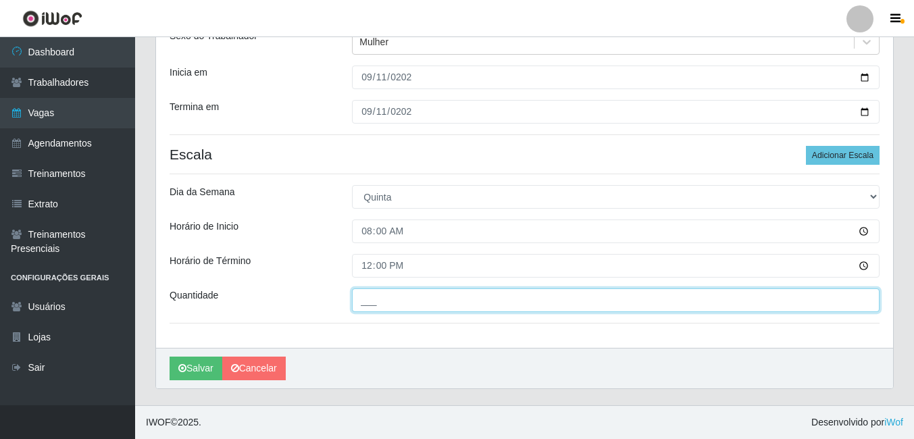
click at [373, 310] on input "___" at bounding box center [616, 301] width 528 height 24
type input "1__"
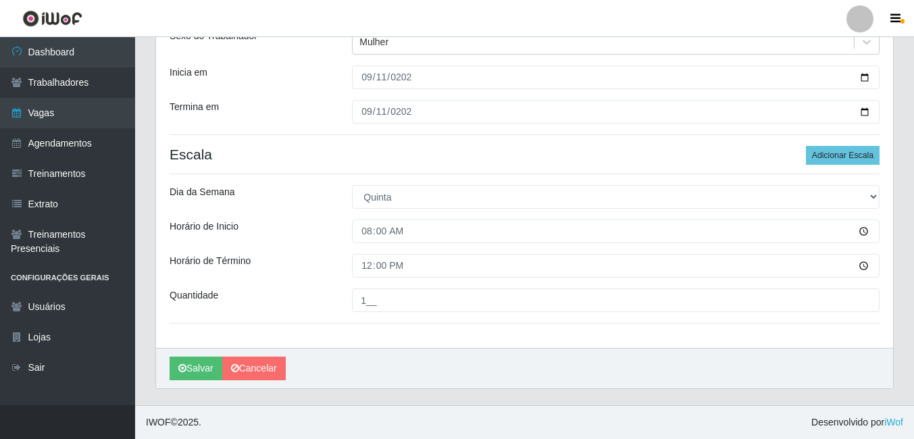
click at [163, 368] on div "Salvar Cancelar" at bounding box center [524, 368] width 737 height 41
click at [175, 366] on button "Salvar" at bounding box center [196, 369] width 53 height 24
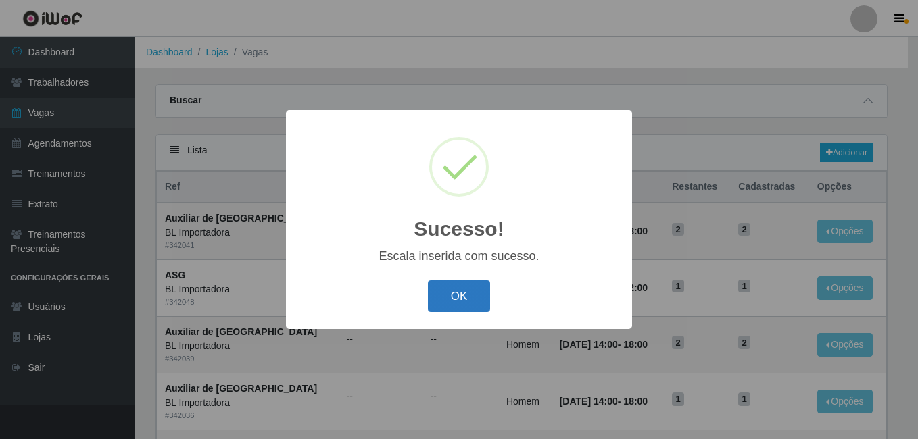
click at [466, 306] on button "OK" at bounding box center [459, 296] width 63 height 32
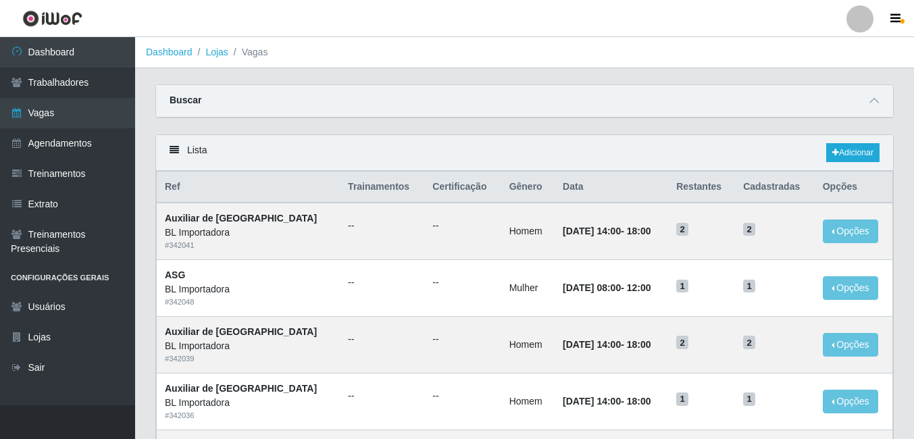
click at [589, 129] on div "Carregando... Buscar Início em Término em Função [Selecione...] ASG ASG + ASG +…" at bounding box center [524, 109] width 759 height 50
click at [844, 155] on link "Adicionar" at bounding box center [853, 152] width 53 height 19
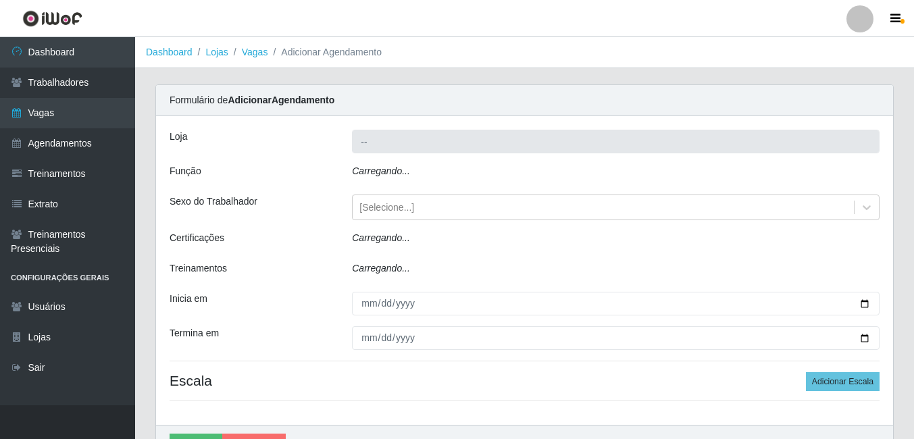
type input "BL Importadora"
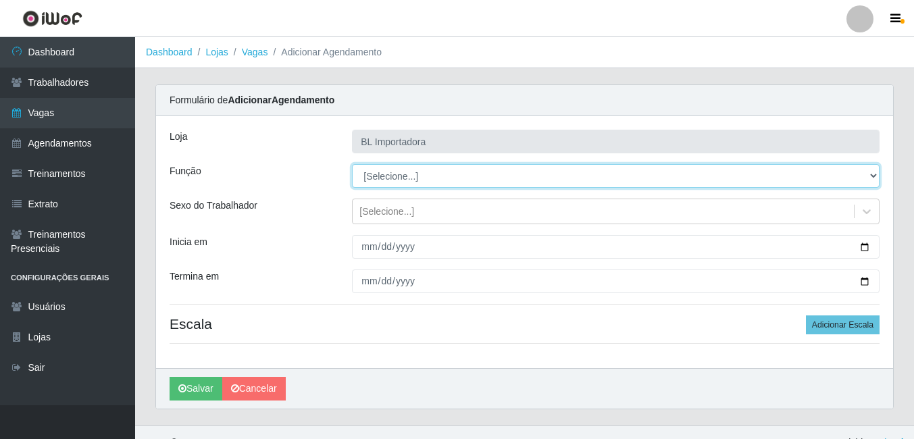
click at [396, 170] on select "[Selecione...] ASG ASG + ASG ++ Auxiliar Administrativo Auxiliar administrativo…" at bounding box center [616, 176] width 528 height 24
select select "16"
click at [352, 164] on select "[Selecione...] ASG ASG + ASG ++ Auxiliar Administrativo Auxiliar administrativo…" at bounding box center [616, 176] width 528 height 24
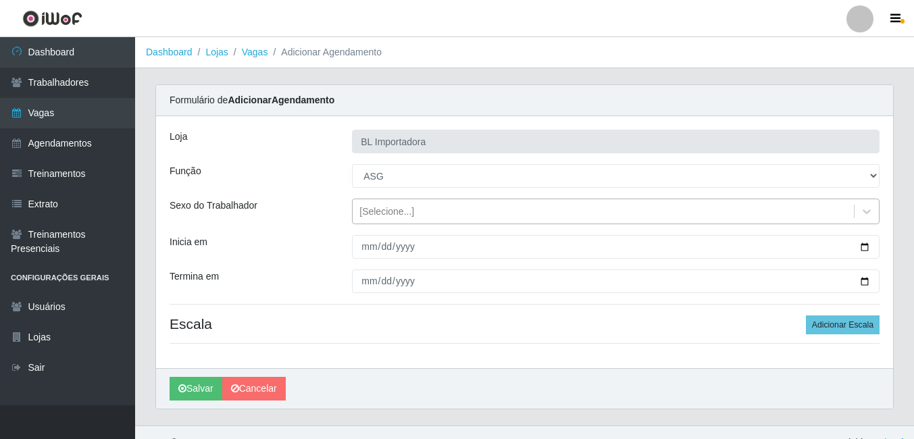
click at [393, 216] on div "[Selecione...]" at bounding box center [387, 212] width 55 height 14
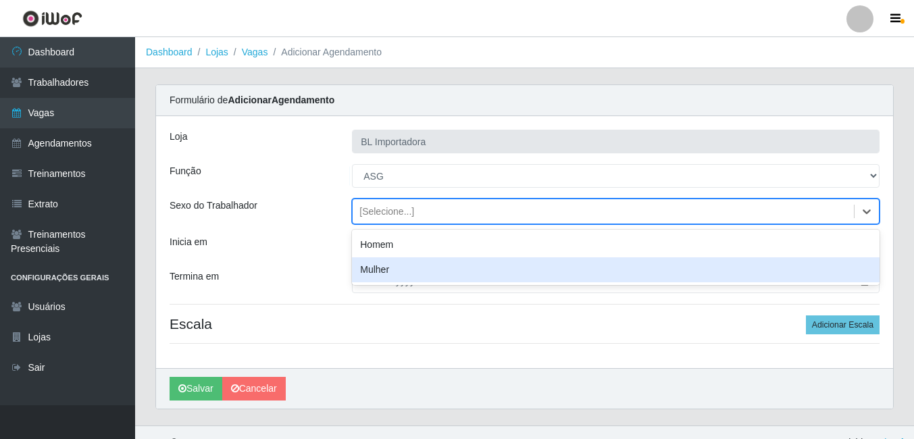
click at [391, 271] on div "Mulher" at bounding box center [616, 269] width 528 height 25
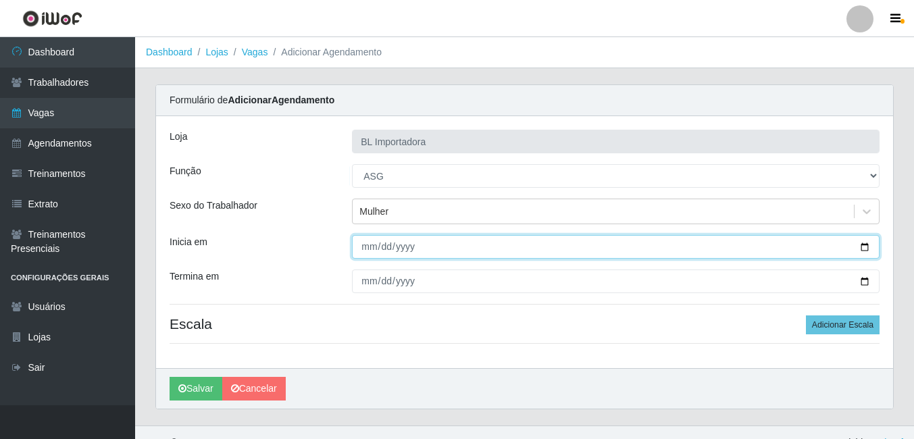
click at [368, 249] on input "Inicia em" at bounding box center [616, 247] width 528 height 24
type input "2025-09-11"
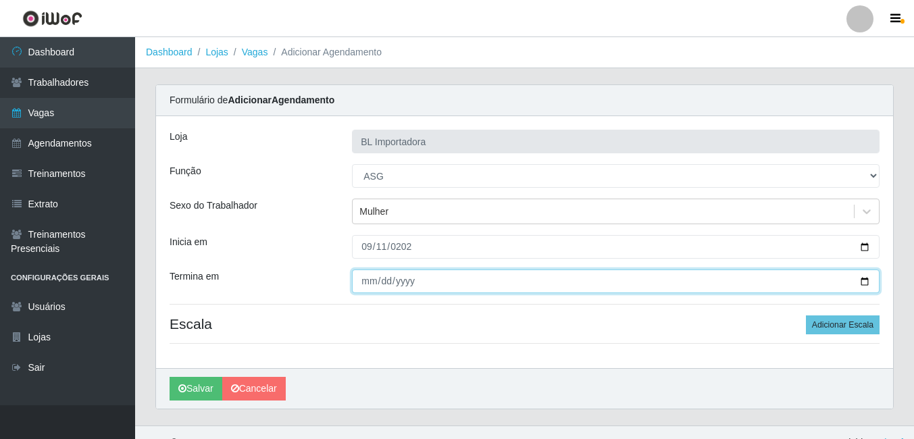
click at [358, 282] on input "Termina em" at bounding box center [616, 282] width 528 height 24
type input "2025-09-11"
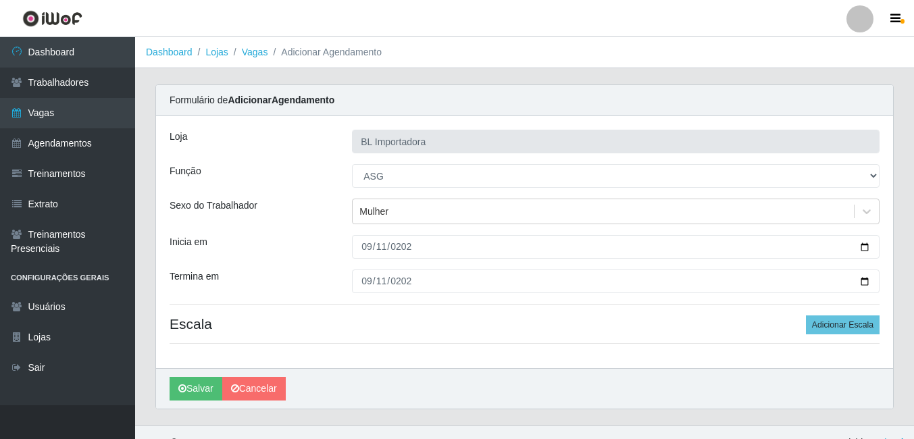
click at [891, 328] on div "Loja BL Importadora Função [Selecione...] ASG ASG + ASG ++ Auxiliar Administrat…" at bounding box center [524, 242] width 737 height 252
click at [859, 324] on button "Adicionar Escala" at bounding box center [843, 325] width 74 height 19
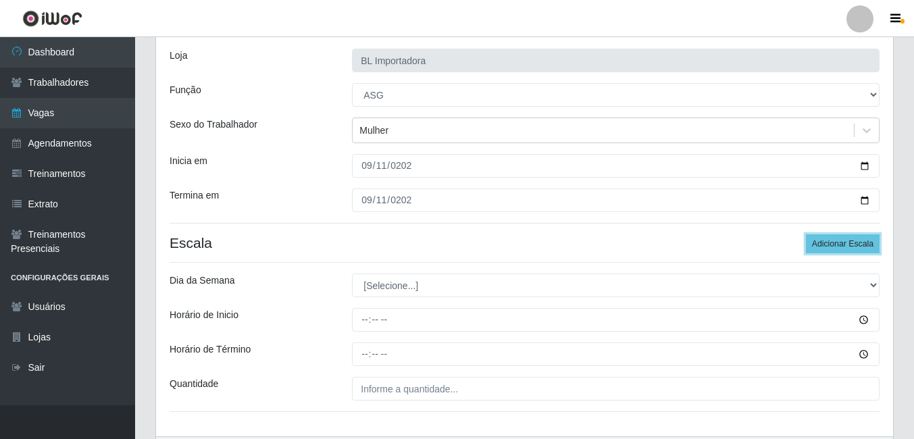
scroll to position [170, 0]
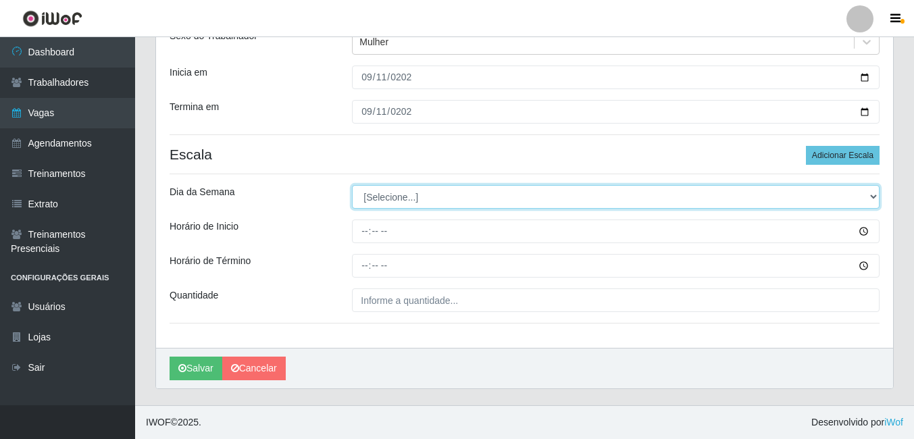
click at [380, 190] on select "[Selecione...] Segunda Terça Quarta Quinta Sexta Sábado Domingo" at bounding box center [616, 197] width 528 height 24
select select "4"
click at [352, 185] on select "[Selecione...] Segunda Terça Quarta Quinta Sexta Sábado Domingo" at bounding box center [616, 197] width 528 height 24
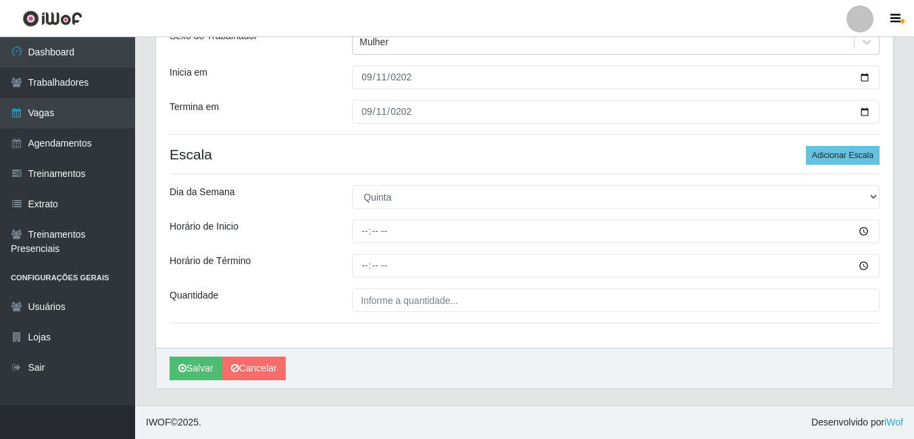
click at [360, 213] on div "Loja BL Importadora Função [Selecione...] ASG ASG + ASG ++ Auxiliar Administrat…" at bounding box center [524, 147] width 737 height 401
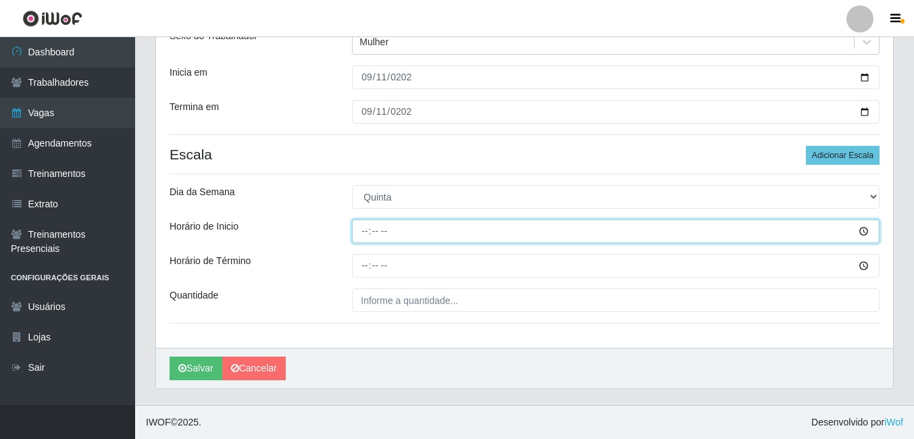
click at [366, 223] on input "Horário de Inicio" at bounding box center [616, 232] width 528 height 24
type input "14:00"
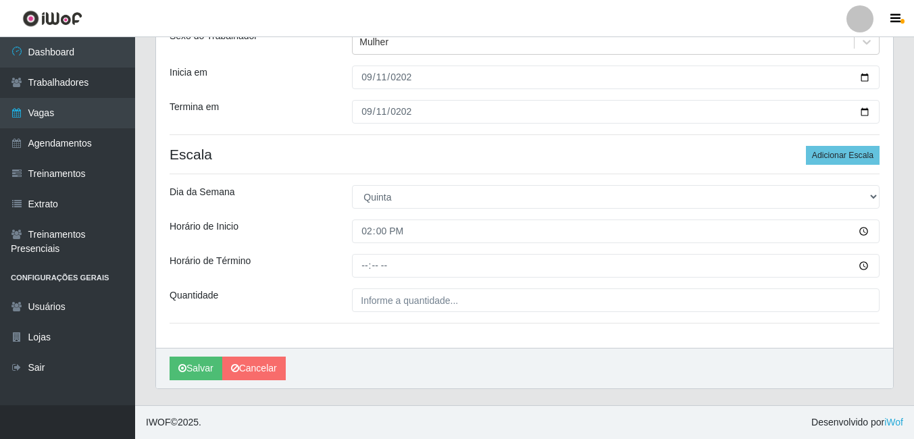
click at [363, 251] on div "Loja BL Importadora Função [Selecione...] ASG ASG + ASG ++ Auxiliar Administrat…" at bounding box center [524, 147] width 737 height 401
drag, startPoint x: 363, startPoint y: 253, endPoint x: 363, endPoint y: 267, distance: 13.5
click at [363, 266] on div "Loja BL Importadora Função [Selecione...] ASG ASG + ASG ++ Auxiliar Administrat…" at bounding box center [524, 147] width 737 height 401
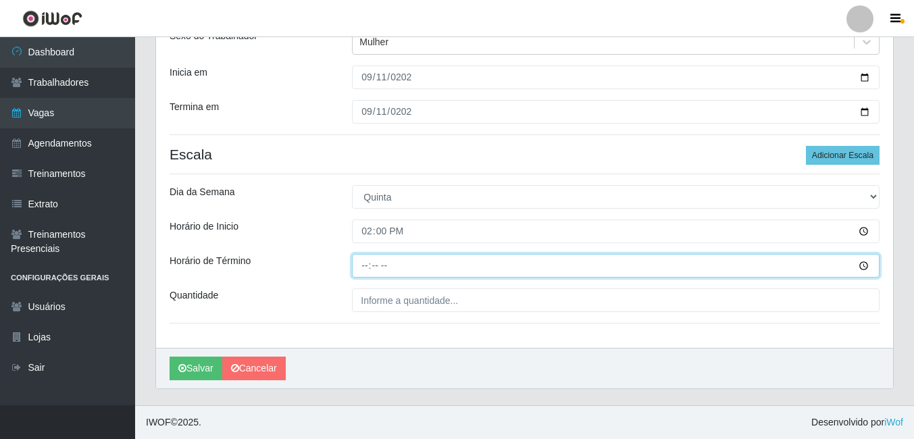
click at [363, 267] on input "Horário de Término" at bounding box center [616, 266] width 528 height 24
type input "18:00"
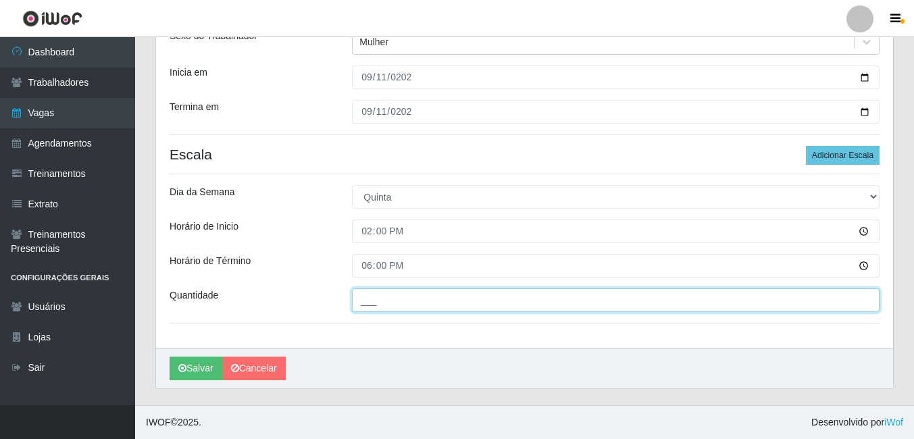
drag, startPoint x: 368, startPoint y: 295, endPoint x: 367, endPoint y: 316, distance: 21.7
click at [368, 295] on input "___" at bounding box center [616, 301] width 528 height 24
type input "1__"
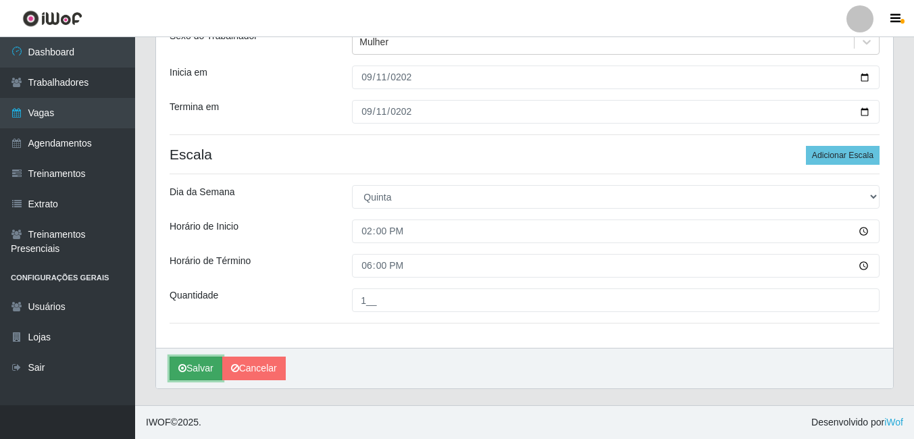
click at [205, 364] on button "Salvar" at bounding box center [196, 369] width 53 height 24
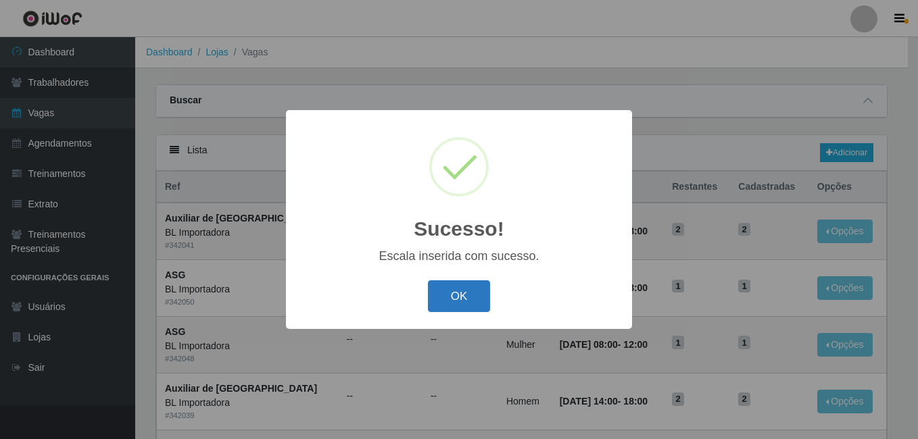
click at [480, 296] on button "OK" at bounding box center [459, 296] width 63 height 32
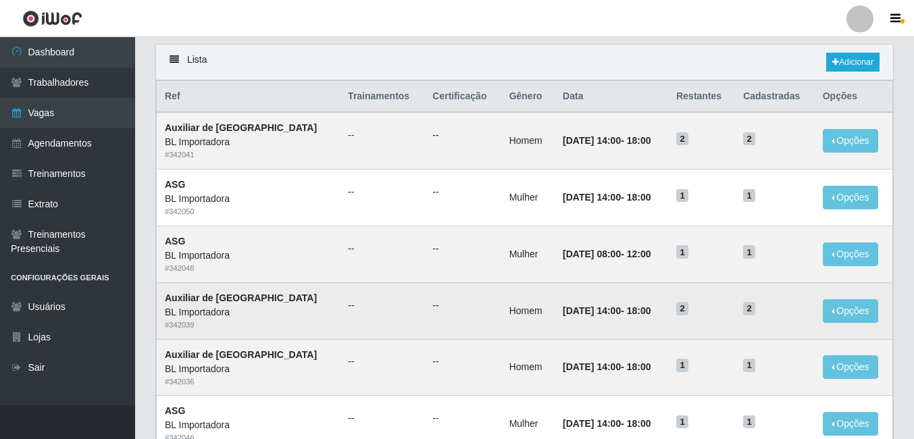
scroll to position [68, 0]
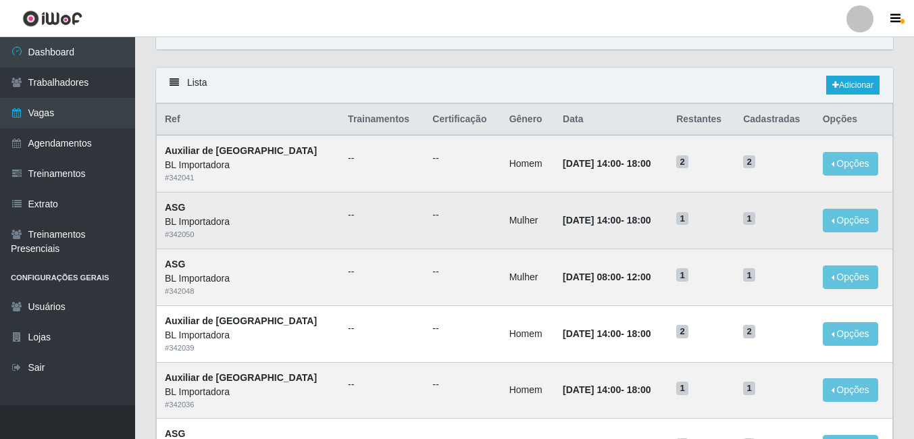
click at [501, 226] on td "Mulher" at bounding box center [527, 221] width 53 height 57
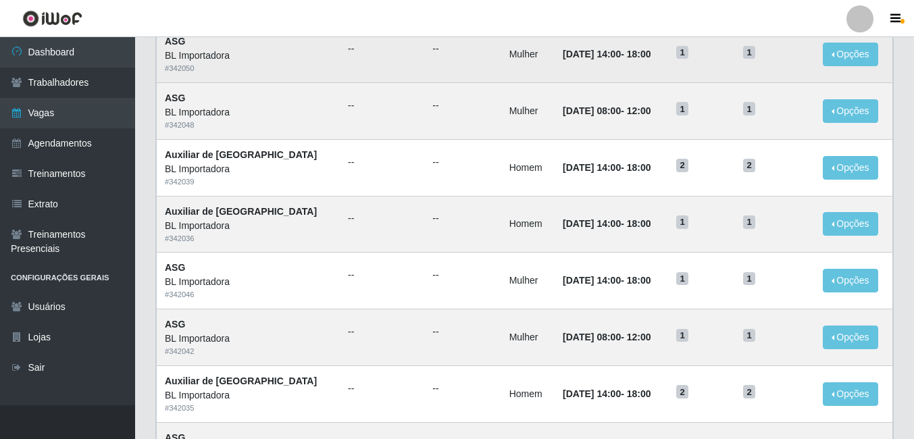
scroll to position [203, 0]
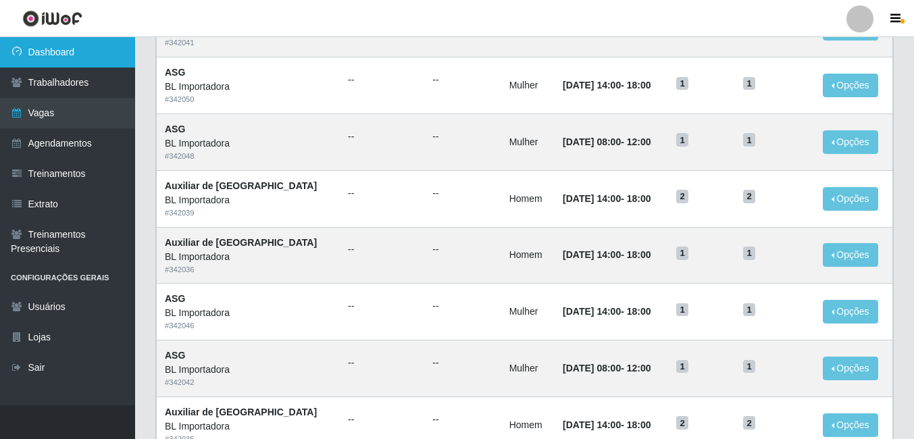
click at [68, 53] on link "Dashboard" at bounding box center [67, 52] width 135 height 30
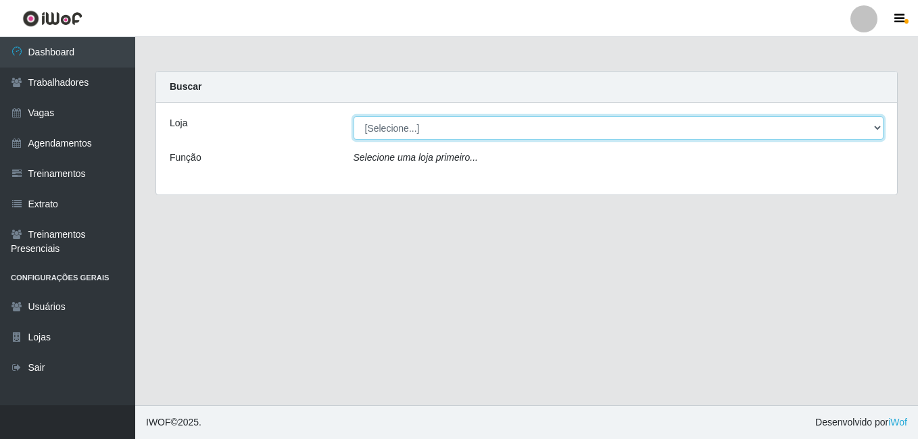
click at [393, 131] on select "[Selecione...] BL Importadora" at bounding box center [618, 128] width 531 height 24
select select "259"
click at [353, 116] on select "[Selecione...] BL Importadora" at bounding box center [618, 128] width 531 height 24
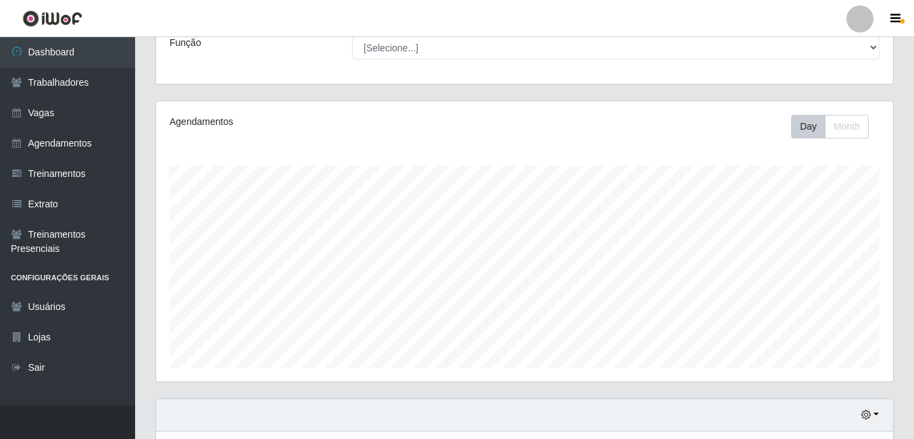
scroll to position [270, 0]
